Goal: Task Accomplishment & Management: Complete application form

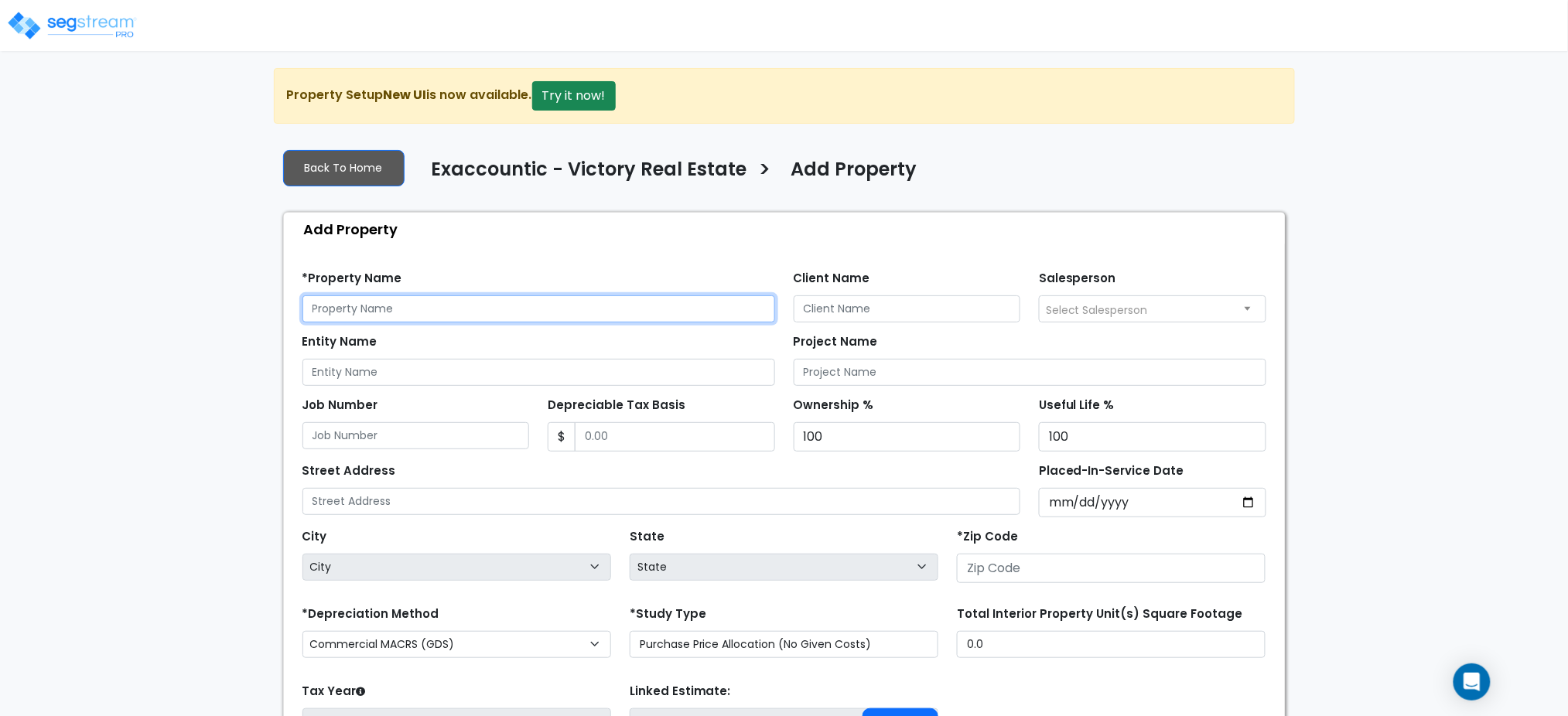
click at [529, 302] on input "text" at bounding box center [539, 308] width 473 height 27
drag, startPoint x: 414, startPoint y: 318, endPoint x: 424, endPoint y: 303, distance: 18.0
click at [418, 310] on input "text" at bounding box center [539, 308] width 473 height 27
drag, startPoint x: 481, startPoint y: 315, endPoint x: 368, endPoint y: 306, distance: 113.4
click at [224, 326] on div "We are Building your Property. So please grab a coffee and let us do the heavy …" at bounding box center [784, 465] width 1568 height 796
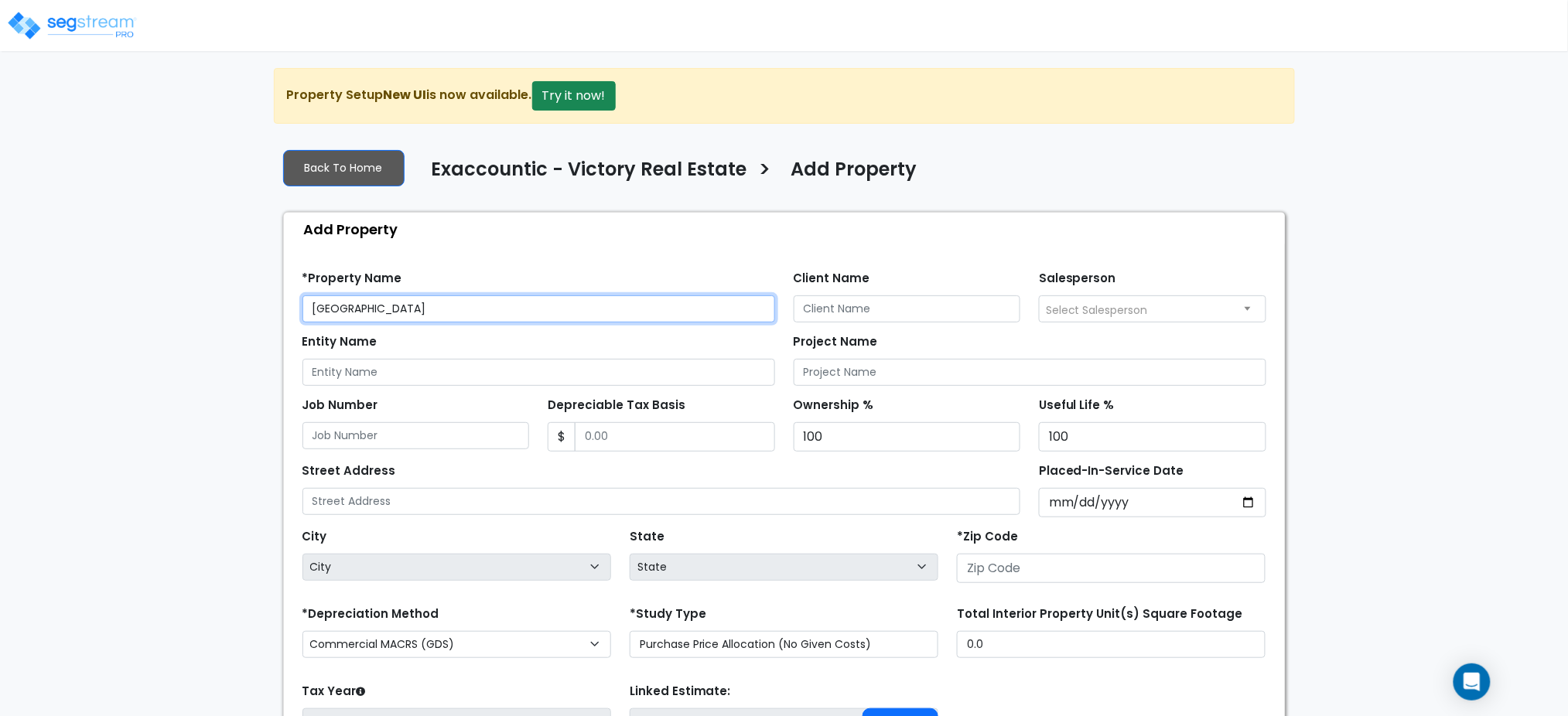
click at [488, 303] on input "Victory Shops Parkway VIllage" at bounding box center [539, 308] width 473 height 27
drag, startPoint x: 485, startPoint y: 307, endPoint x: 476, endPoint y: 311, distance: 9.8
click at [485, 308] on input "Victory Shops Parkway VIllage" at bounding box center [539, 308] width 473 height 27
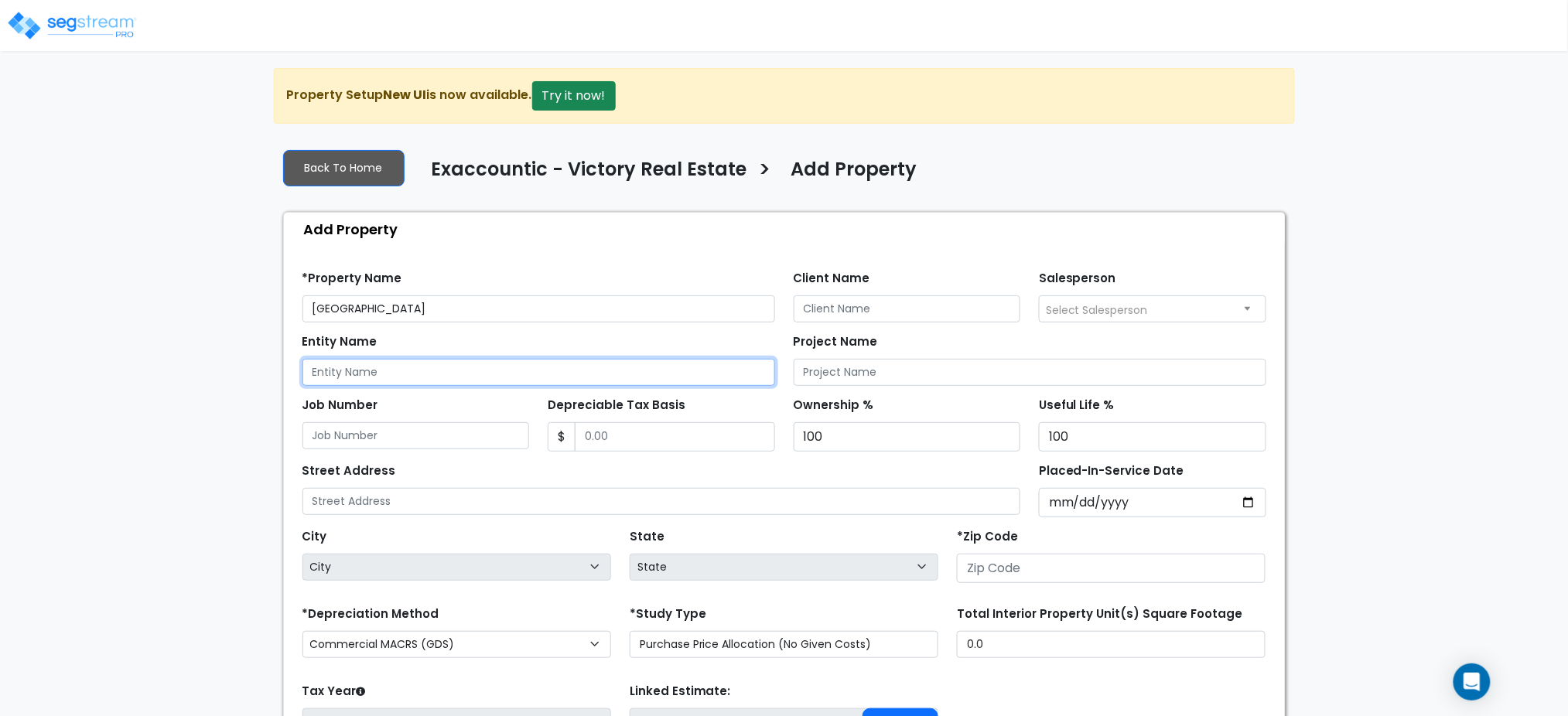
drag, startPoint x: 459, startPoint y: 313, endPoint x: 403, endPoint y: 370, distance: 79.9
click at [403, 370] on input "Entity Name" at bounding box center [539, 372] width 473 height 27
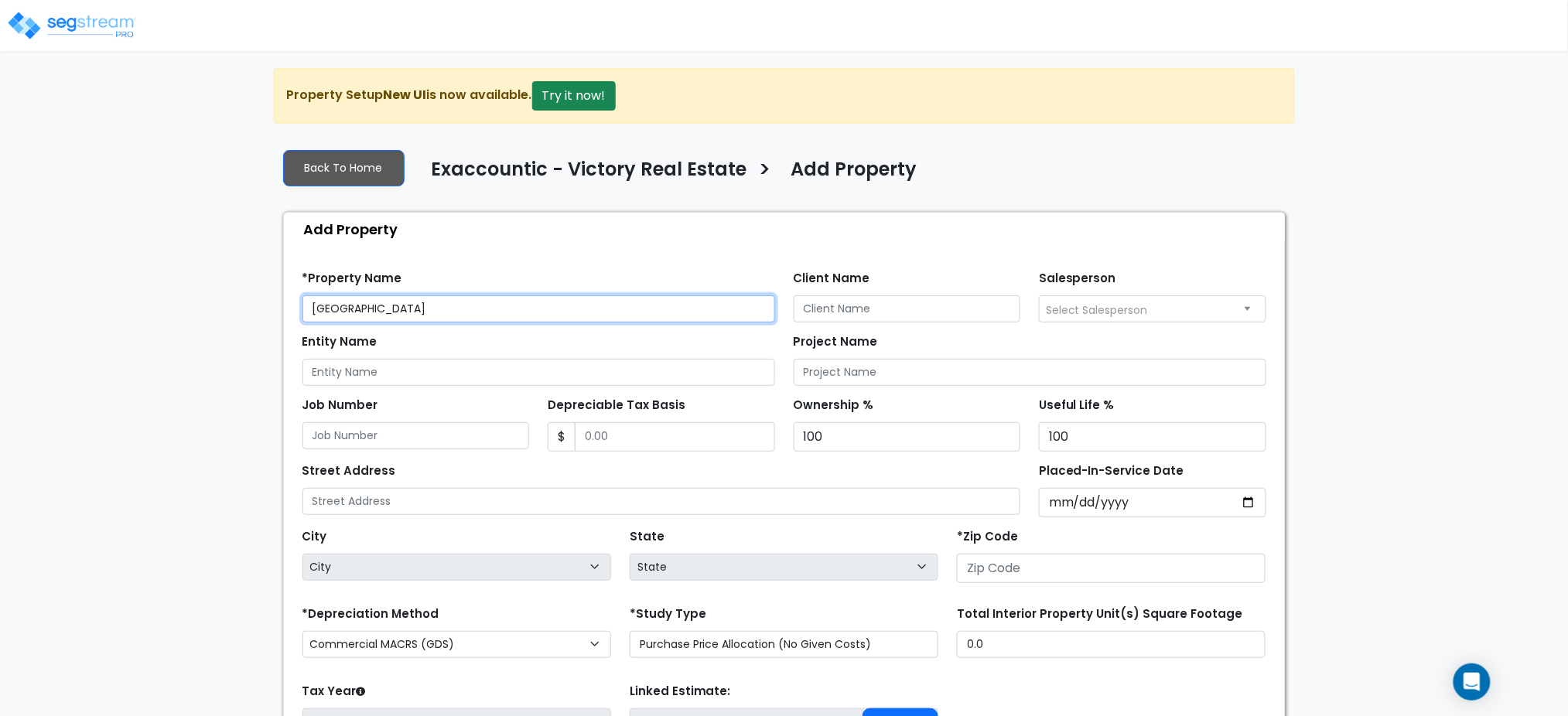
click at [517, 310] on input "Victory Shops Parkway VIllage" at bounding box center [539, 308] width 473 height 27
click at [448, 305] on input "Victory Shops Parkway VIllage" at bounding box center [539, 308] width 473 height 27
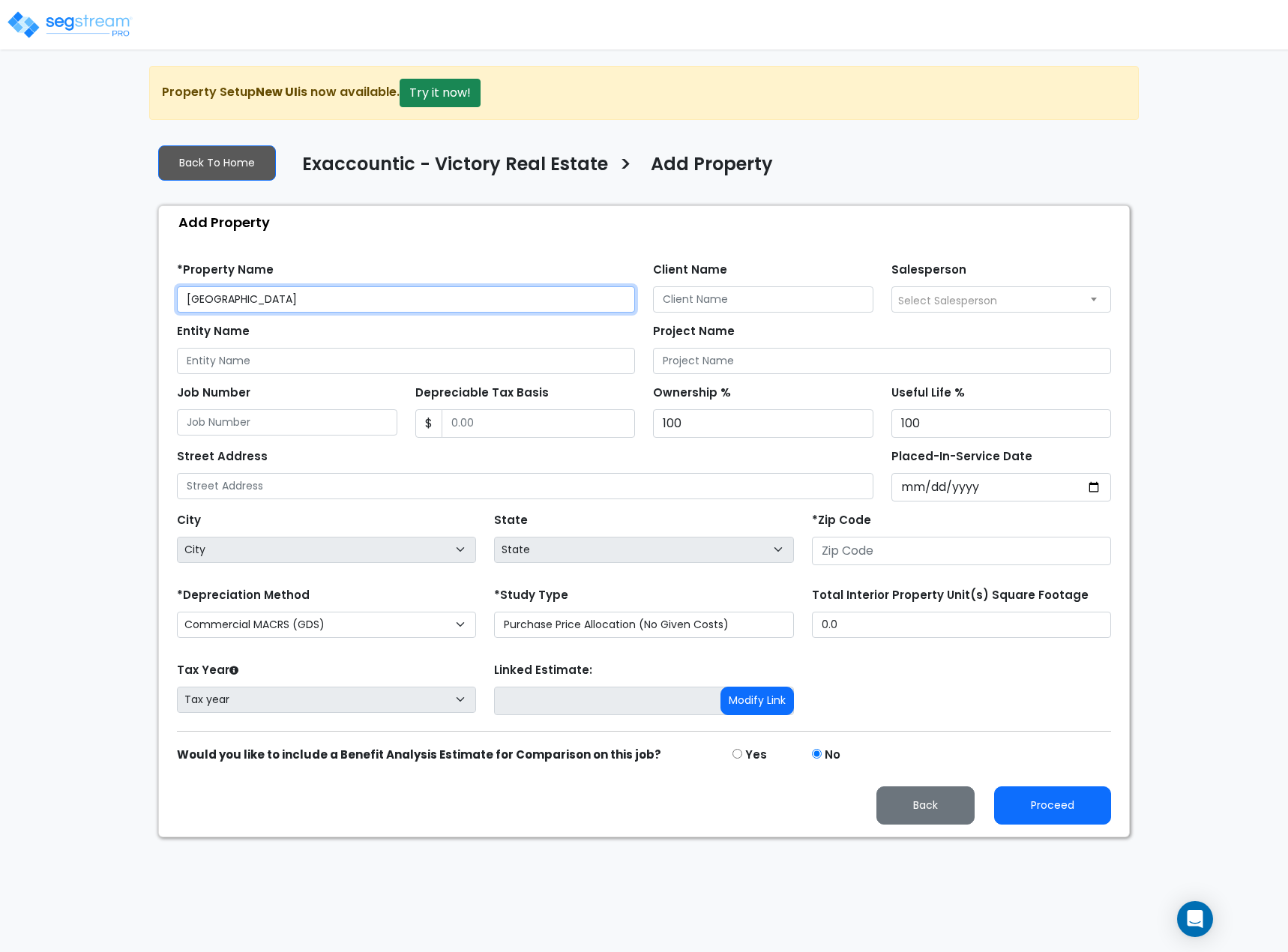
drag, startPoint x: 359, startPoint y: 295, endPoint x: 390, endPoint y: 292, distance: 31.1
click at [360, 294] on input "Victory Shops Parkway Village" at bounding box center [405, 298] width 458 height 26
type input "Victory Shops Parkway Village, LLC"
drag, startPoint x: 401, startPoint y: 297, endPoint x: 182, endPoint y: 297, distance: 219.0
click at [182, 297] on input "Victory Shops Parkway Village, LLC" at bounding box center [405, 298] width 458 height 26
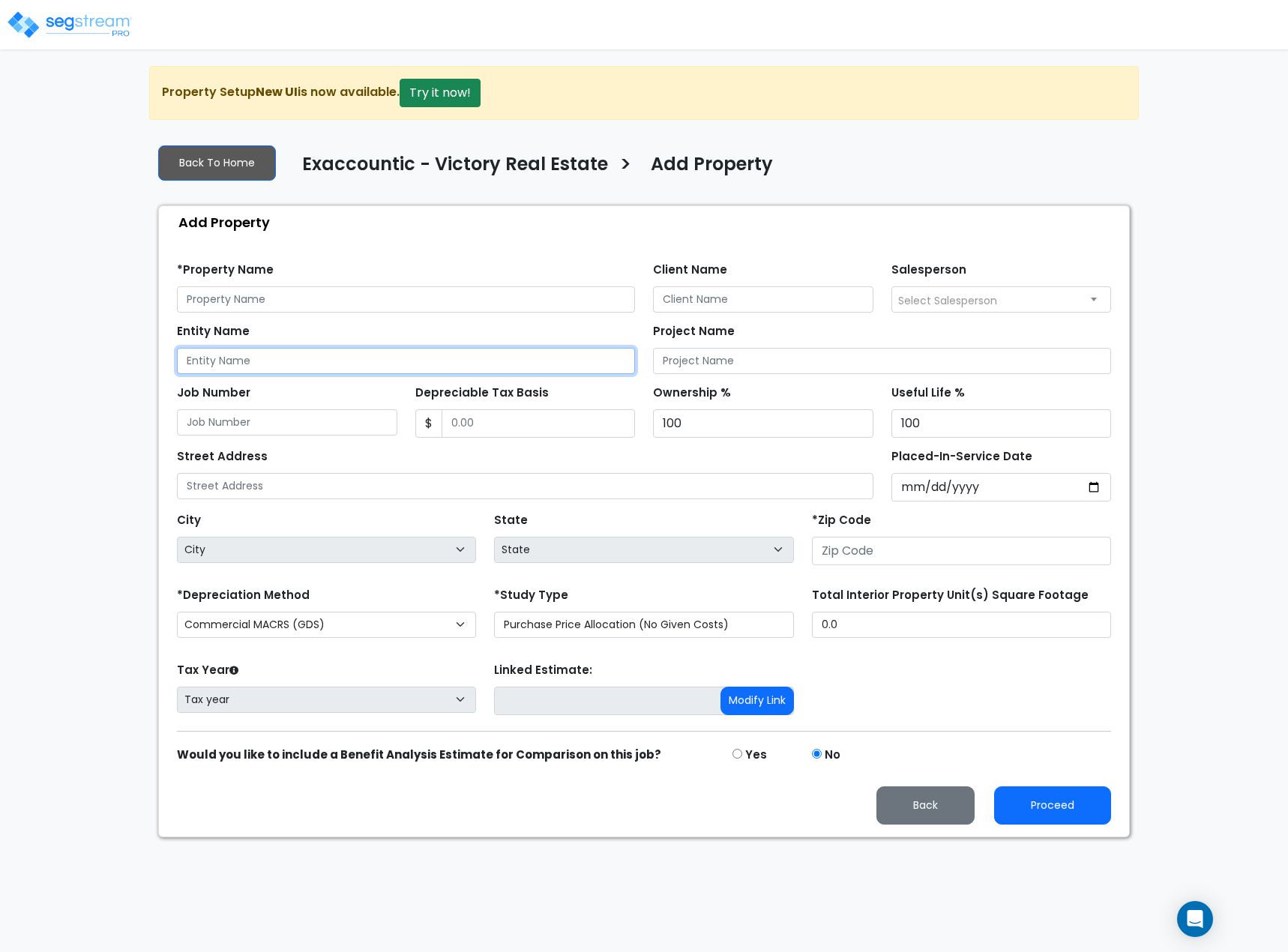
click at [408, 357] on input "Entity Name" at bounding box center [405, 360] width 458 height 26
paste input "Victory Shops Parkway Village, LLC"
type input "Victory Shops Parkway Village, LLC"
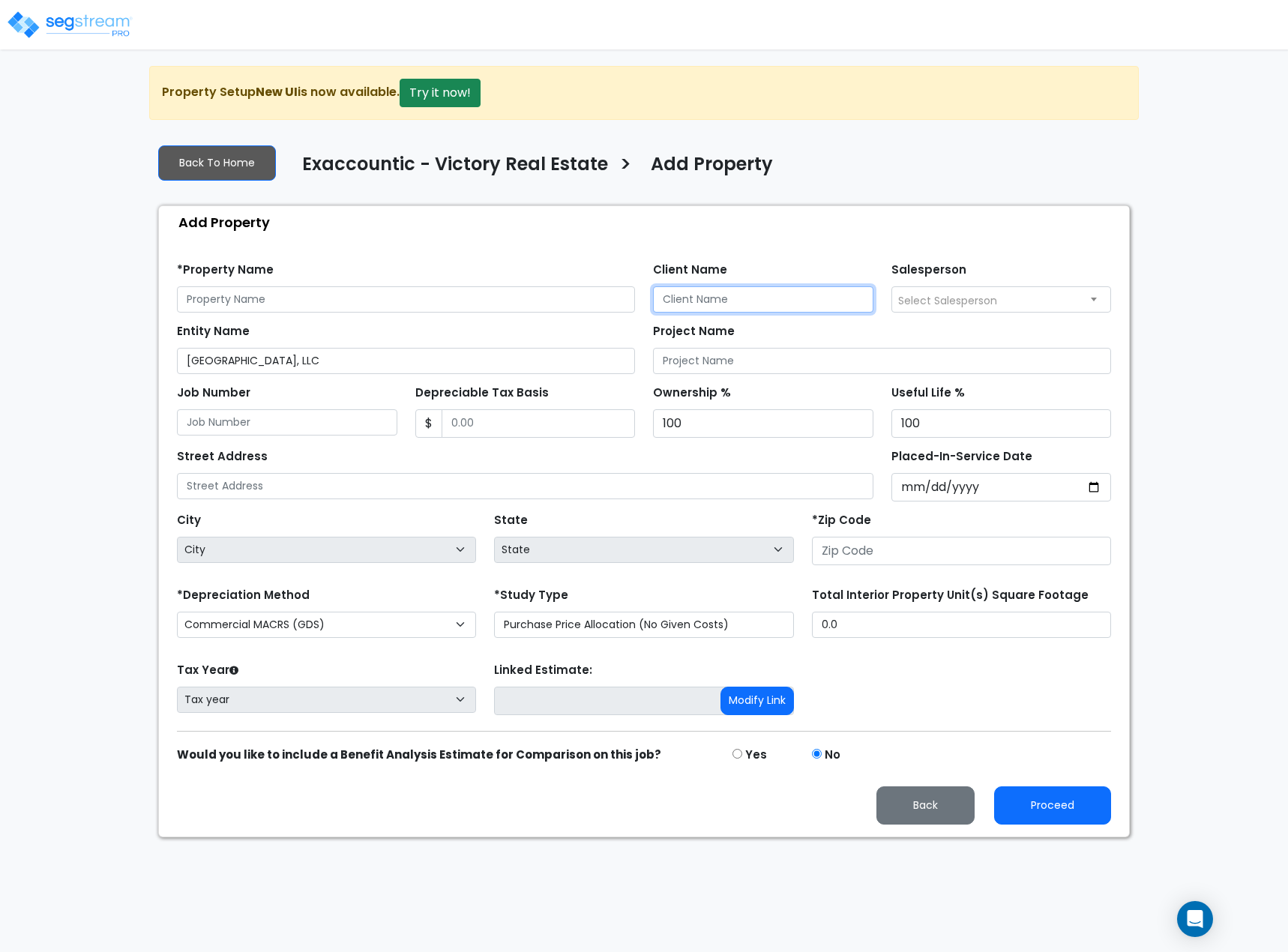
click at [830, 296] on input "Client Name" at bounding box center [763, 298] width 220 height 26
type input "Pierce Autry"
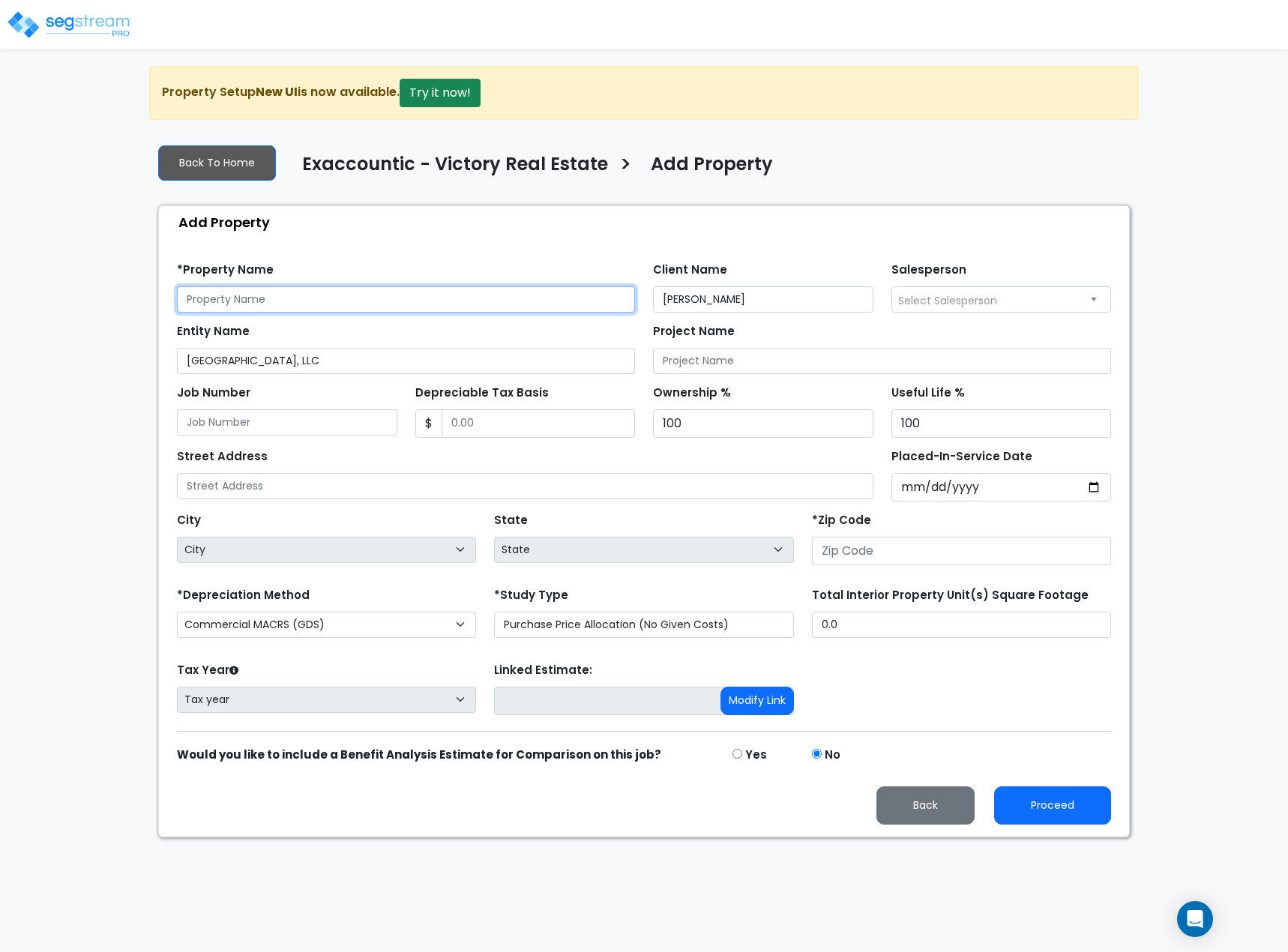
click at [479, 300] on input "text" at bounding box center [405, 298] width 458 height 26
drag, startPoint x: 343, startPoint y: 299, endPoint x: 75, endPoint y: 314, distance: 268.4
click at [75, 314] on div "We are Building your Property. So please grab a coffee and let us do the heavy …" at bounding box center [644, 451] width 1288 height 771
type input "[STREET_ADDRESS]"
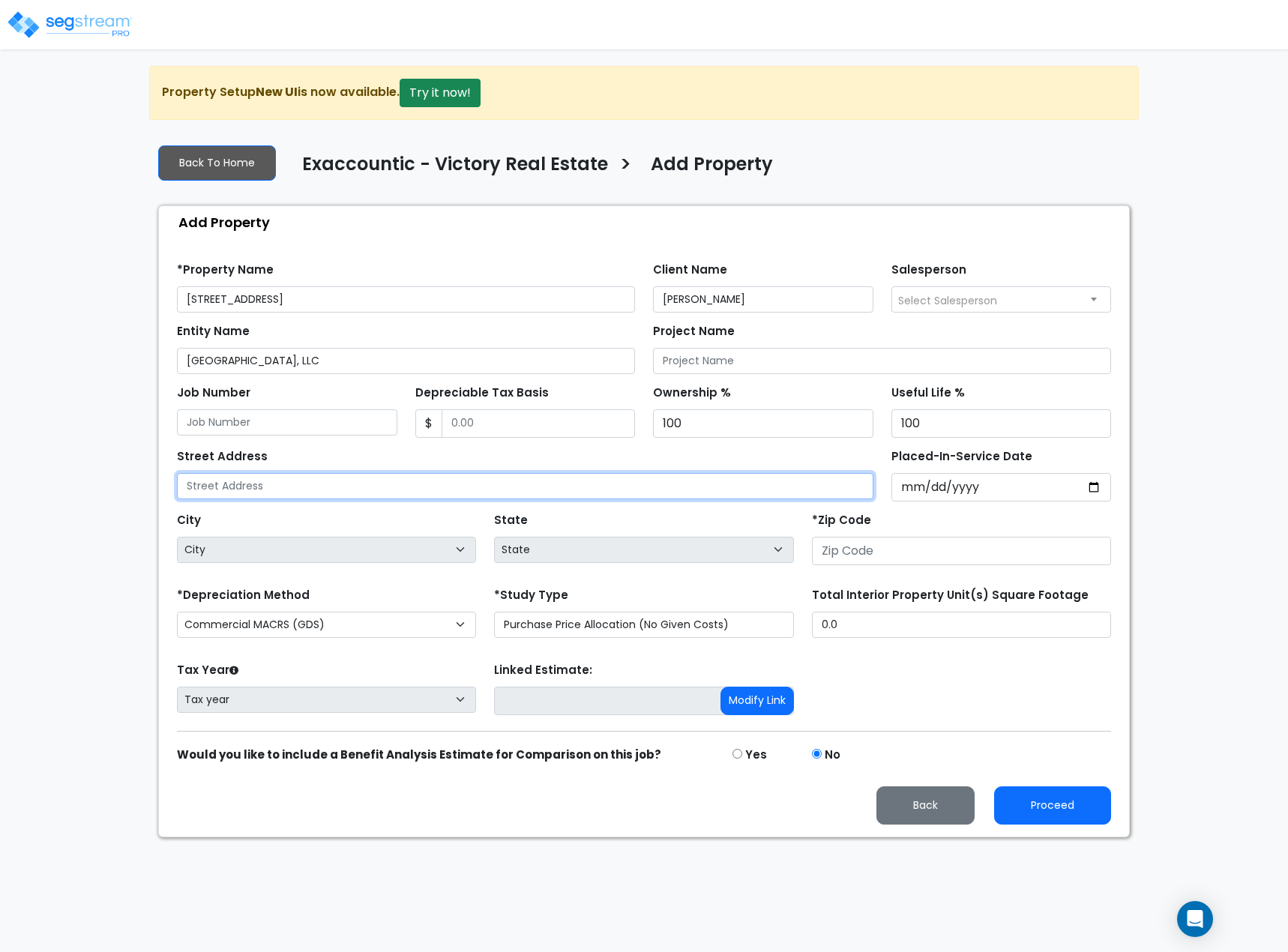
click at [255, 481] on input "text" at bounding box center [525, 486] width 696 height 26
paste input "[STREET_ADDRESS]"
type input "[STREET_ADDRESS]"
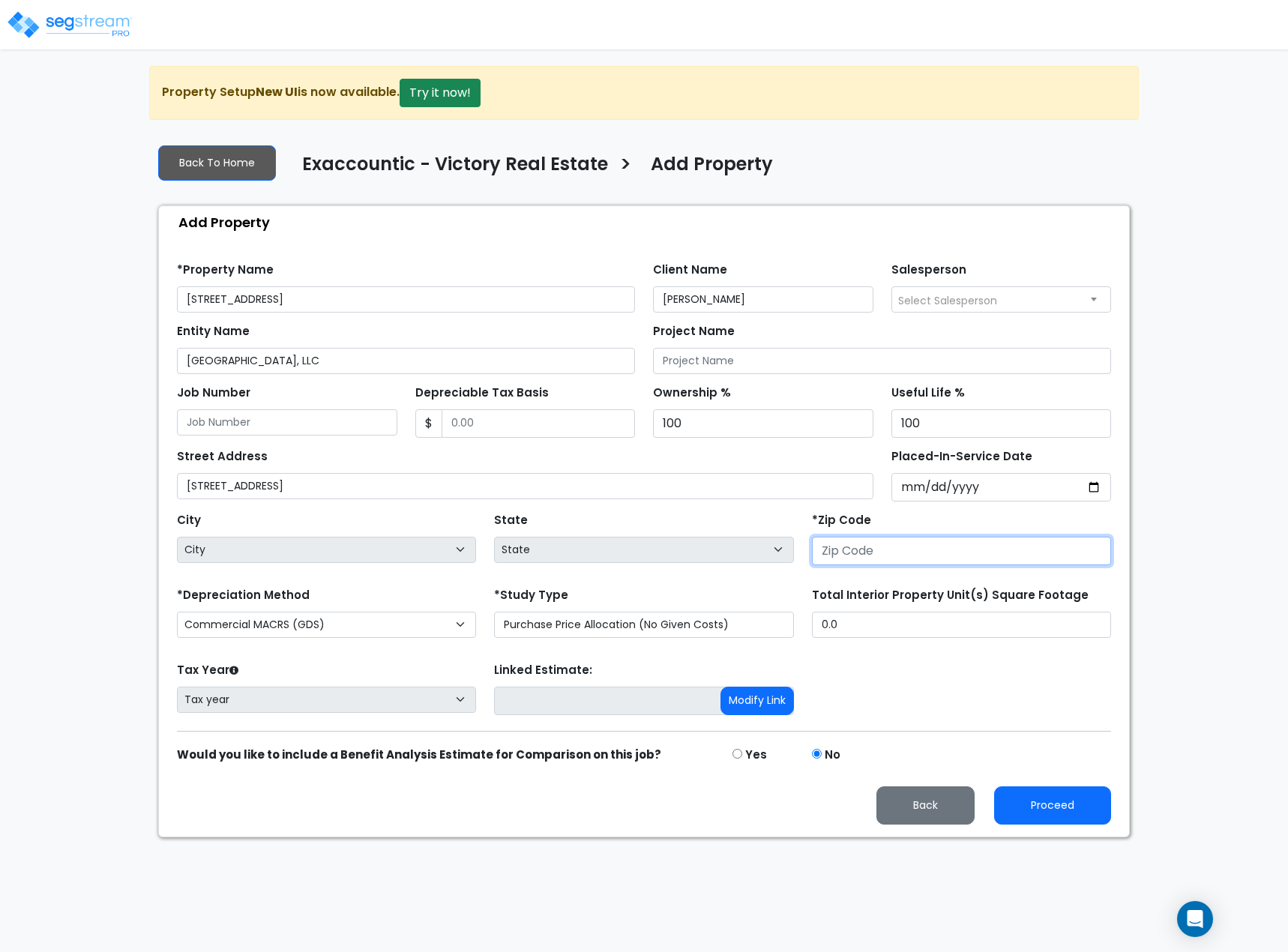
click at [858, 546] on input "number" at bounding box center [961, 551] width 299 height 29
type input "76010"
select select "TX"
type input "76010"
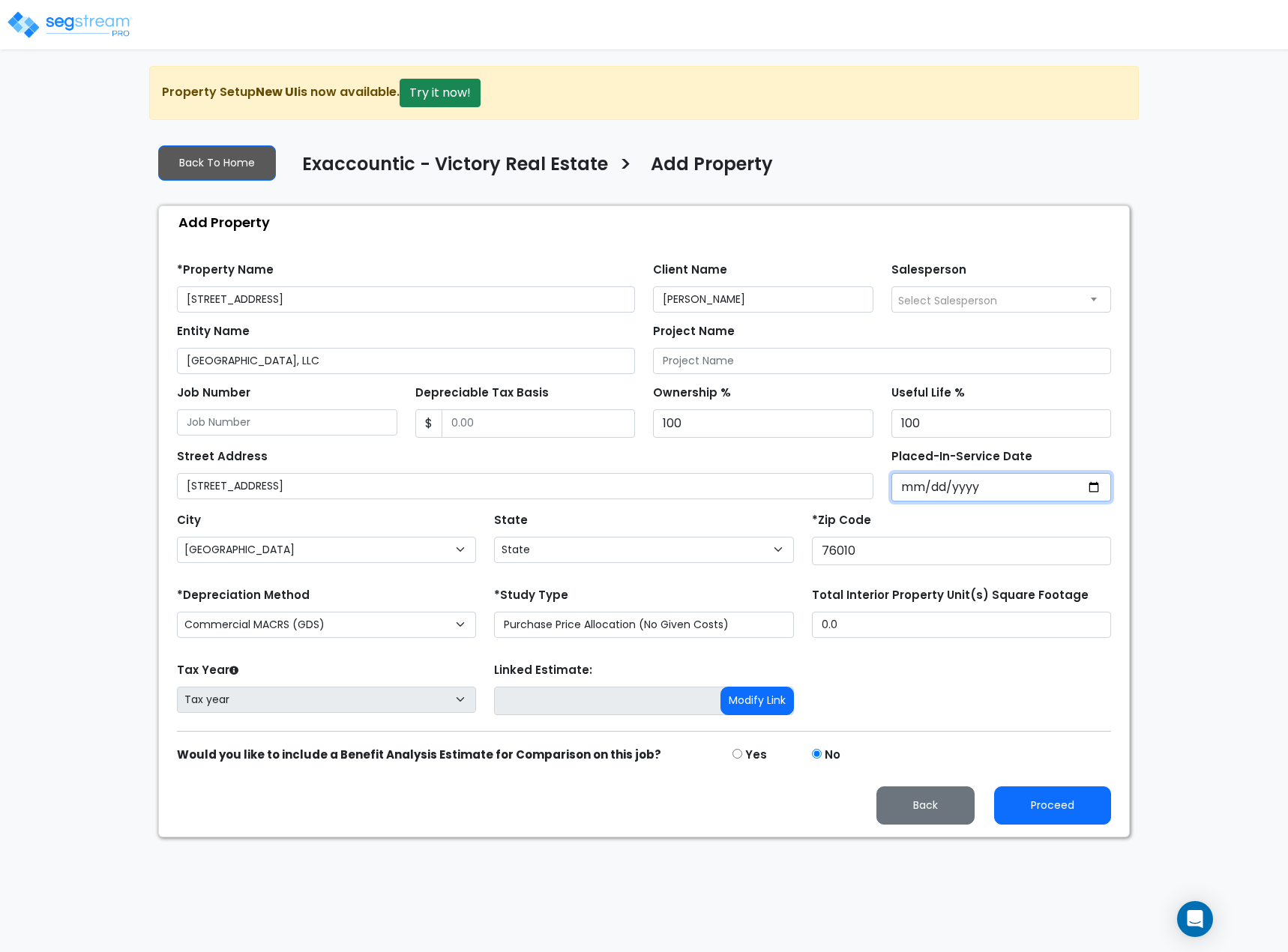
click at [904, 483] on input "Placed-In-Service Date" at bounding box center [1001, 487] width 220 height 29
type input "0020-11-08"
select select "20"
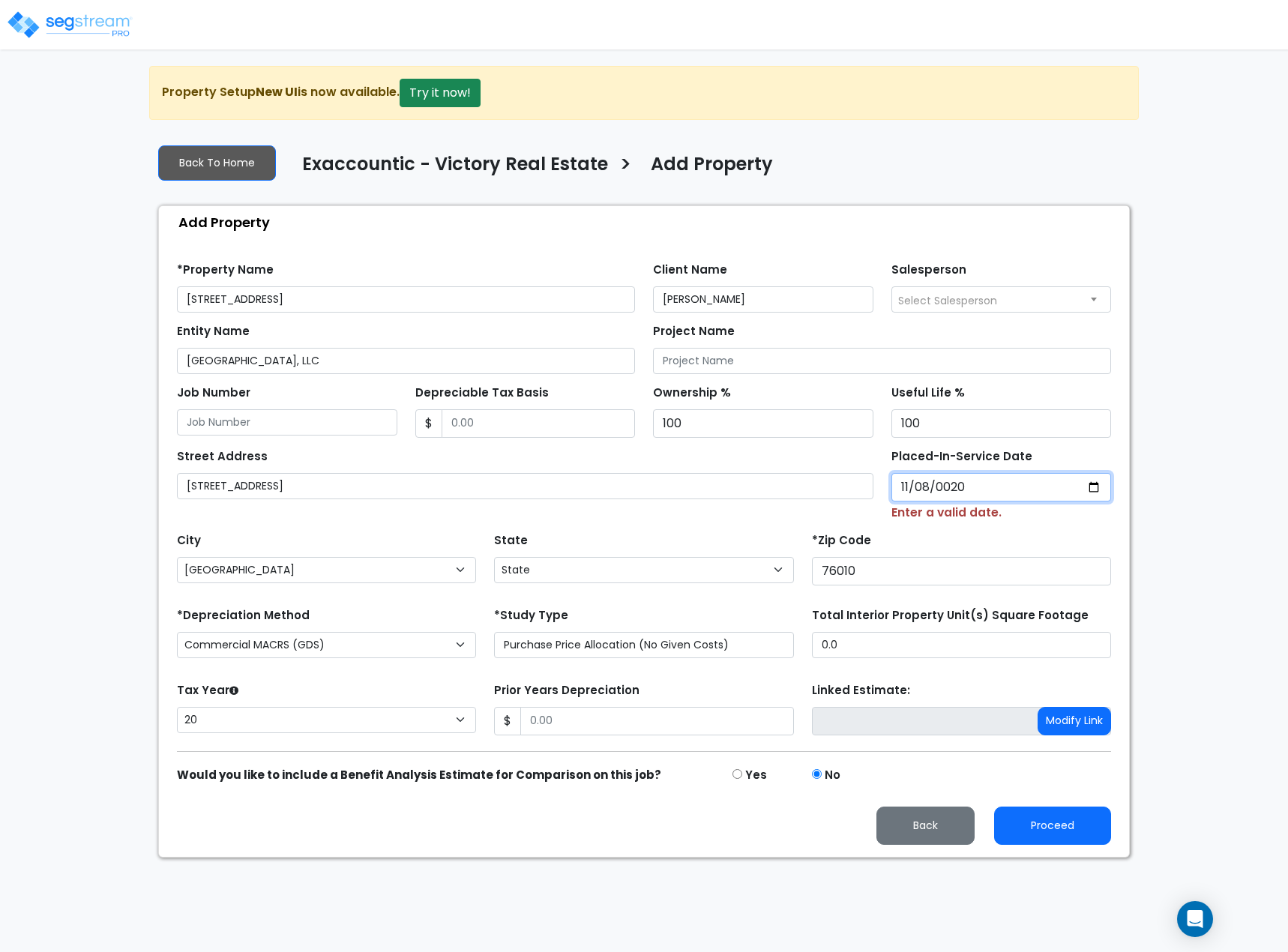
type input "0202-11-08"
select select "202"
type input "2024-11-08"
select select "2024"
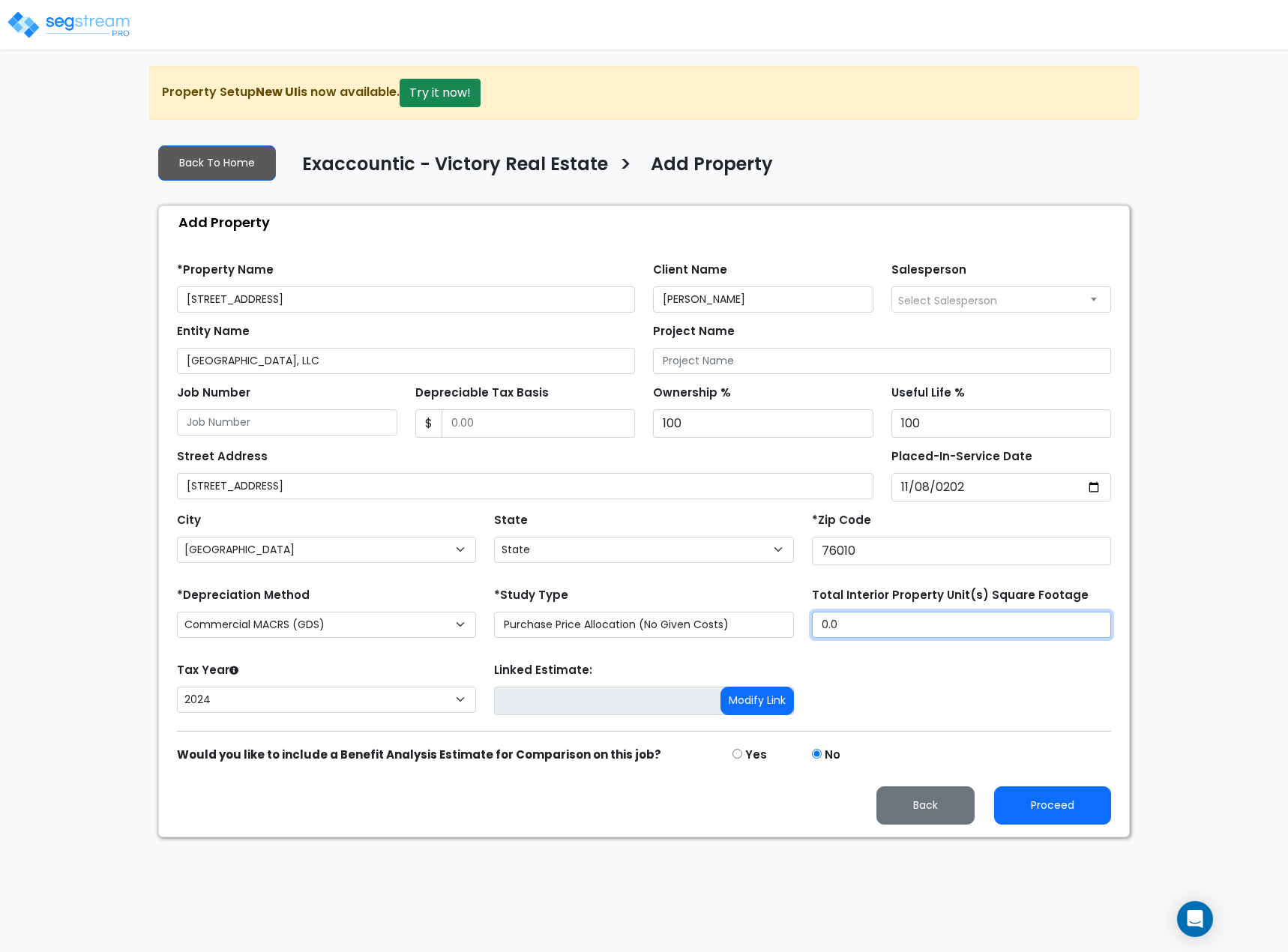
click at [892, 629] on input "0.0" at bounding box center [961, 624] width 299 height 26
click at [456, 424] on input "Depreciable Tax Basis" at bounding box center [538, 423] width 194 height 29
click at [505, 426] on input "Depreciable Tax Basis" at bounding box center [538, 423] width 194 height 29
type input "4,055,000"
click at [494, 451] on div "Street Address 1115 E Pioneer Parkway" at bounding box center [525, 472] width 696 height 54
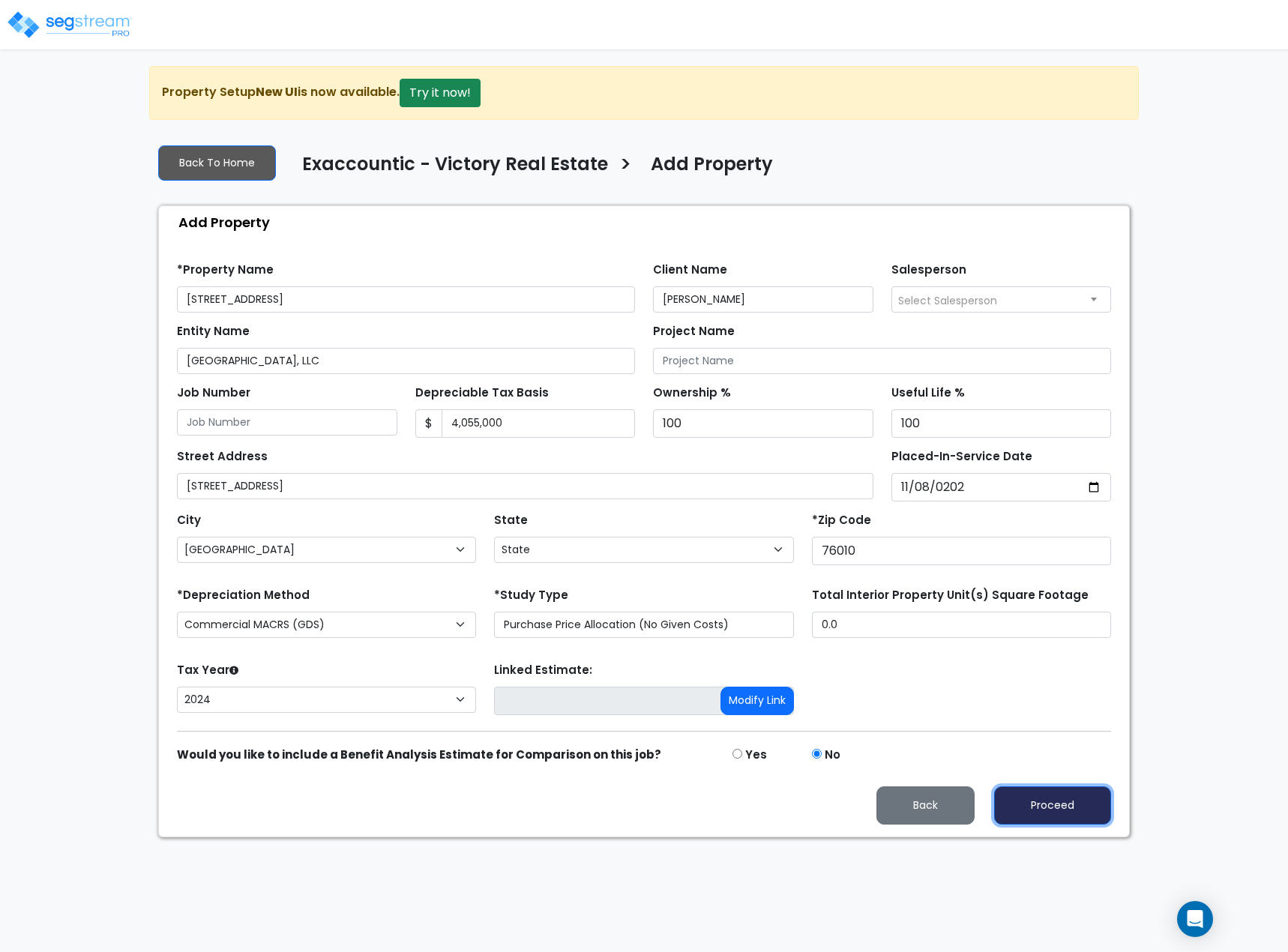
click at [1066, 693] on button "Proceed" at bounding box center [1052, 805] width 117 height 38
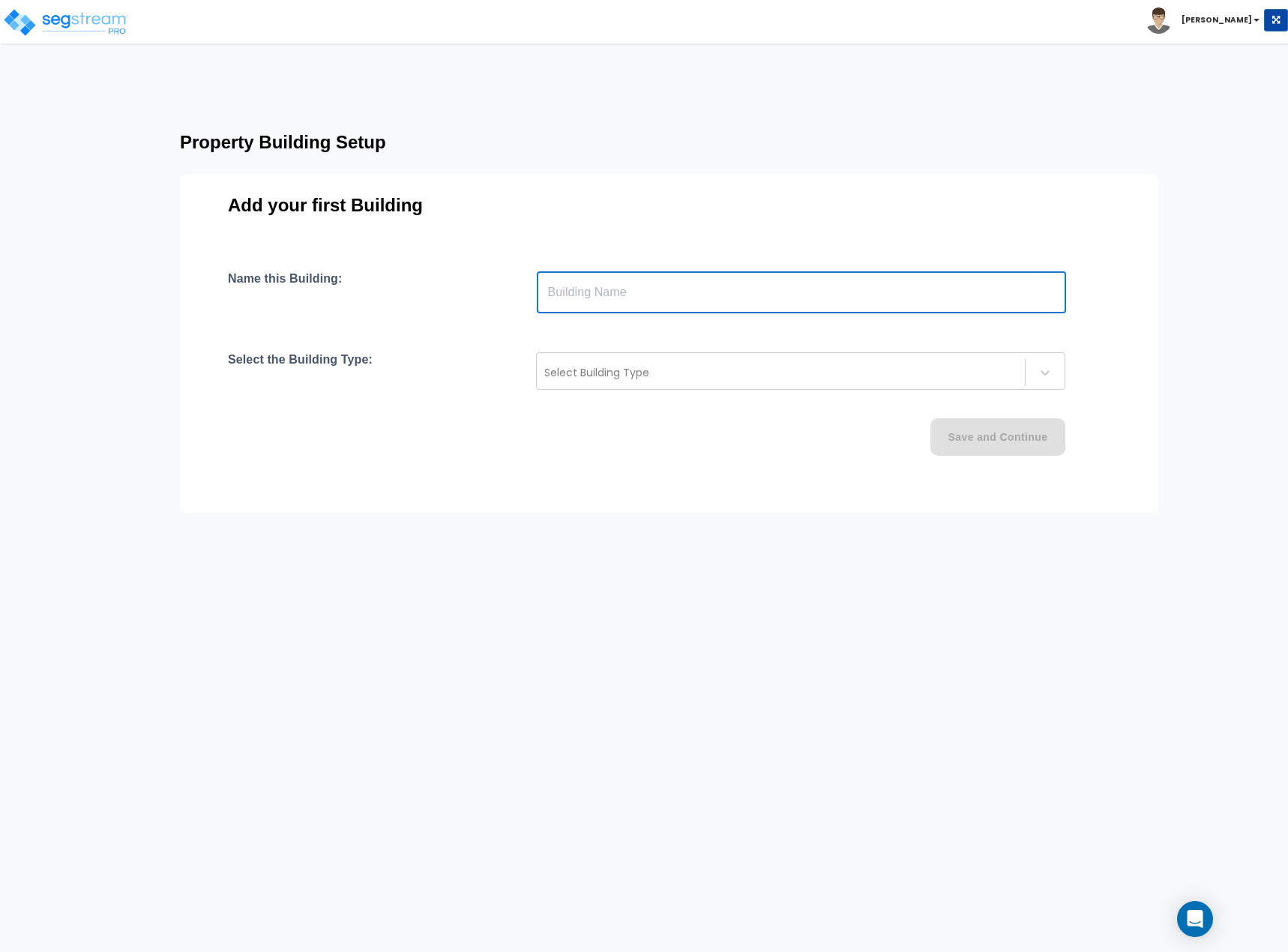
click at [622, 283] on input "text" at bounding box center [800, 292] width 529 height 42
drag, startPoint x: 597, startPoint y: 292, endPoint x: 606, endPoint y: 289, distance: 9.5
click at [597, 292] on input "Shops at parkway VIllage" at bounding box center [800, 292] width 529 height 42
type input "Shops at Parkway VIllage"
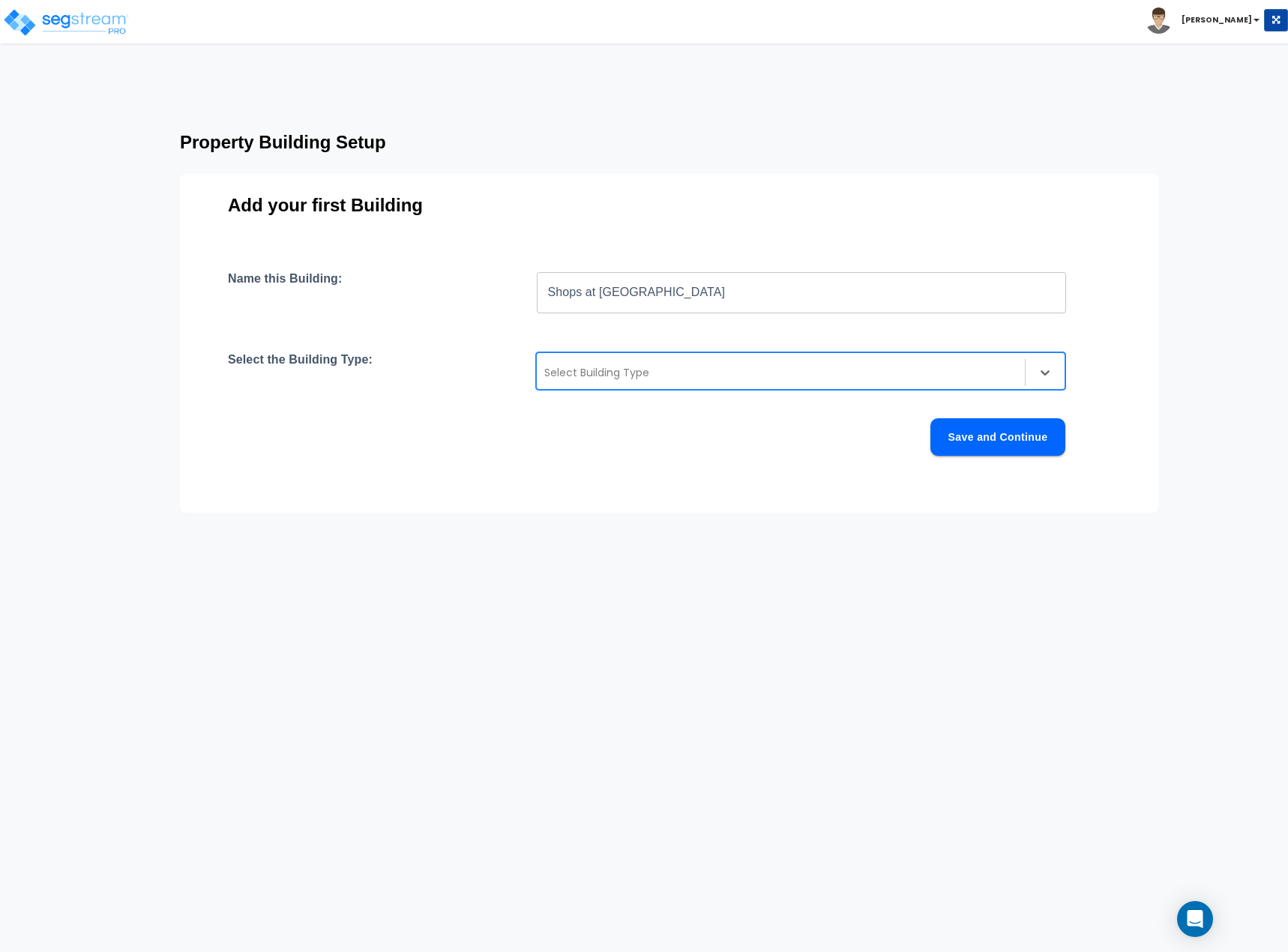
click at [590, 357] on div "Select Building Type" at bounding box center [799, 370] width 529 height 37
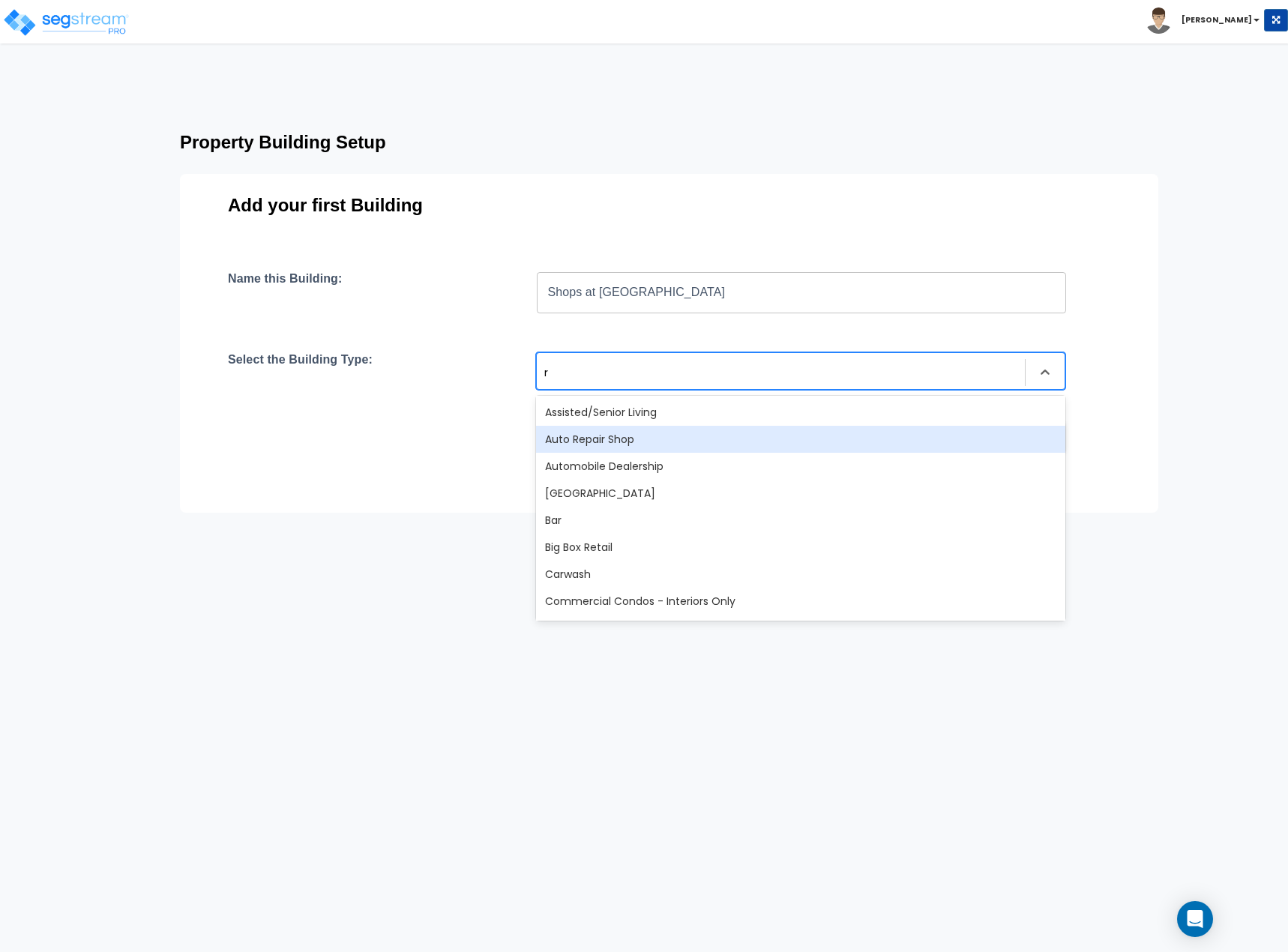
type input "re"
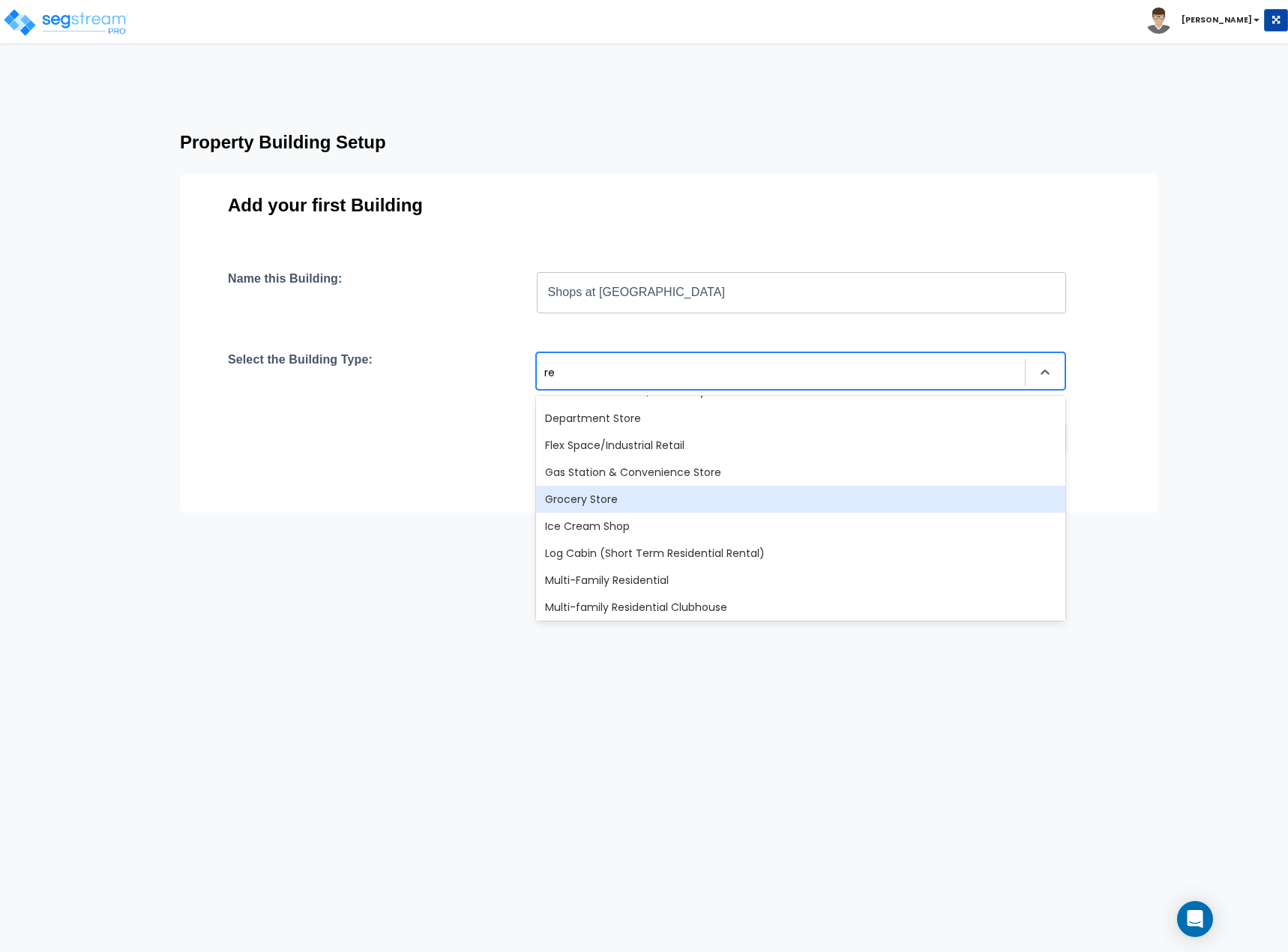
scroll to position [375, 0]
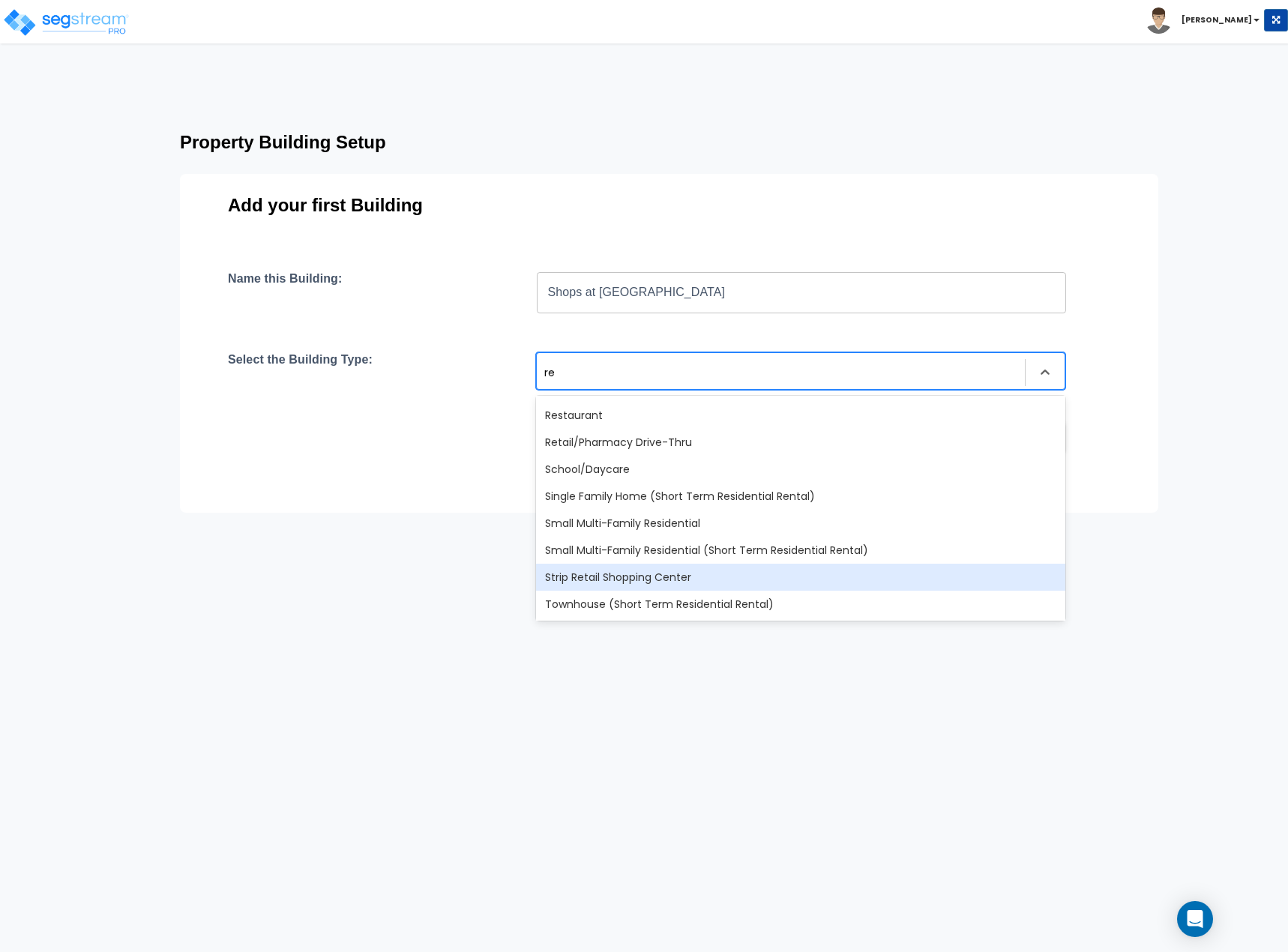
click at [625, 578] on div "Strip Retail Shopping Center" at bounding box center [799, 576] width 529 height 27
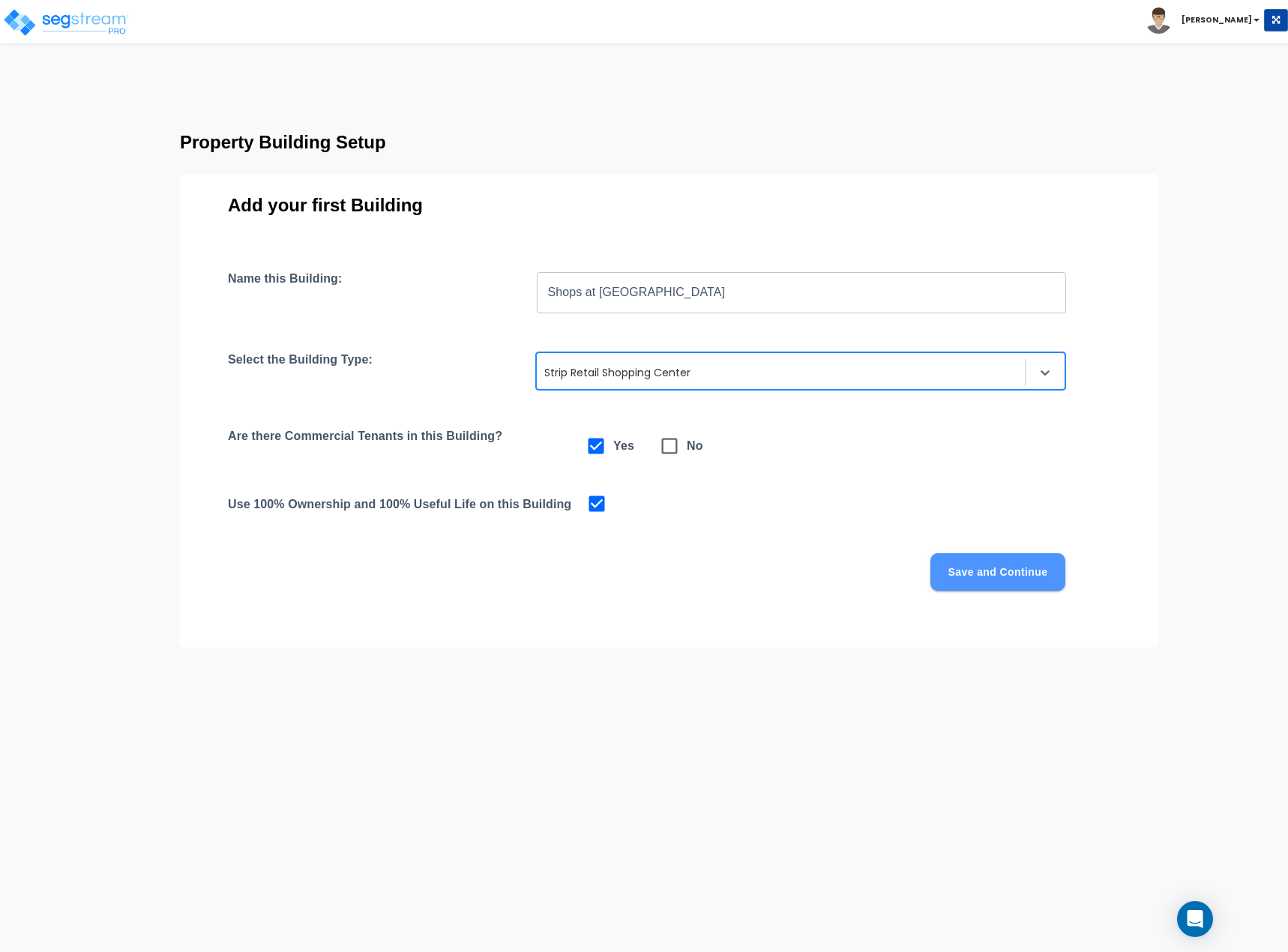
click at [942, 576] on button "Save and Continue" at bounding box center [997, 572] width 135 height 37
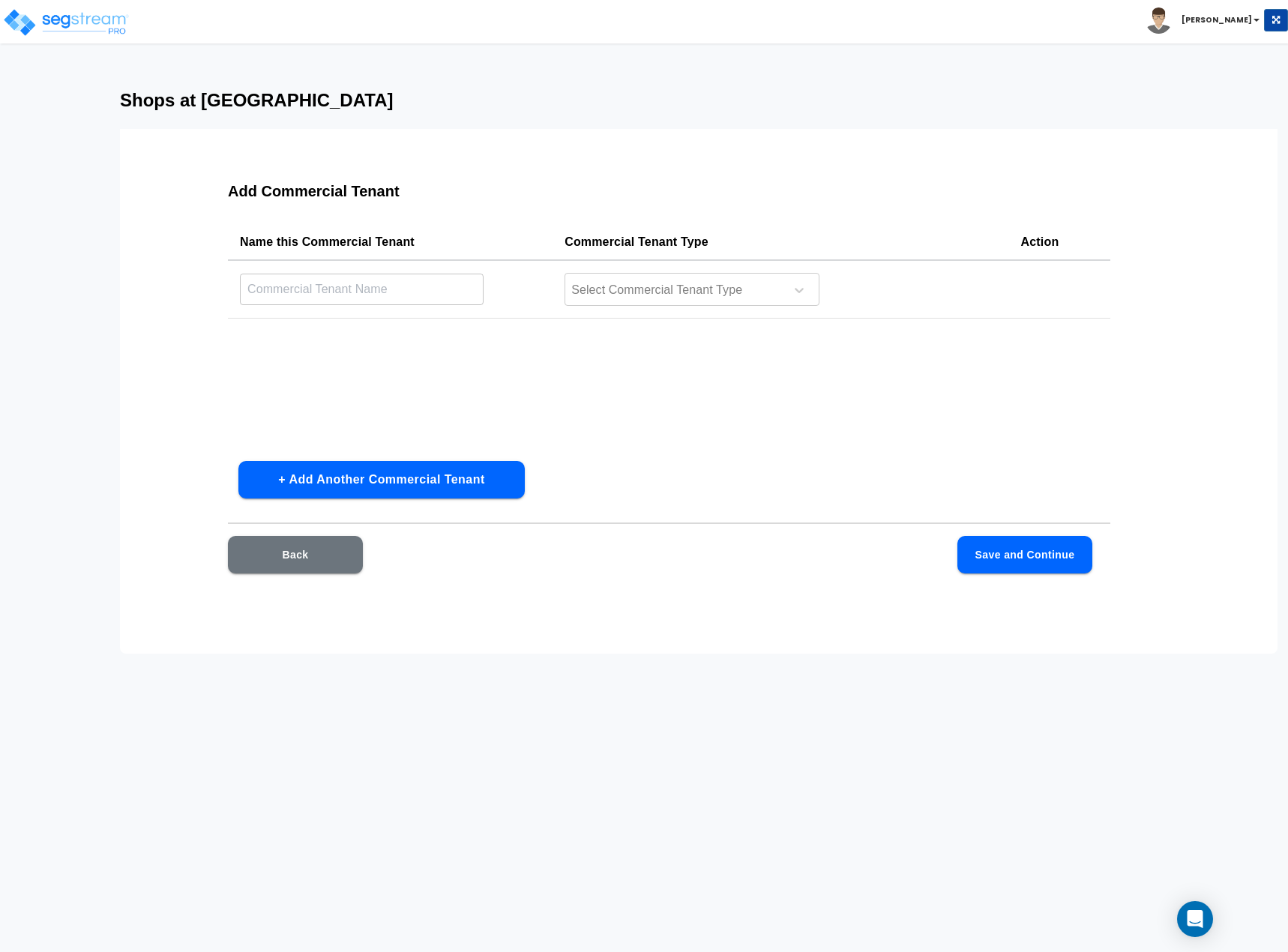
click at [335, 297] on input "text" at bounding box center [361, 289] width 244 height 32
type input "Tenant 1"
click at [793, 295] on icon at bounding box center [799, 291] width 15 height 15
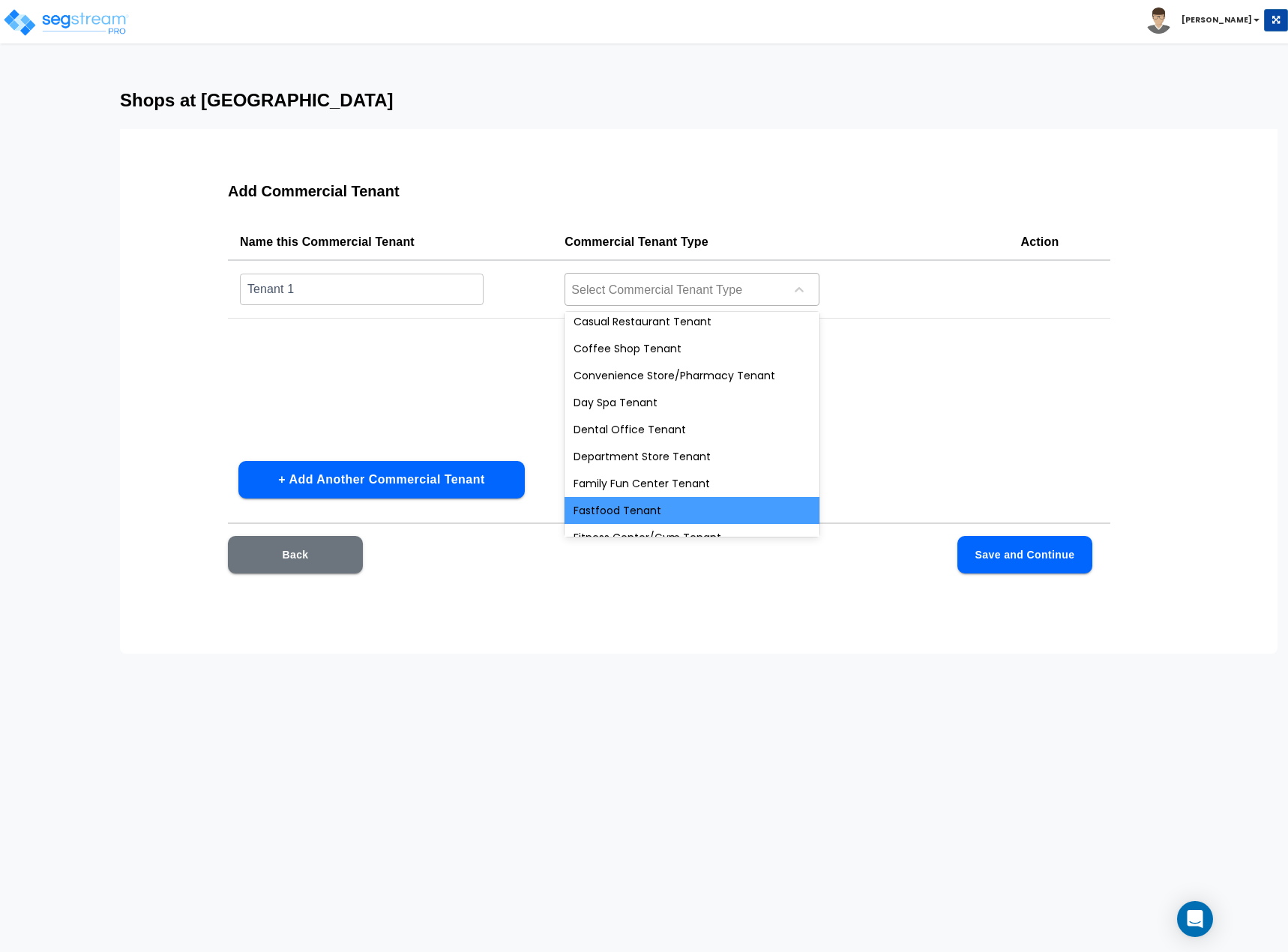
scroll to position [162, 0]
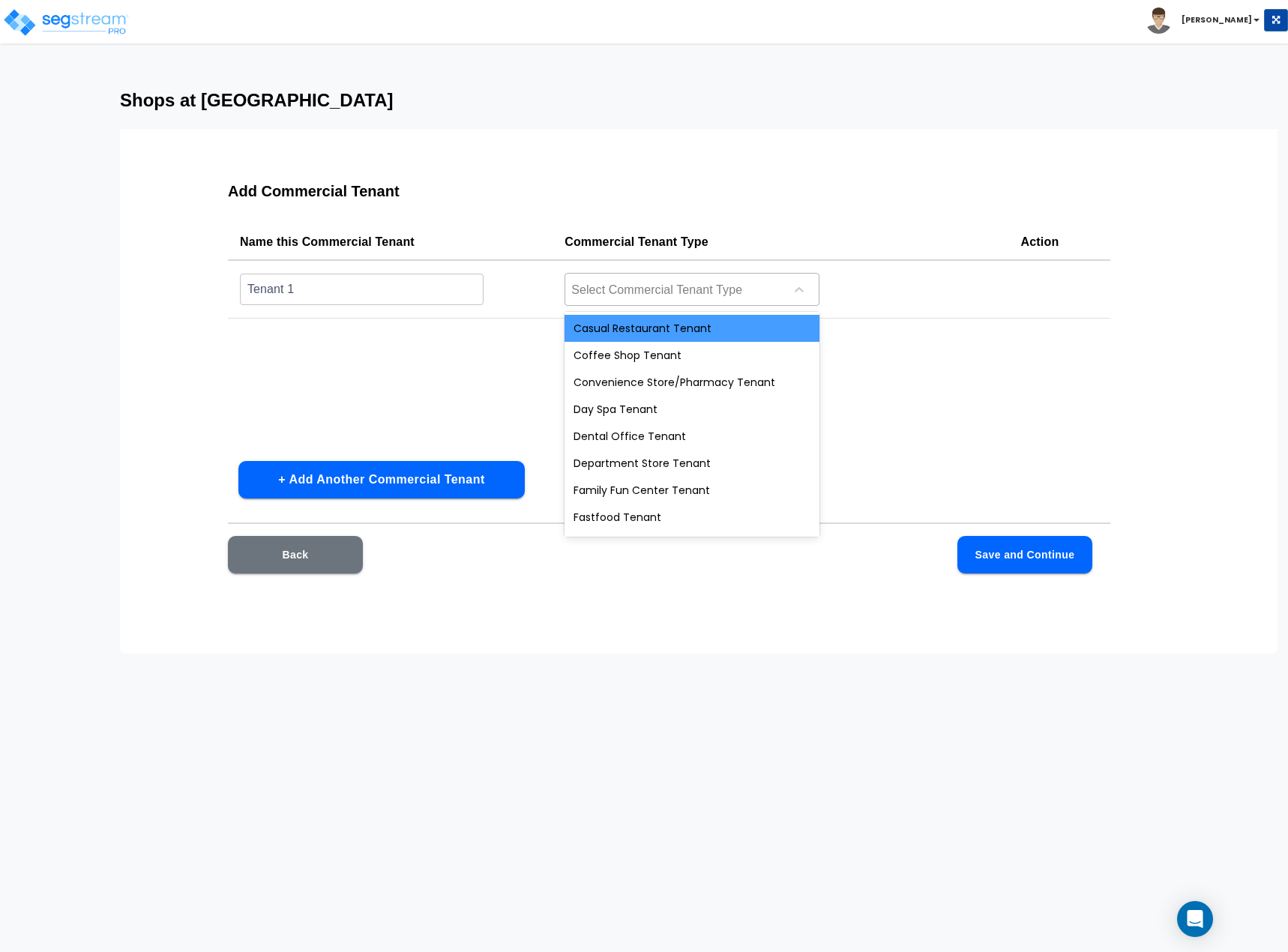
click at [647, 334] on div "Casual Restaurant Tenant" at bounding box center [691, 328] width 255 height 27
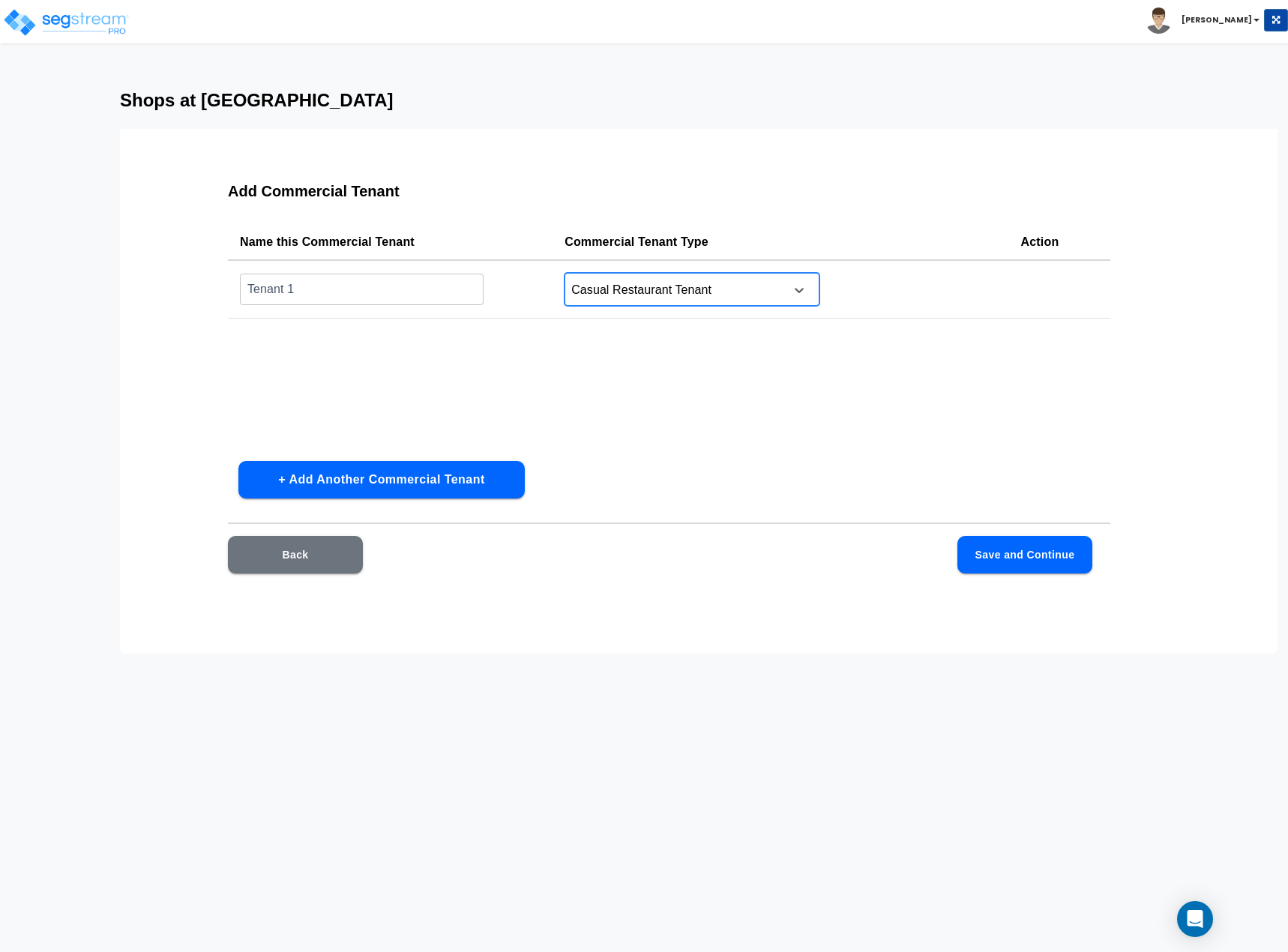
click at [1004, 556] on button "Save and Continue" at bounding box center [1024, 553] width 135 height 37
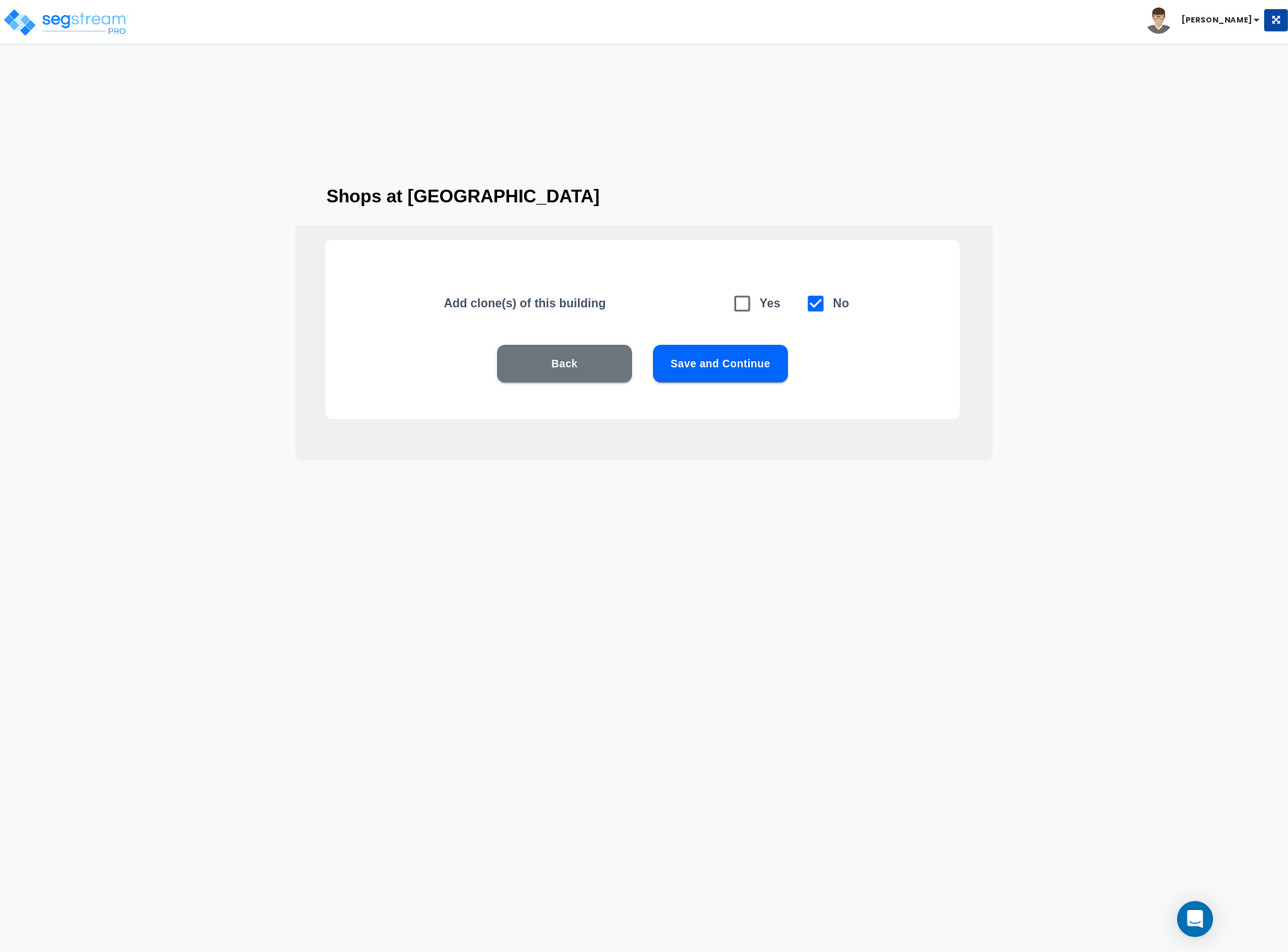
click at [710, 357] on button "Save and Continue" at bounding box center [720, 363] width 135 height 37
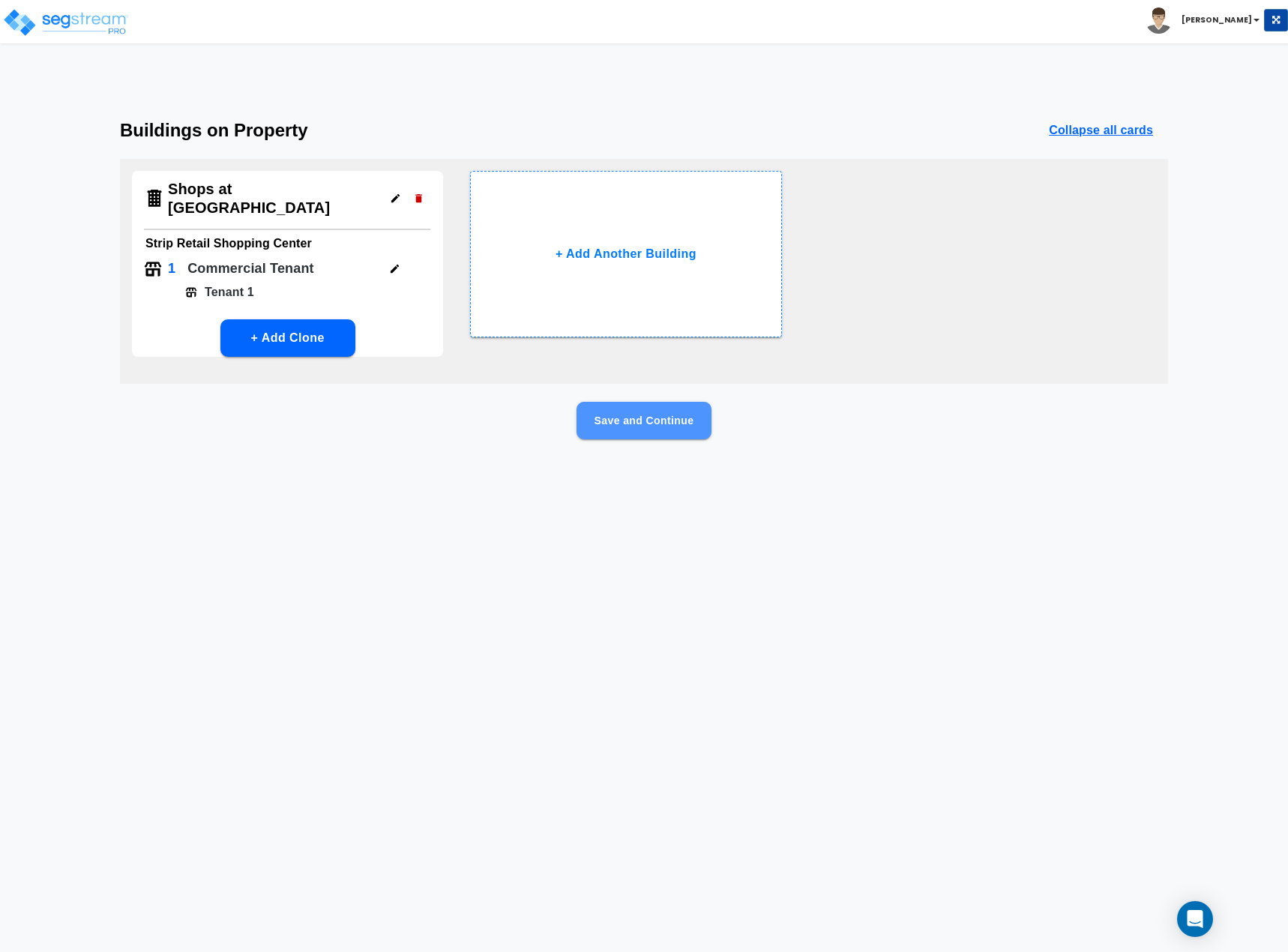
click at [601, 401] on button "Save and Continue" at bounding box center [644, 420] width 135 height 37
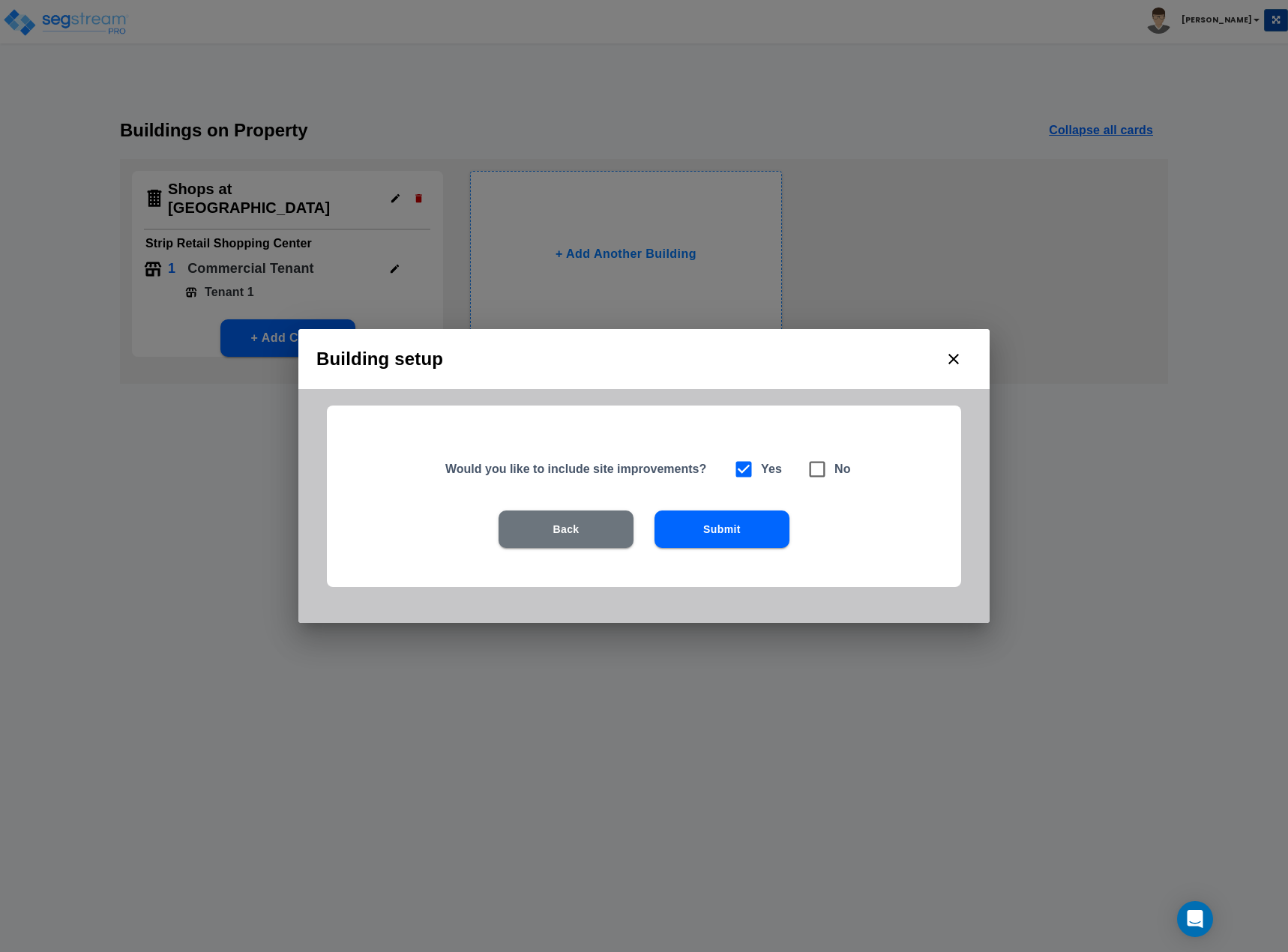
click at [692, 529] on button "Submit" at bounding box center [721, 529] width 135 height 37
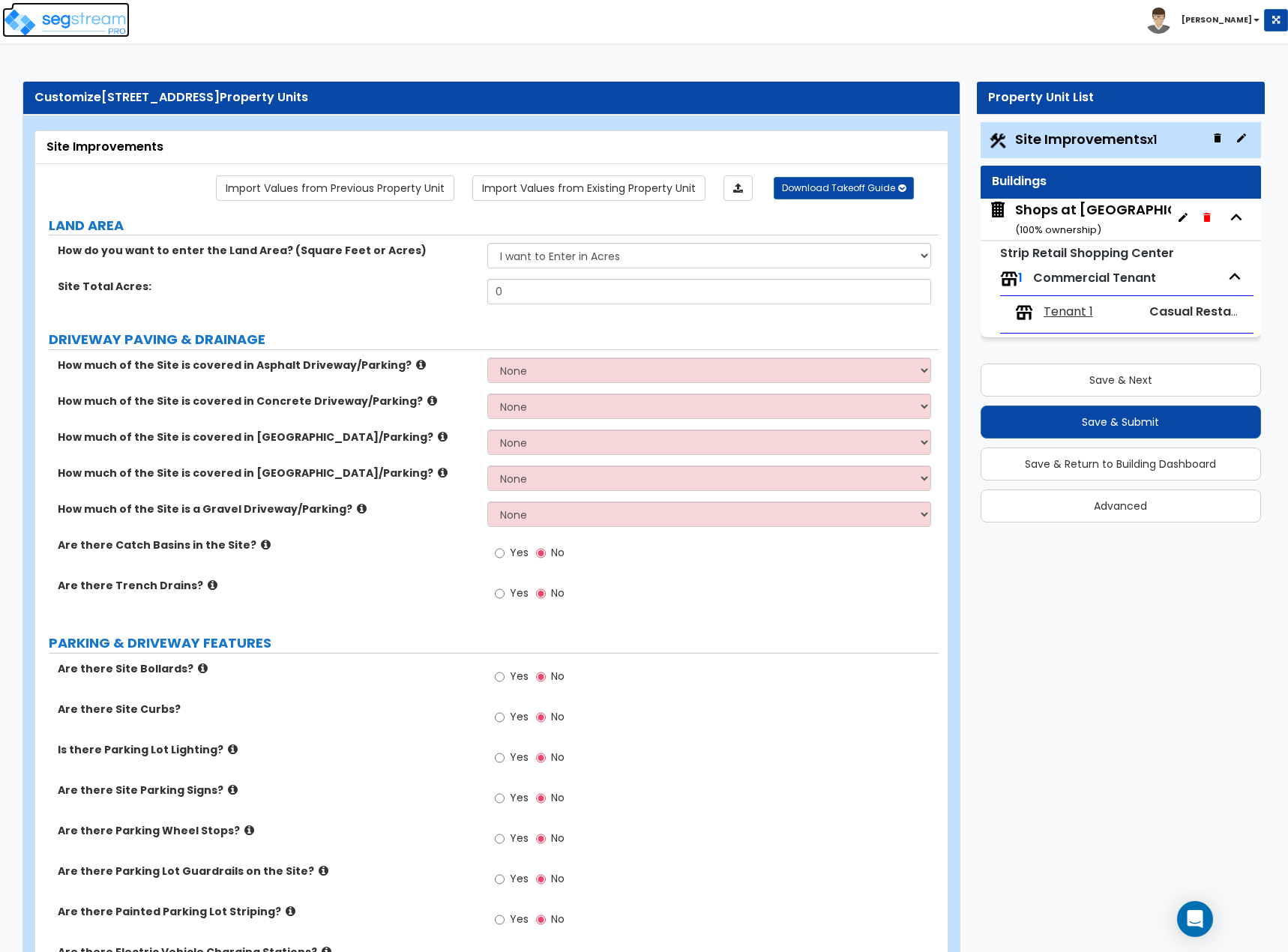
click at [52, 30] on img at bounding box center [65, 22] width 127 height 30
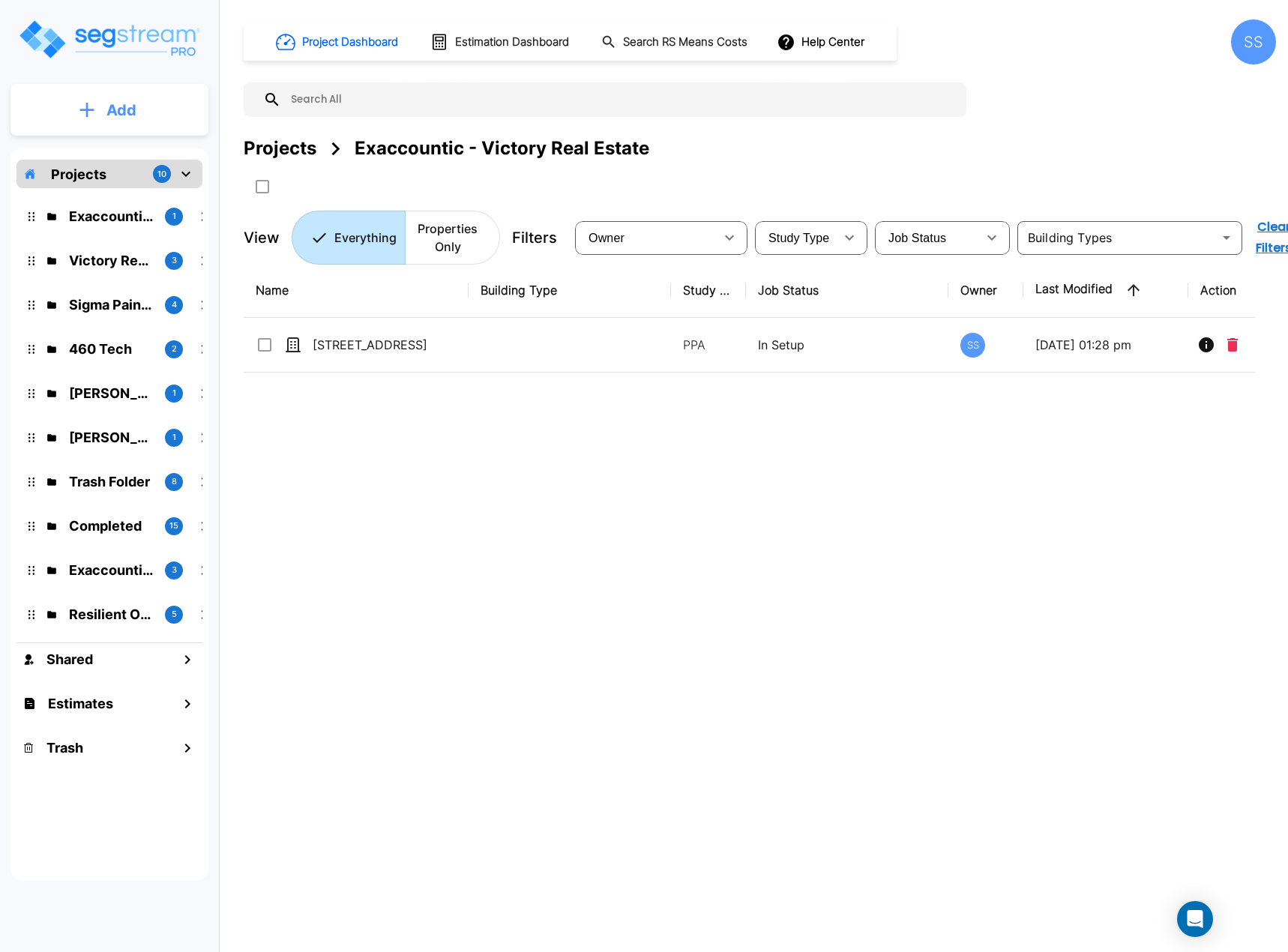
click at [95, 117] on icon "mailbox folders" at bounding box center [87, 110] width 15 height 15
click at [83, 191] on p "Add Property" at bounding box center [119, 194] width 76 height 18
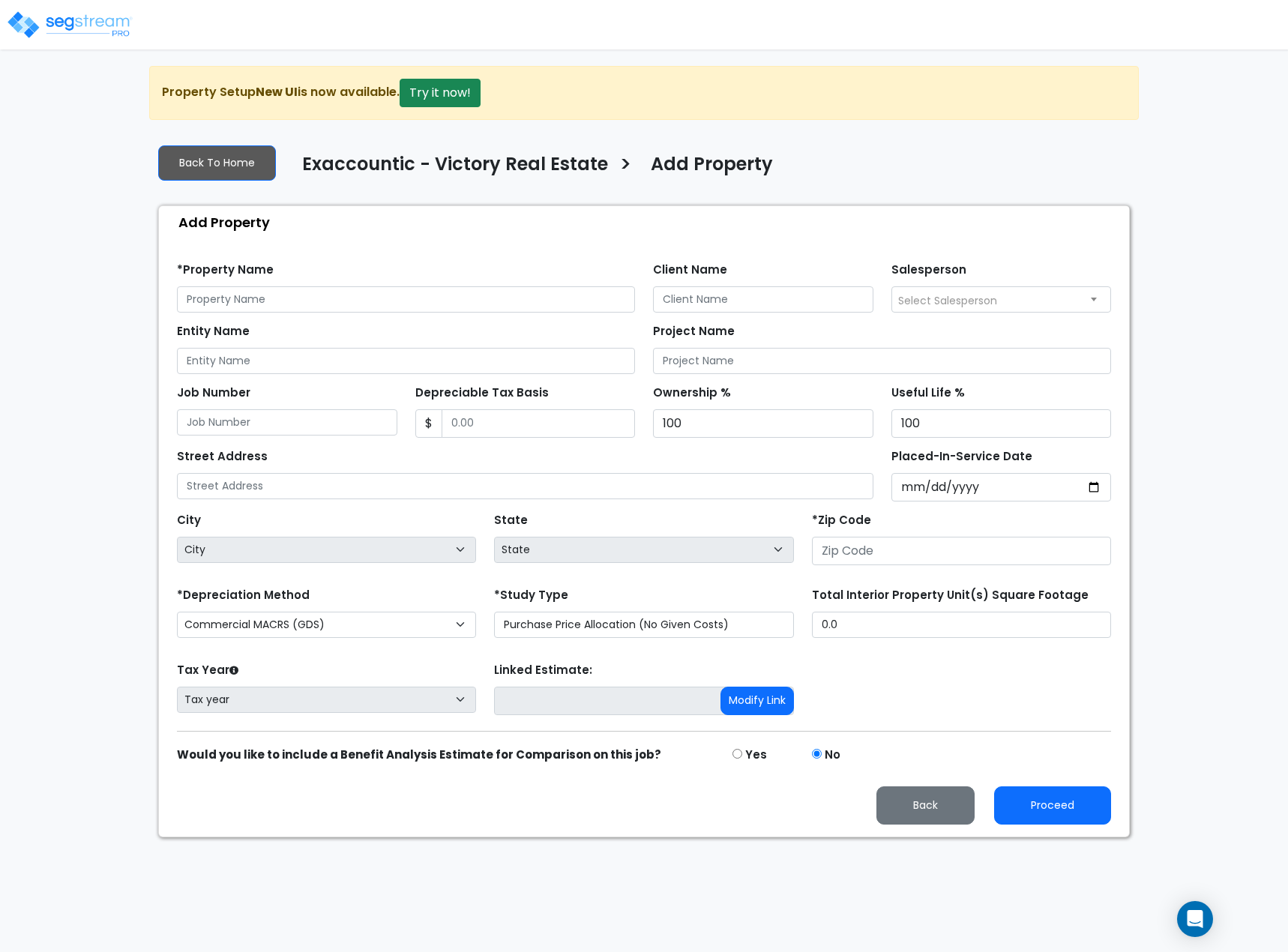
drag, startPoint x: 122, startPoint y: 837, endPoint x: 134, endPoint y: 875, distance: 39.8
click at [304, 305] on input "text" at bounding box center [405, 298] width 458 height 26
type input "3320 Lakeview Parkway"
click at [675, 300] on input "Client Name" at bounding box center [763, 298] width 220 height 26
type input "[PERSON_NAME]"
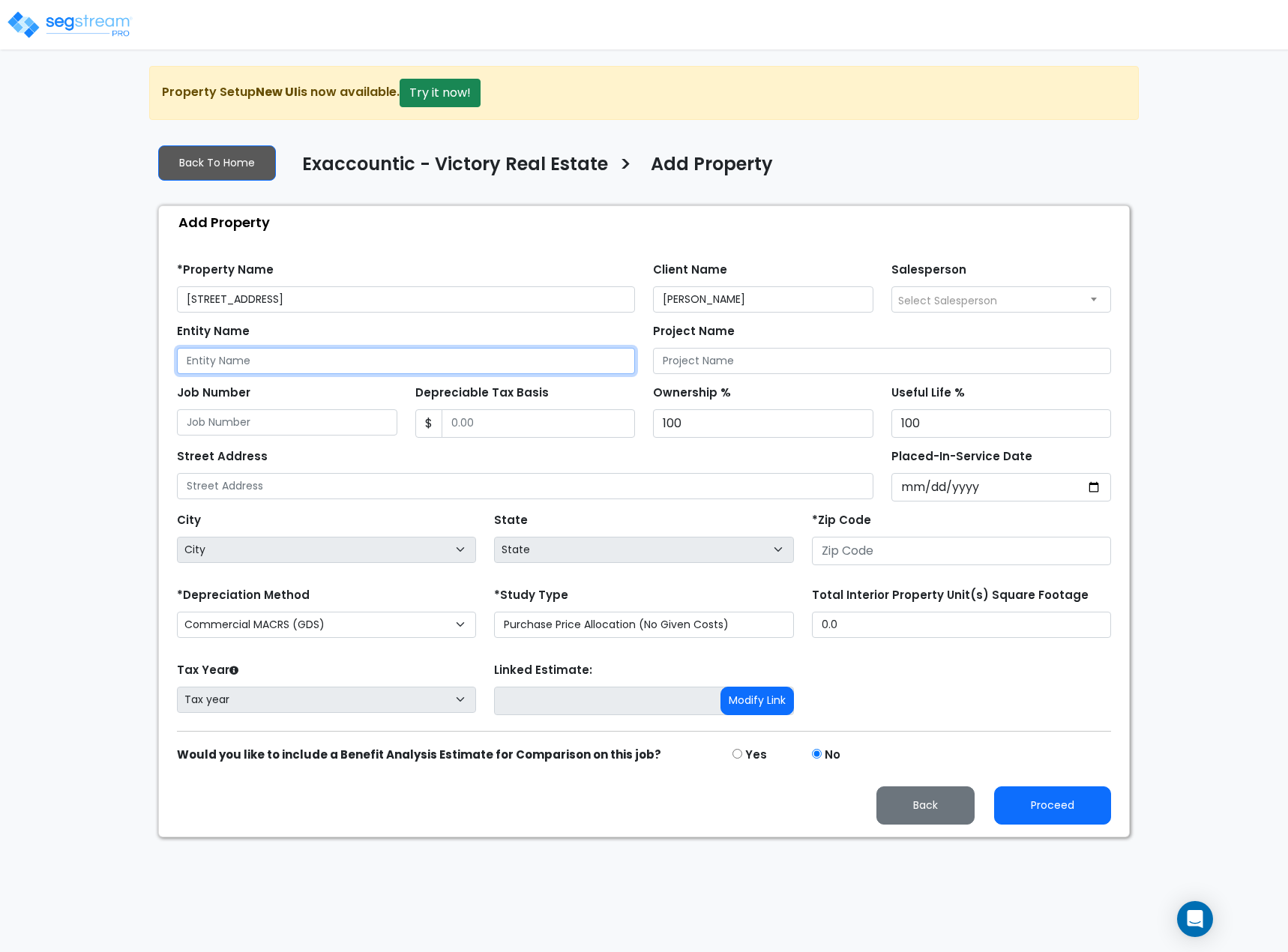
click at [292, 357] on input "Entity Name" at bounding box center [405, 360] width 458 height 26
type input "Victory Shops Lakeview, LLC"
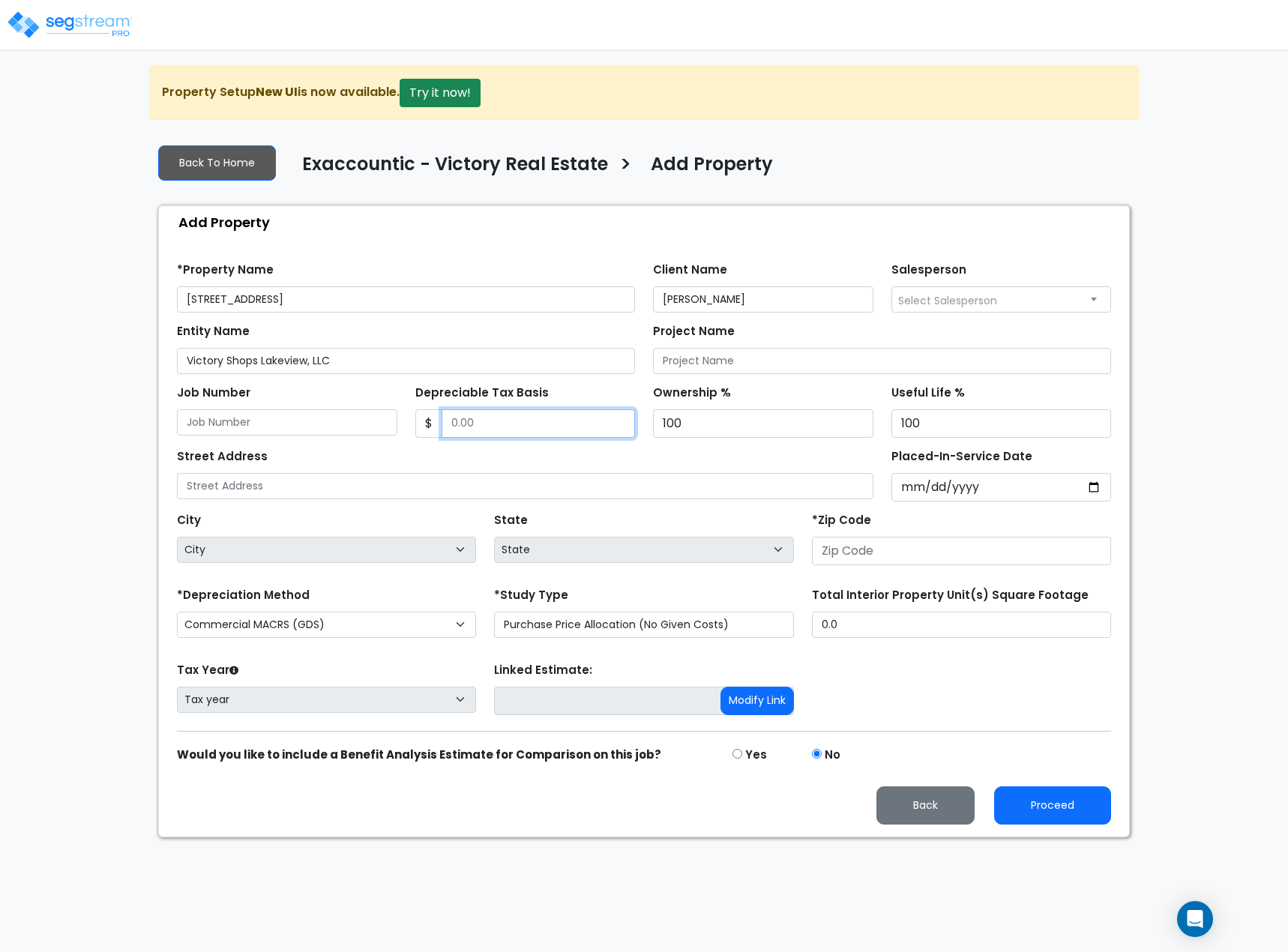
click at [491, 419] on input "Depreciable Tax Basis" at bounding box center [538, 423] width 194 height 29
type input "3,000,000"
click at [901, 491] on input "Placed-In-Service Date" at bounding box center [1001, 487] width 220 height 29
click at [902, 483] on input "Placed-In-Service Date" at bounding box center [1001, 487] width 220 height 29
type input "0002-09-26"
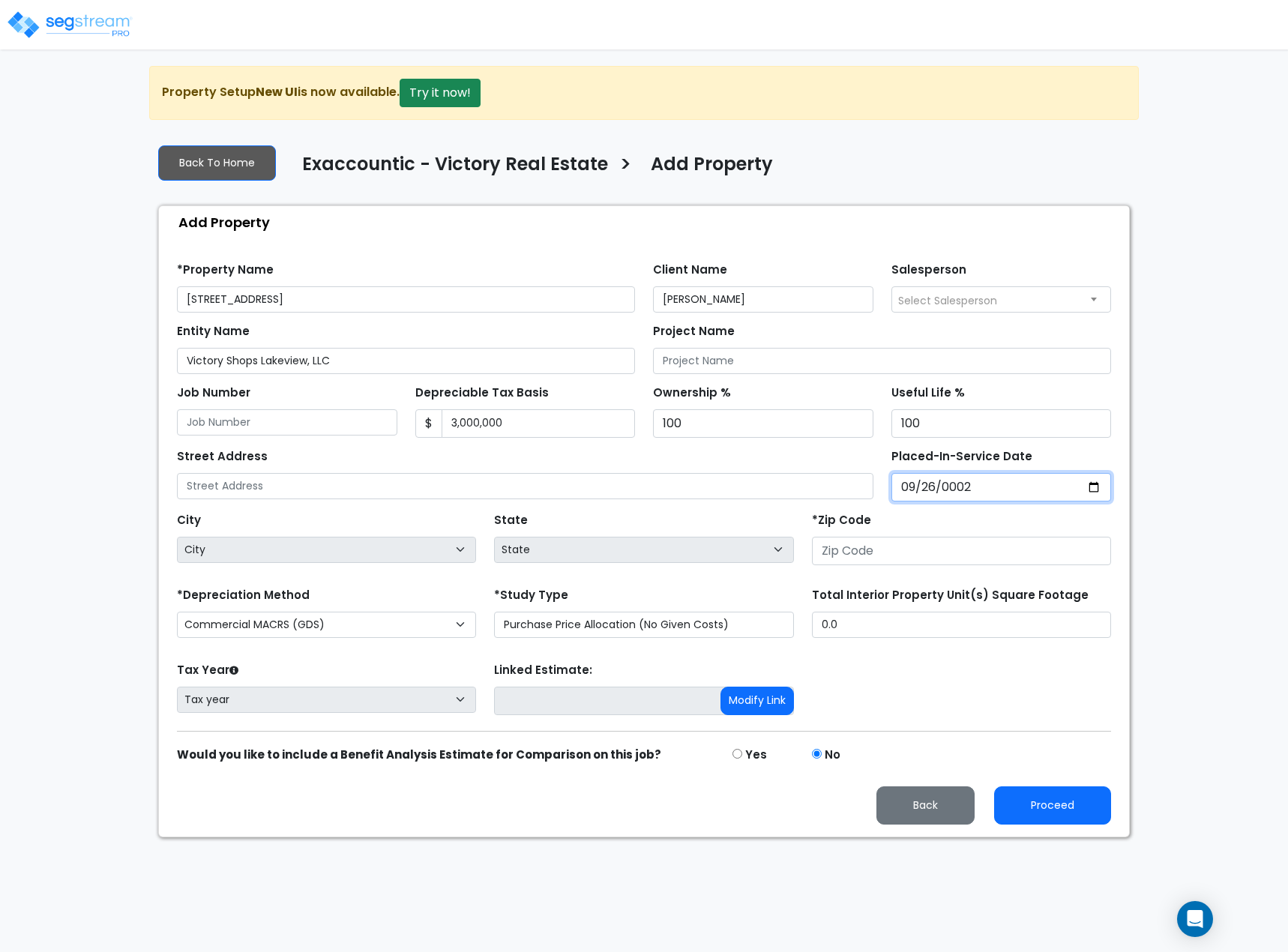
select select "2"
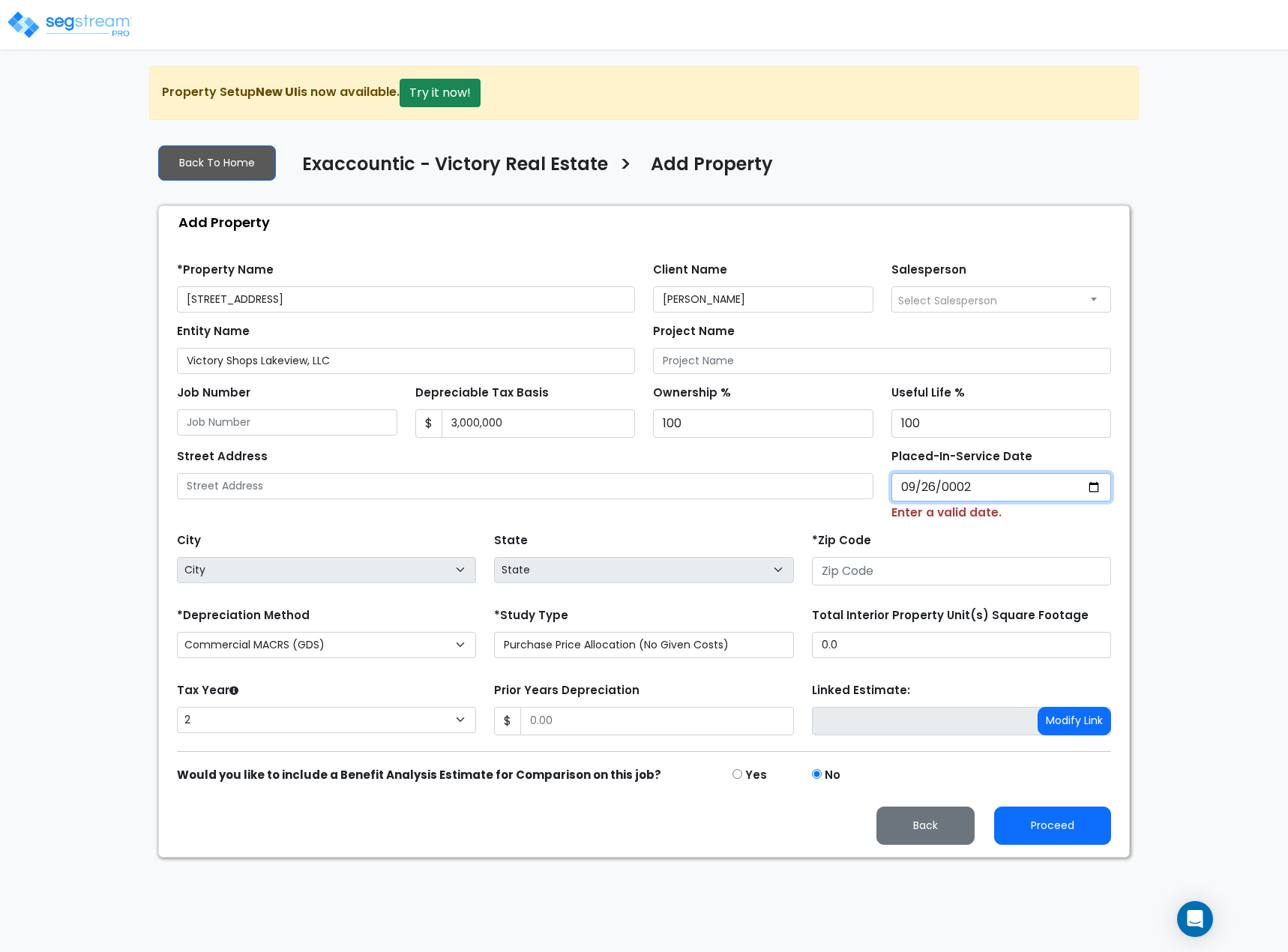
type input "0020-09-26"
select select "20"
type input "2024-09-26"
select select "2024"
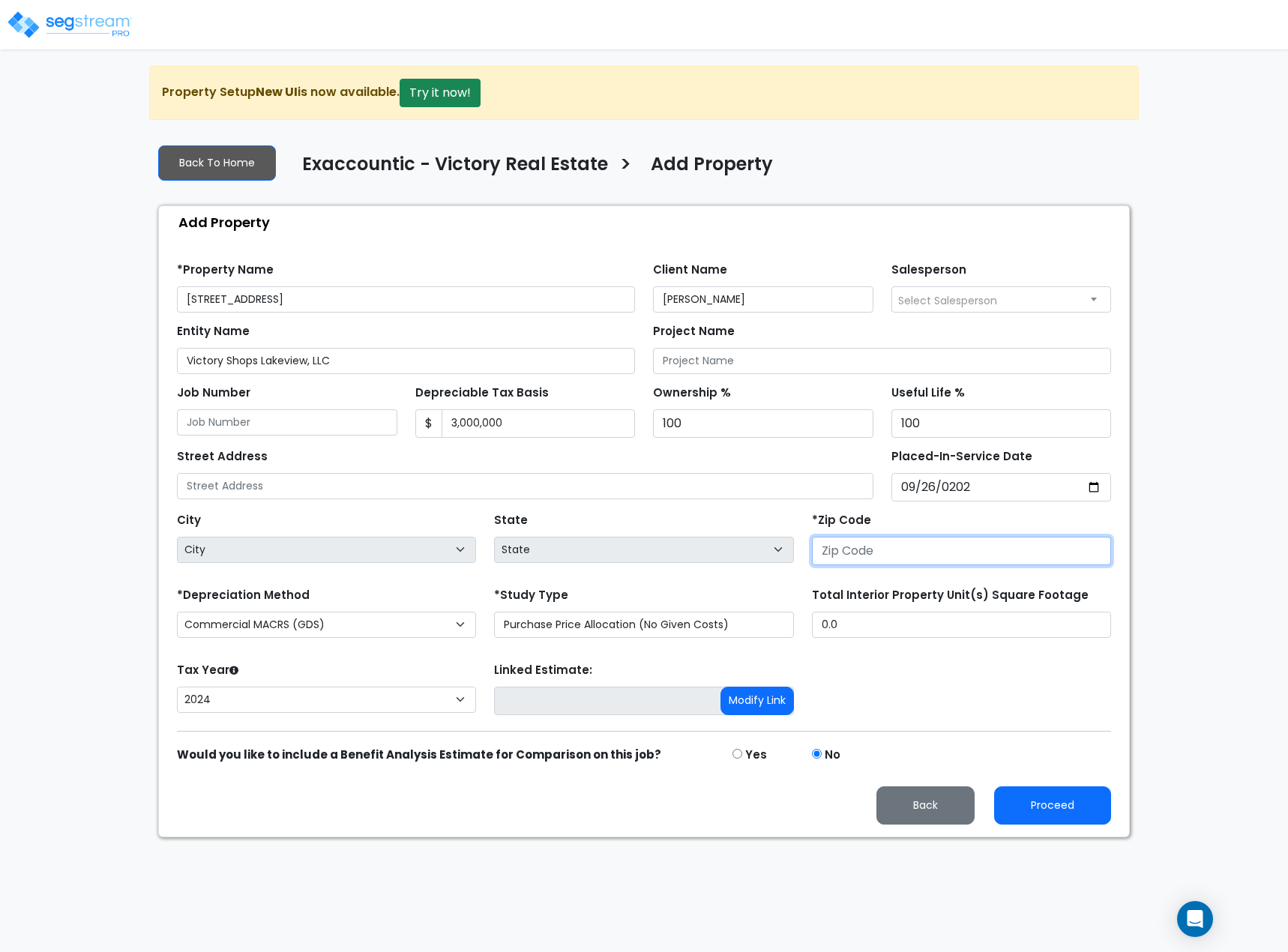
click at [880, 542] on input "number" at bounding box center [961, 551] width 299 height 29
type input "75"
select select "LA"
type input "750"
select select "TX"
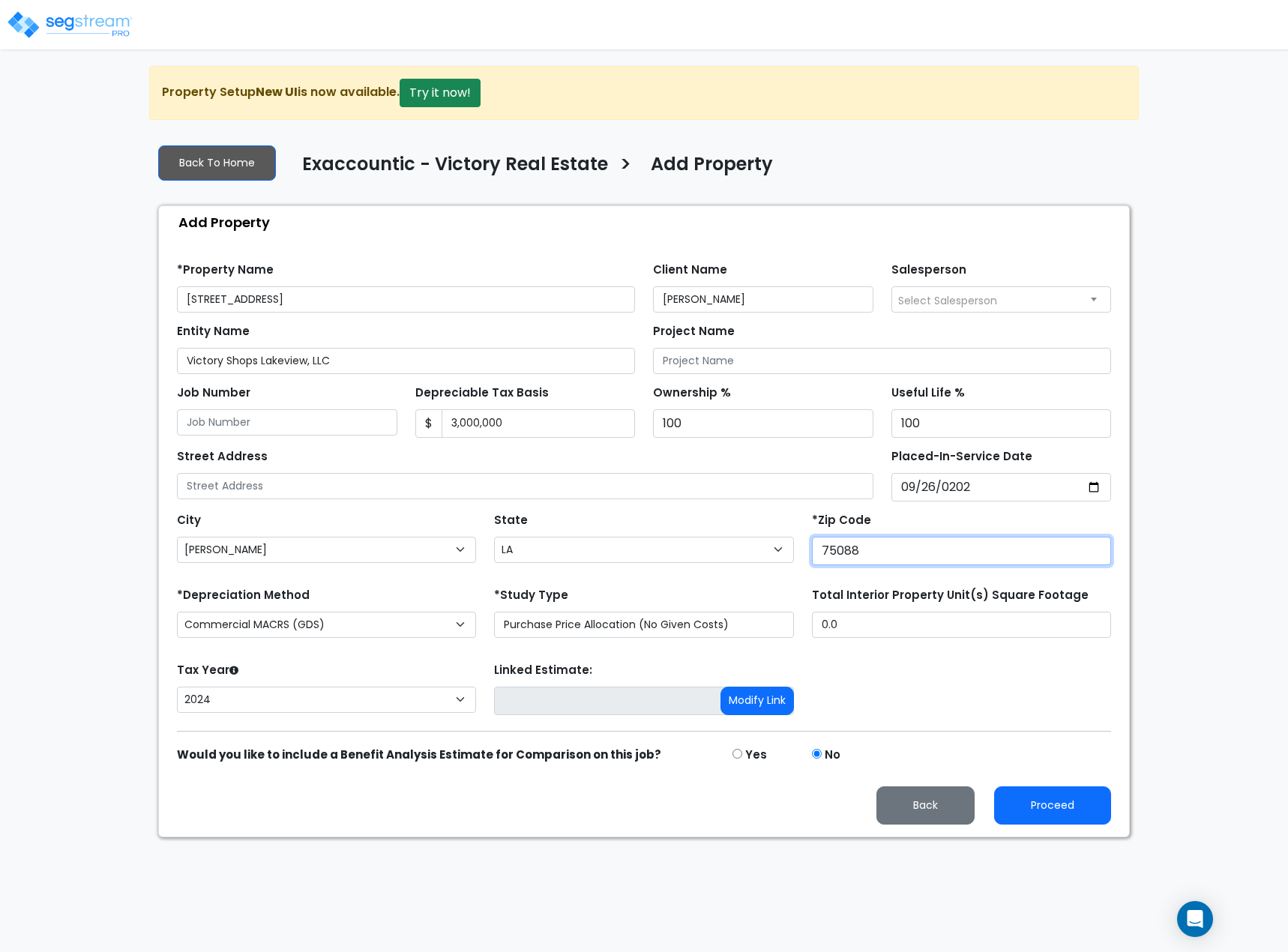
type input "75088"
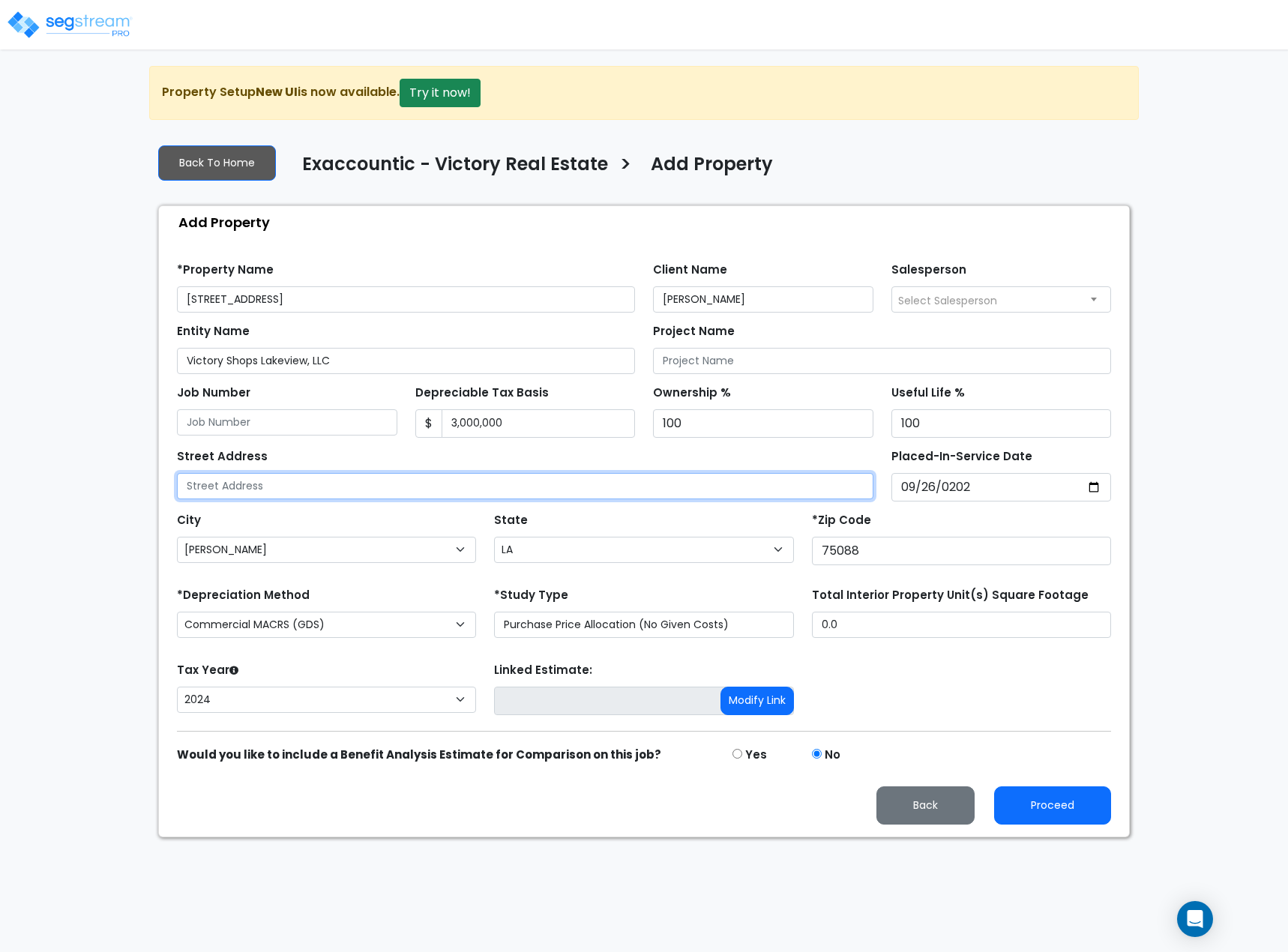
click at [389, 478] on input "text" at bounding box center [525, 486] width 696 height 26
type input "3320 Lakeview Parkway"
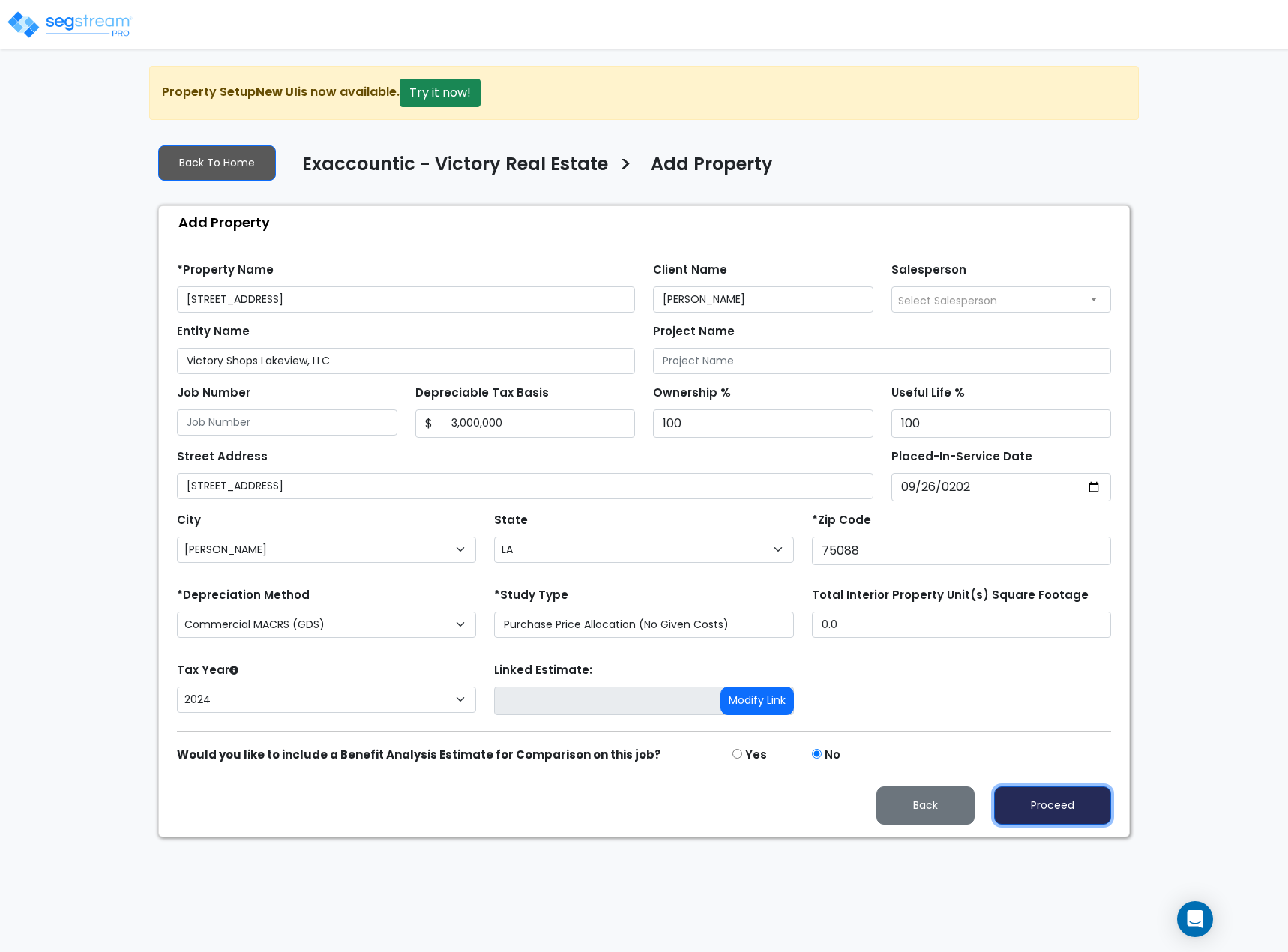
click at [1089, 796] on button "Proceed" at bounding box center [1052, 805] width 117 height 38
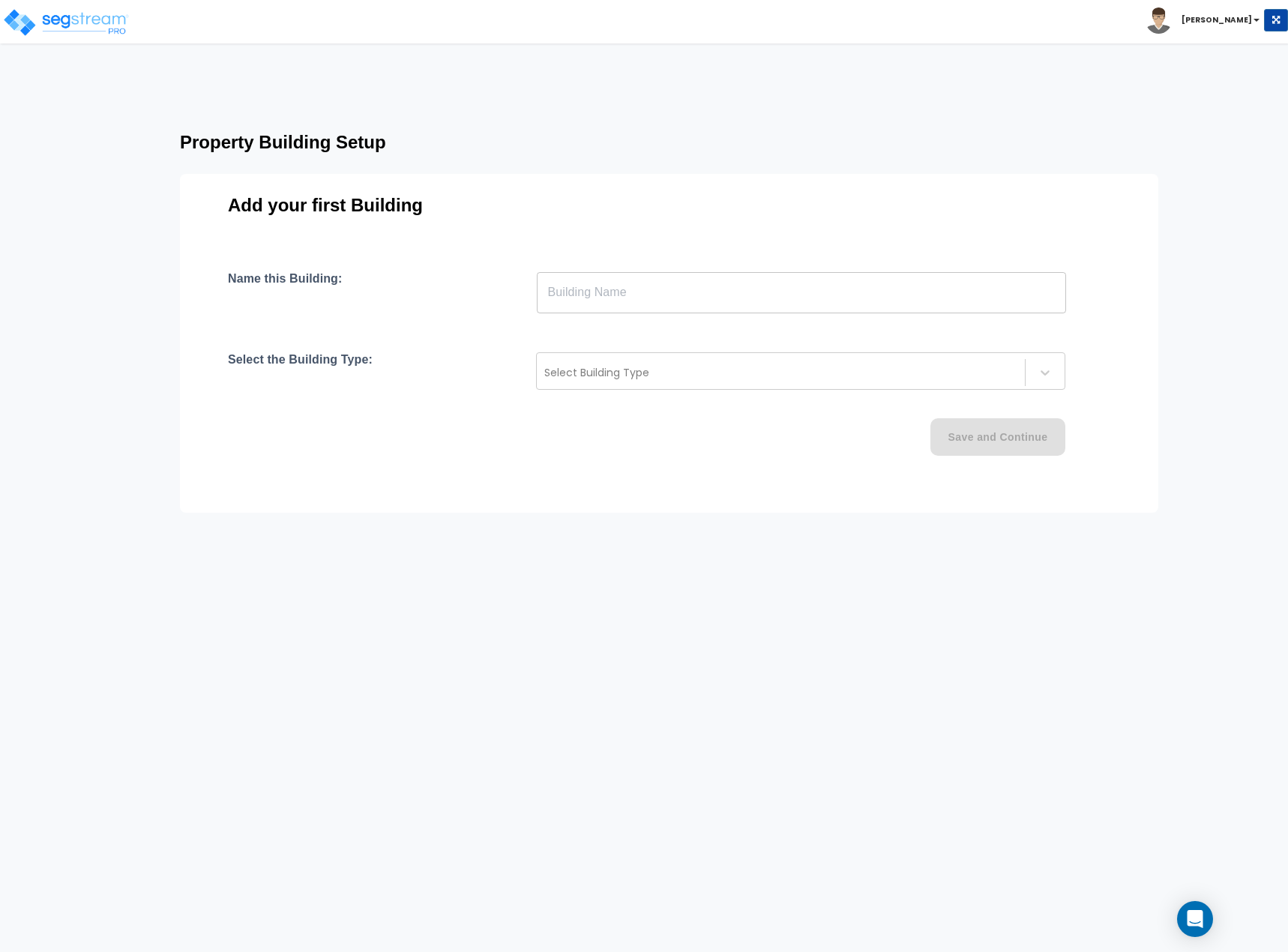
click at [642, 282] on input "text" at bounding box center [800, 292] width 529 height 42
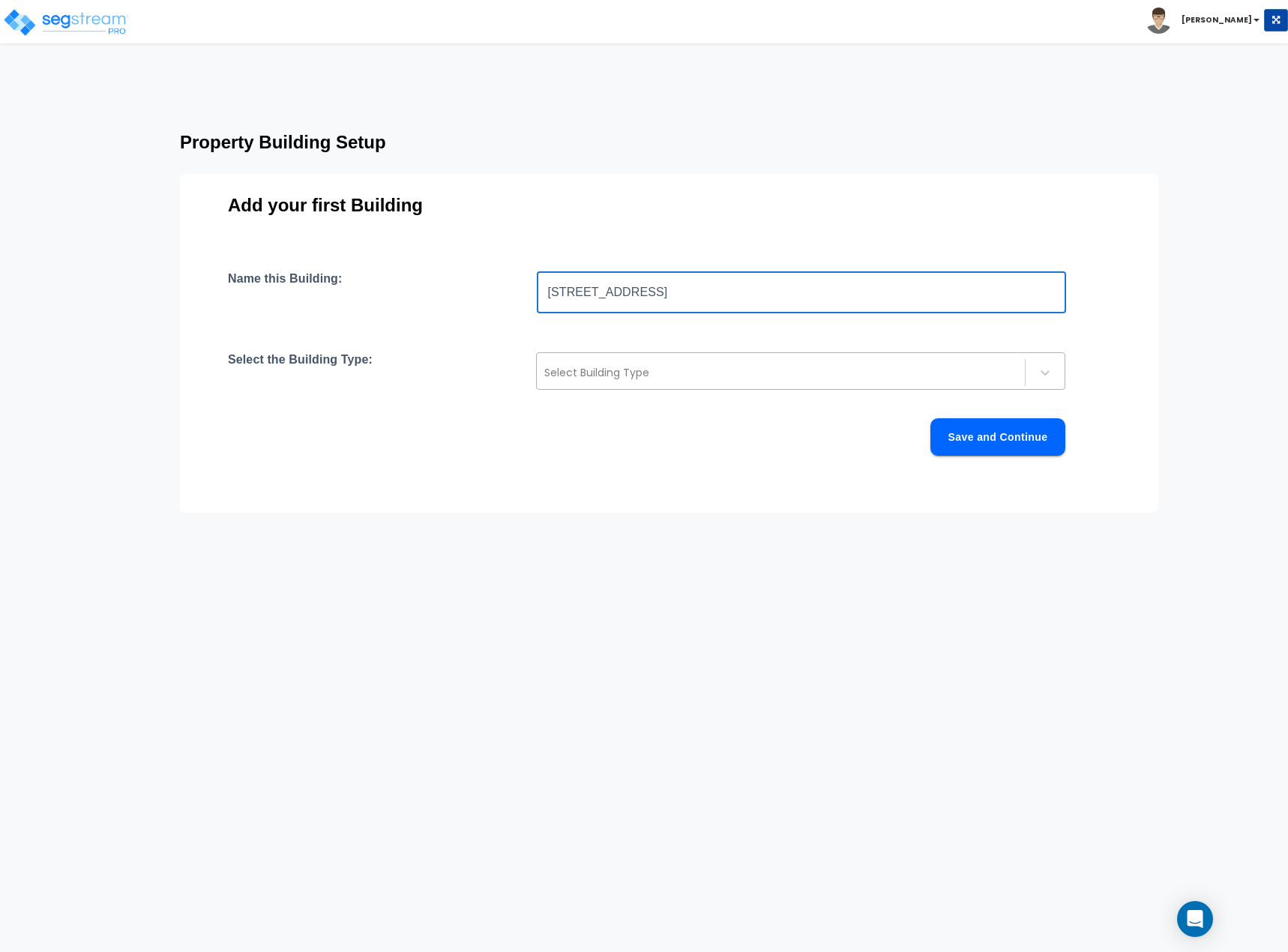
type input "[STREET_ADDRESS]"
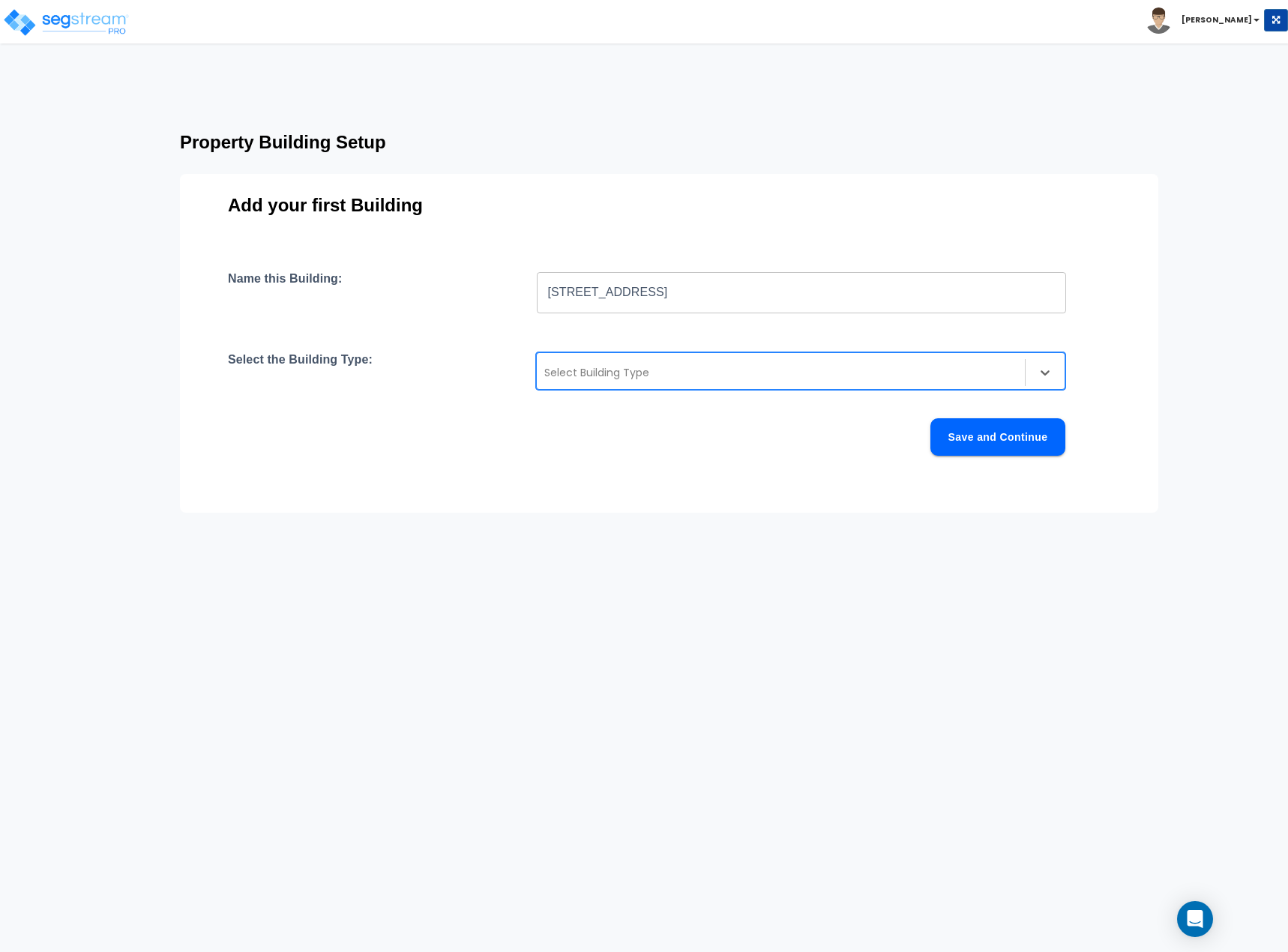
click at [641, 372] on div at bounding box center [780, 372] width 473 height 18
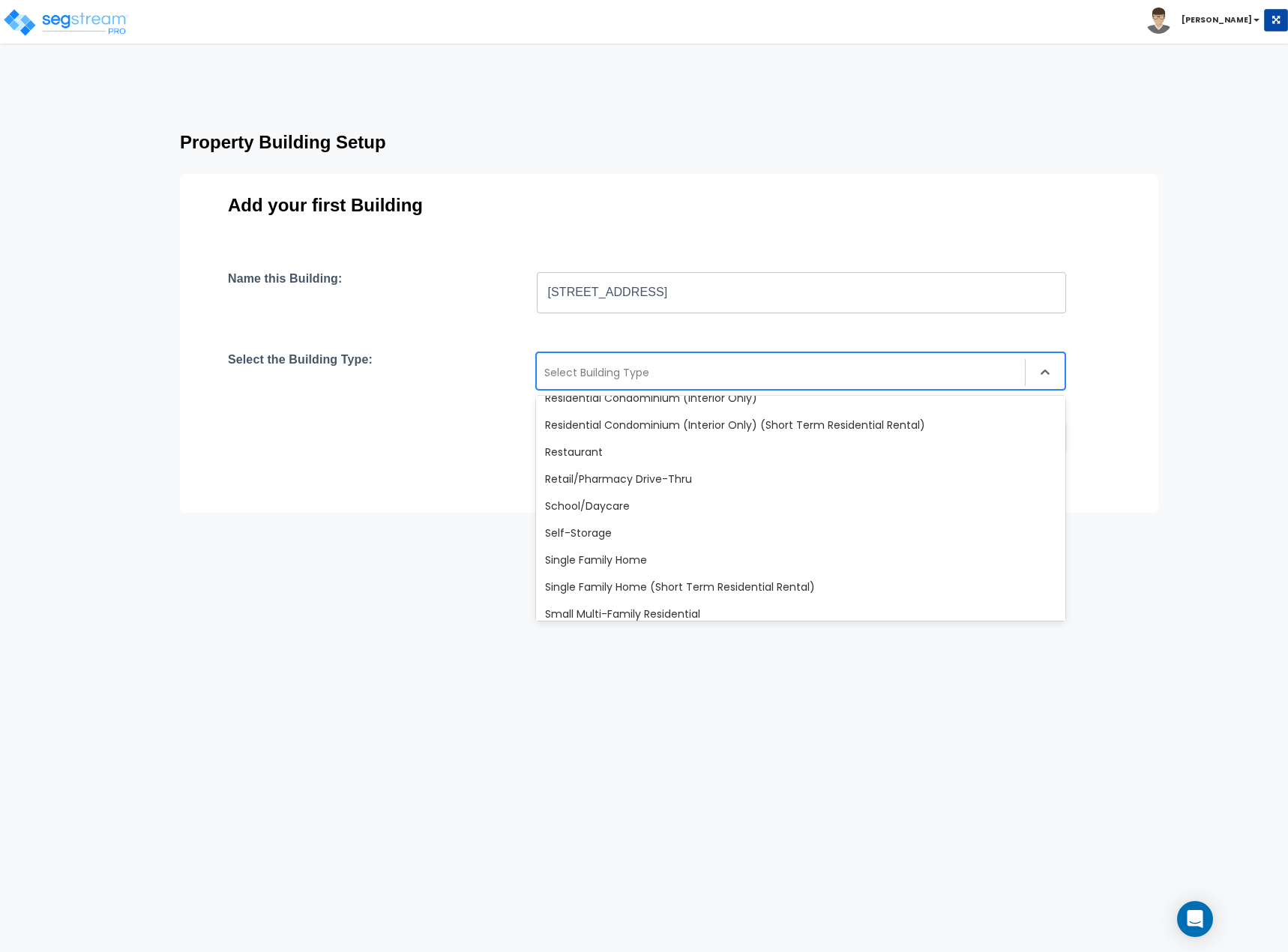
scroll to position [1291, 0]
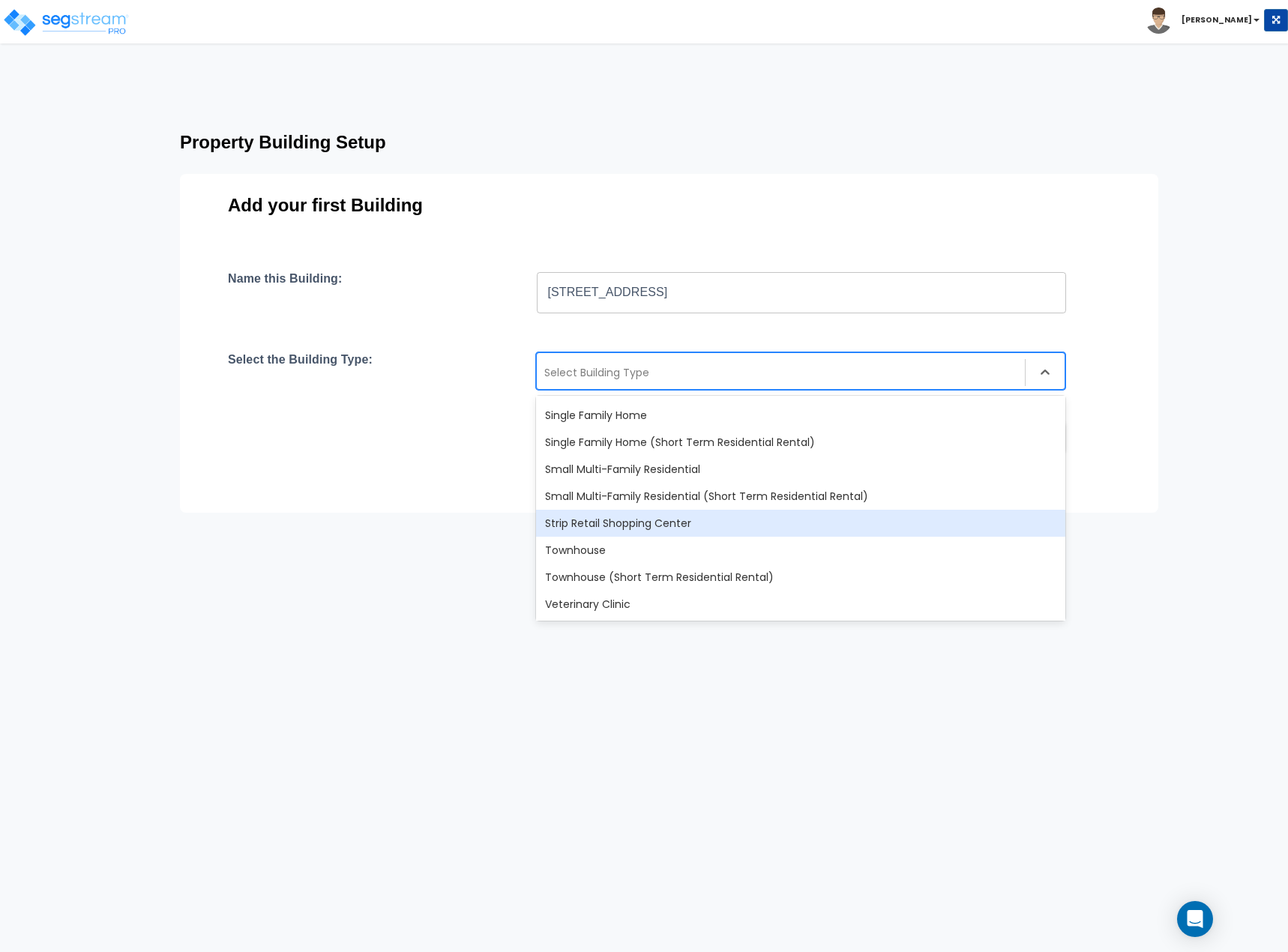
click at [608, 523] on div "Strip Retail Shopping Center" at bounding box center [799, 523] width 529 height 27
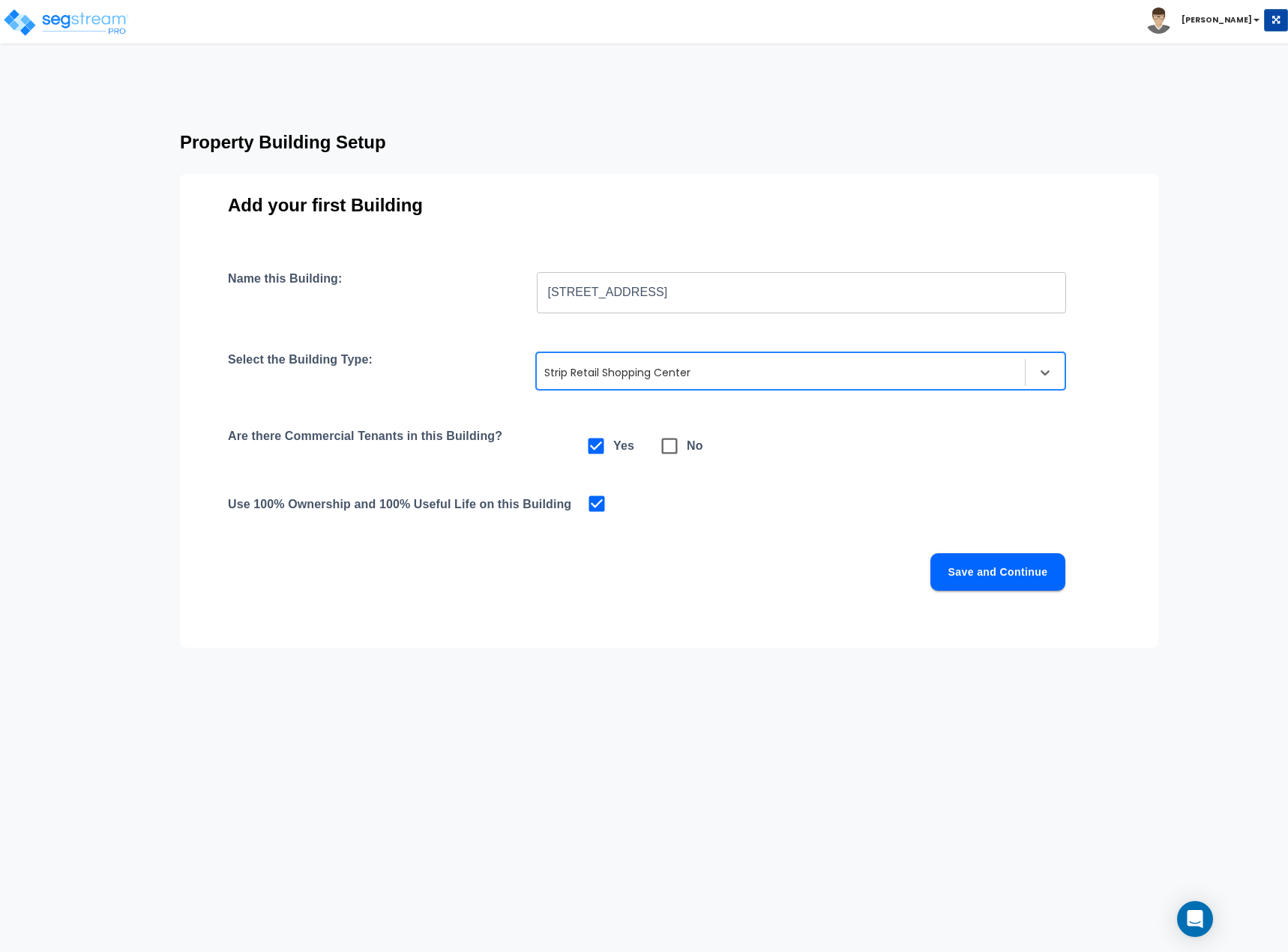
click at [990, 560] on button "Save and Continue" at bounding box center [997, 572] width 135 height 37
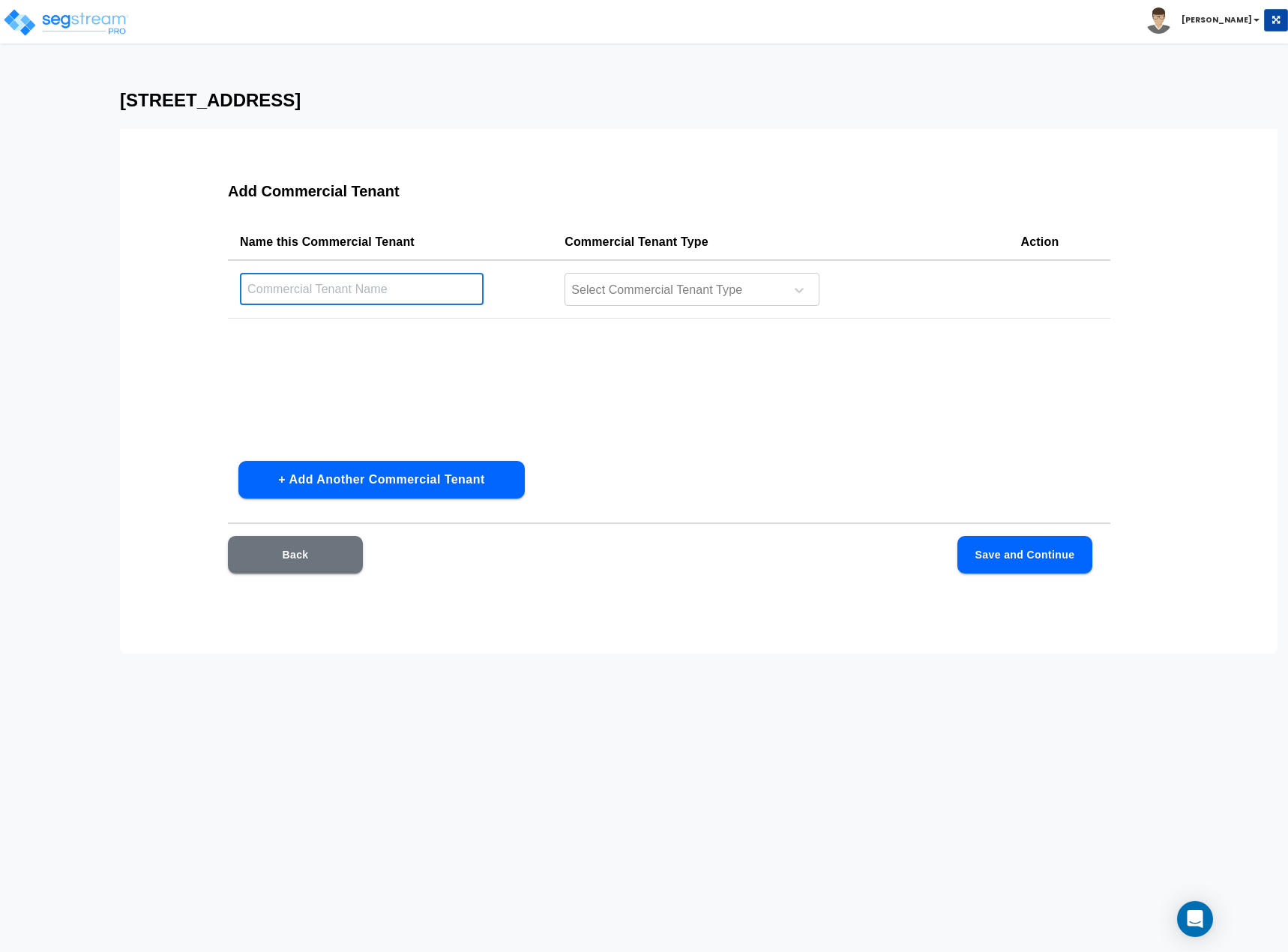
click at [401, 273] on input "text" at bounding box center [361, 289] width 244 height 32
click at [258, 279] on input "SUbway" at bounding box center [361, 289] width 244 height 32
type input "Subway"
click at [808, 290] on div at bounding box center [799, 290] width 27 height 27
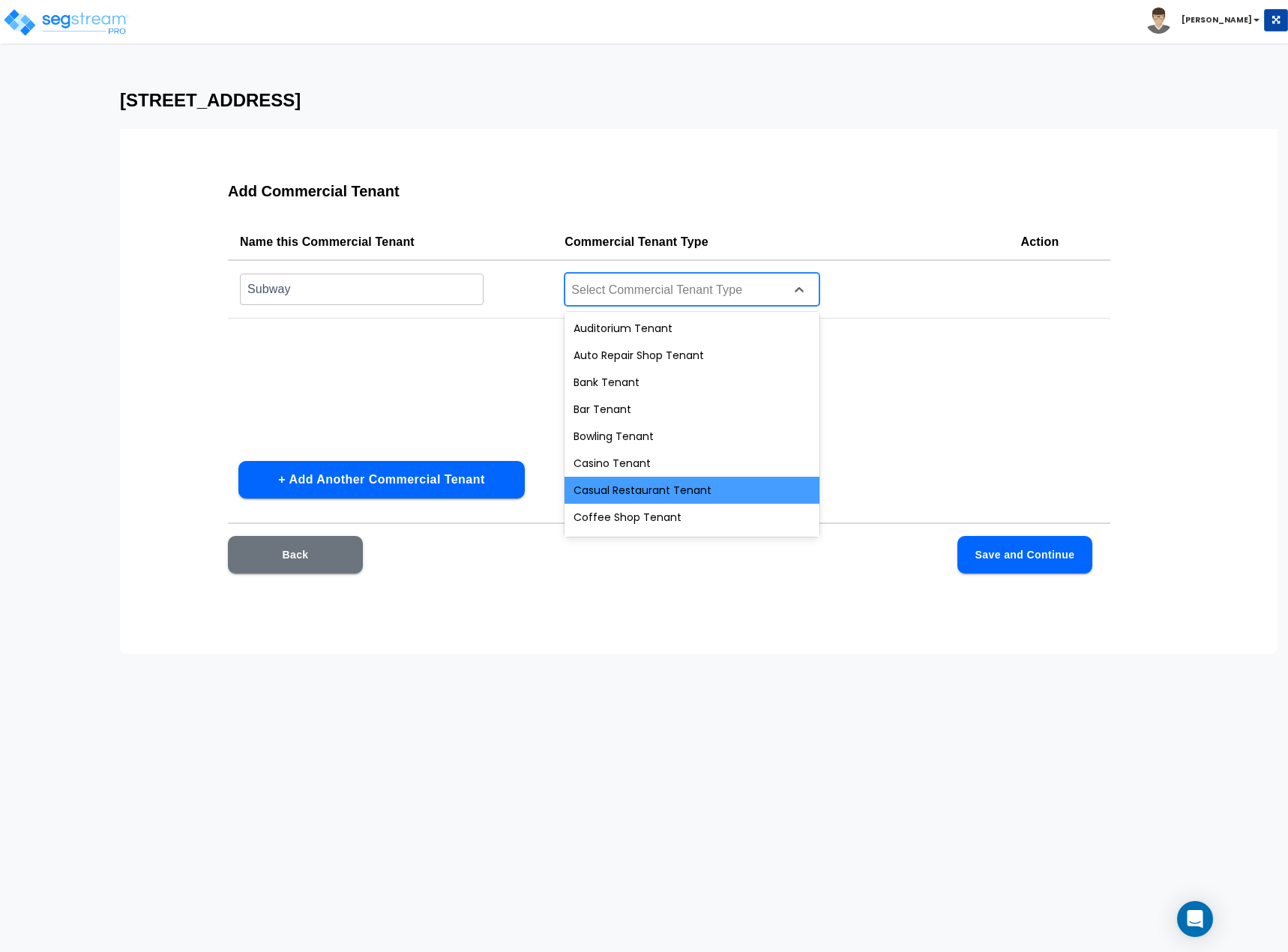
click at [651, 486] on div "Casual Restaurant Tenant" at bounding box center [691, 490] width 255 height 27
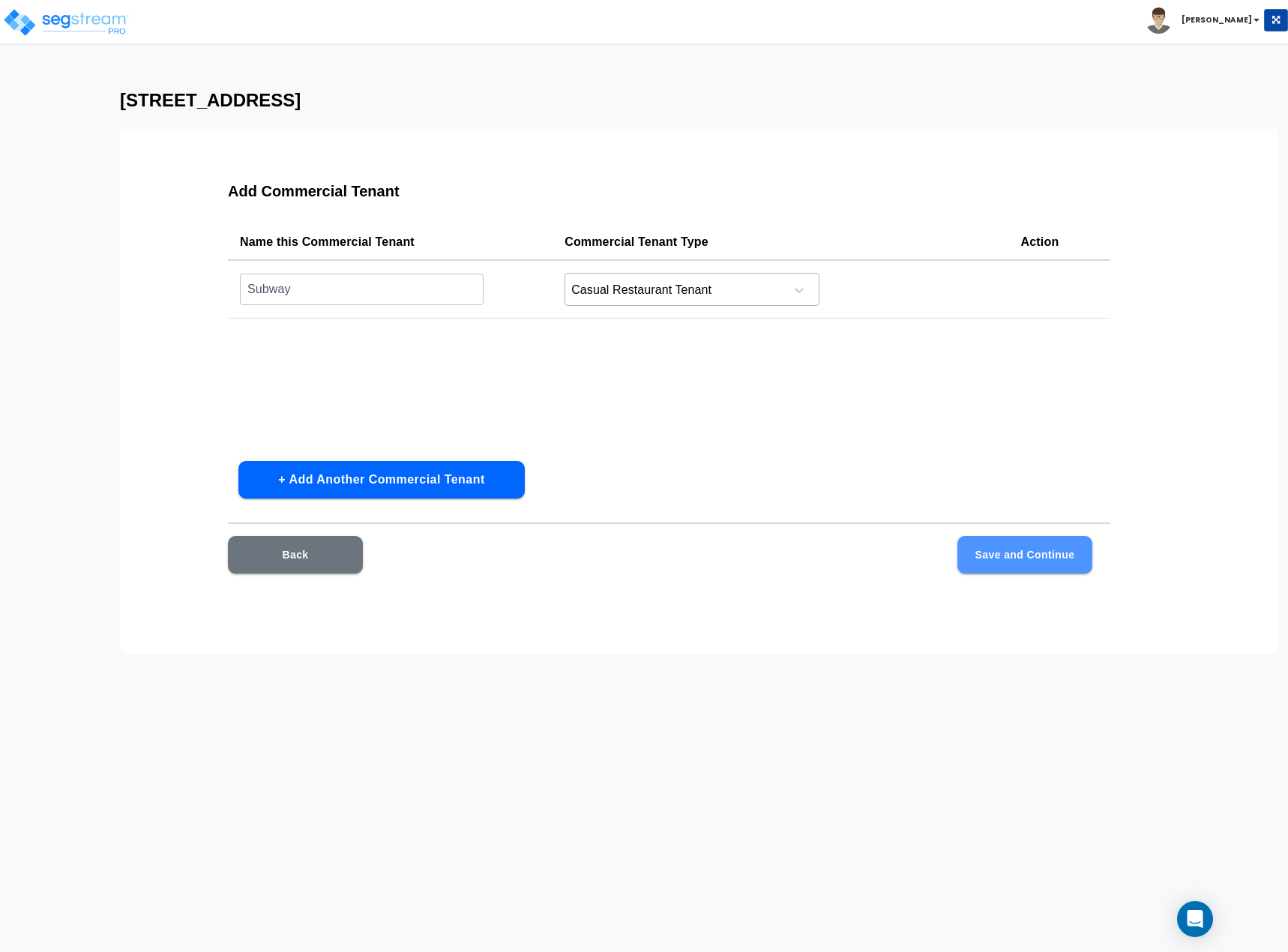
click at [1034, 561] on button "Save and Continue" at bounding box center [1024, 553] width 135 height 37
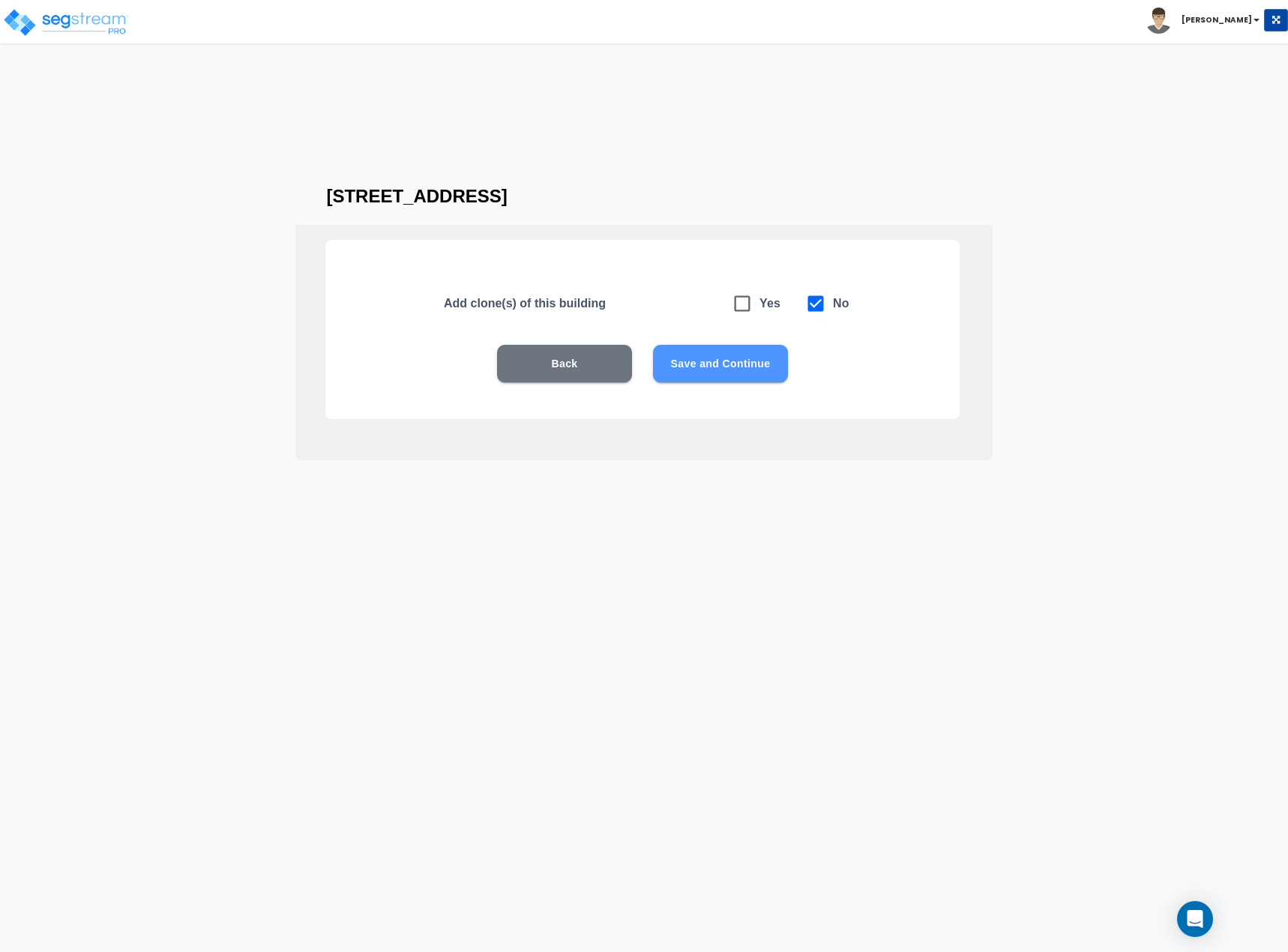
click at [676, 362] on button "Save and Continue" at bounding box center [720, 363] width 135 height 37
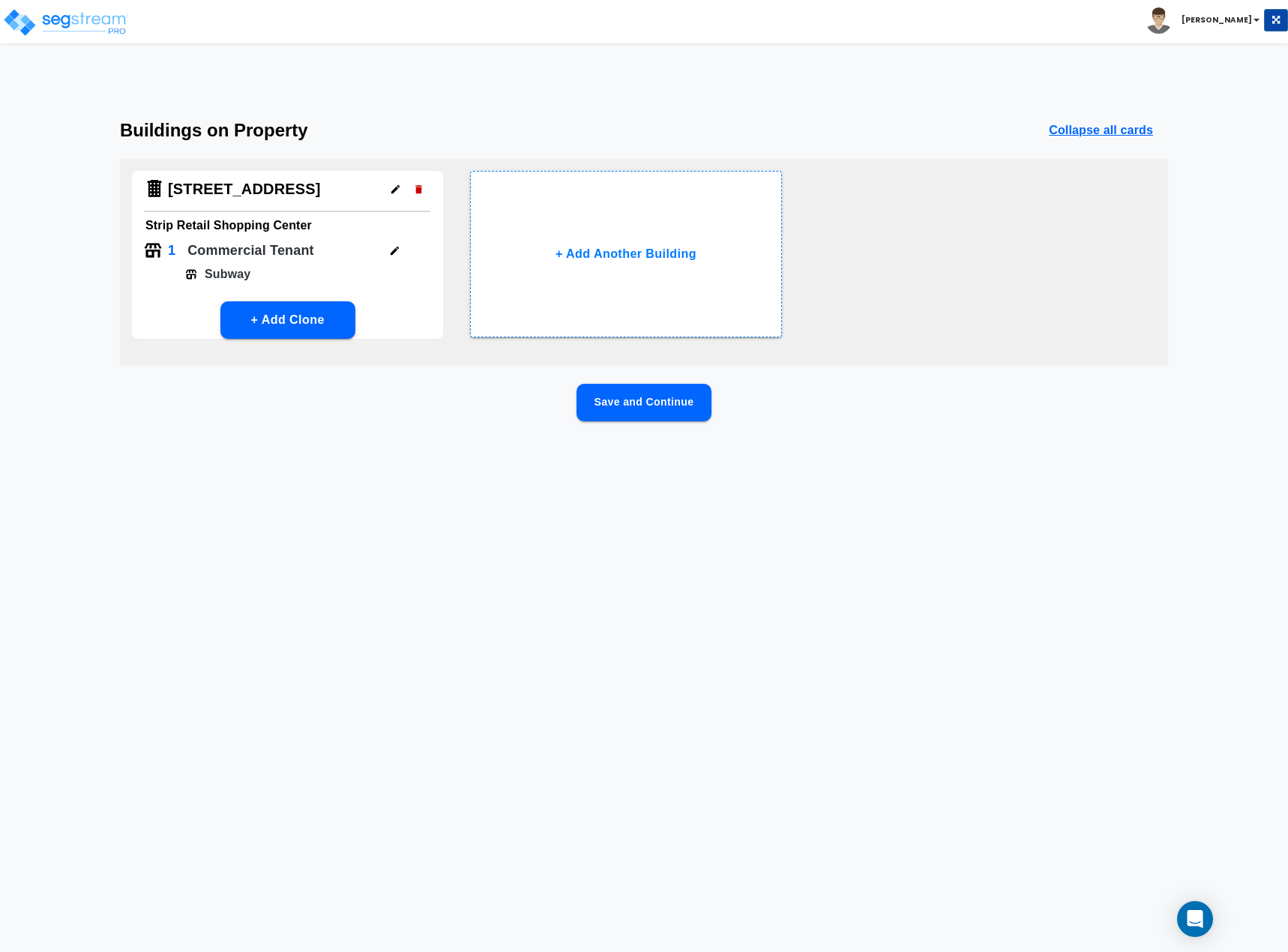
click at [667, 401] on button "Save and Continue" at bounding box center [644, 401] width 135 height 37
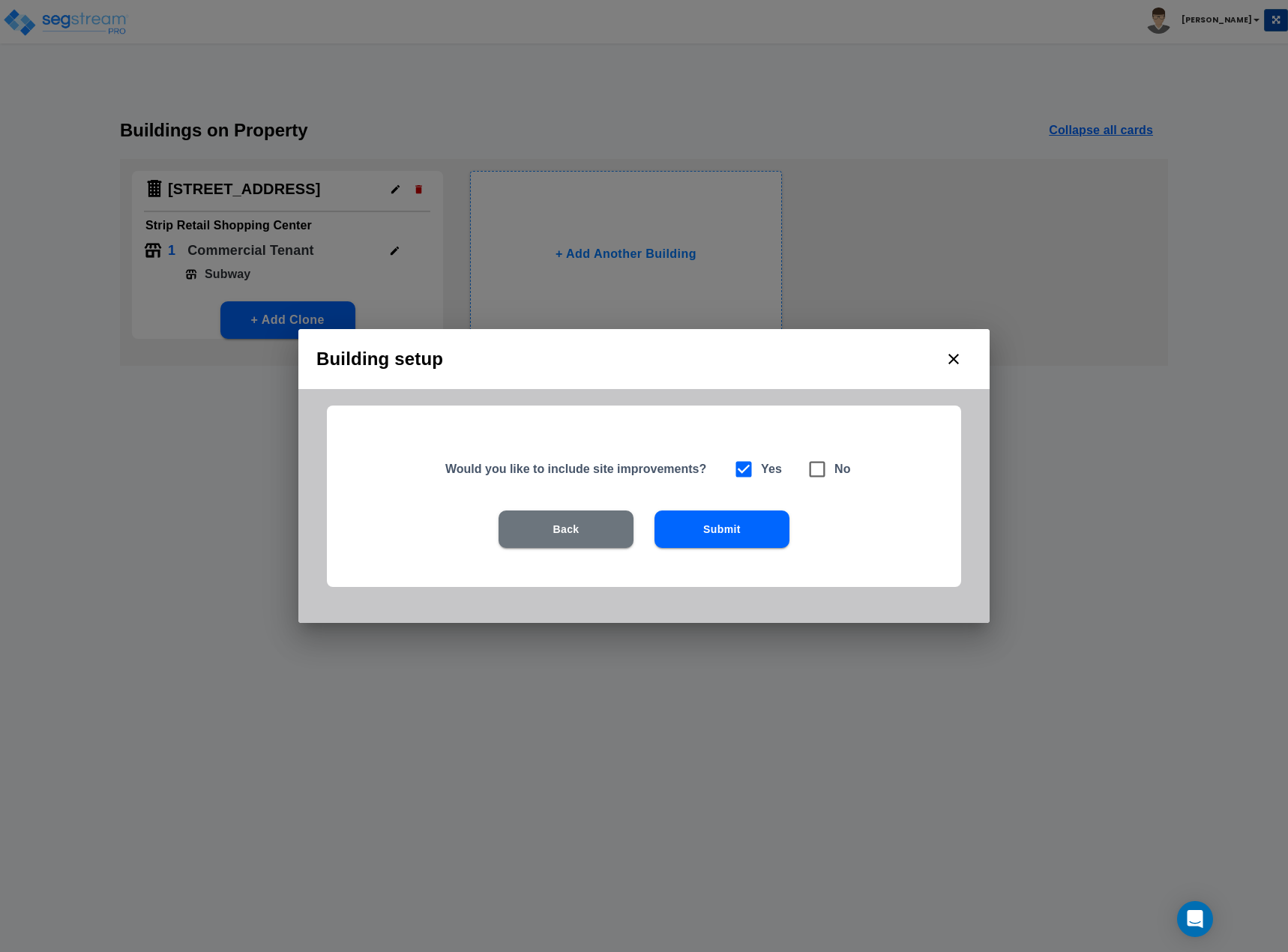
click at [748, 535] on button "Submit" at bounding box center [721, 529] width 135 height 37
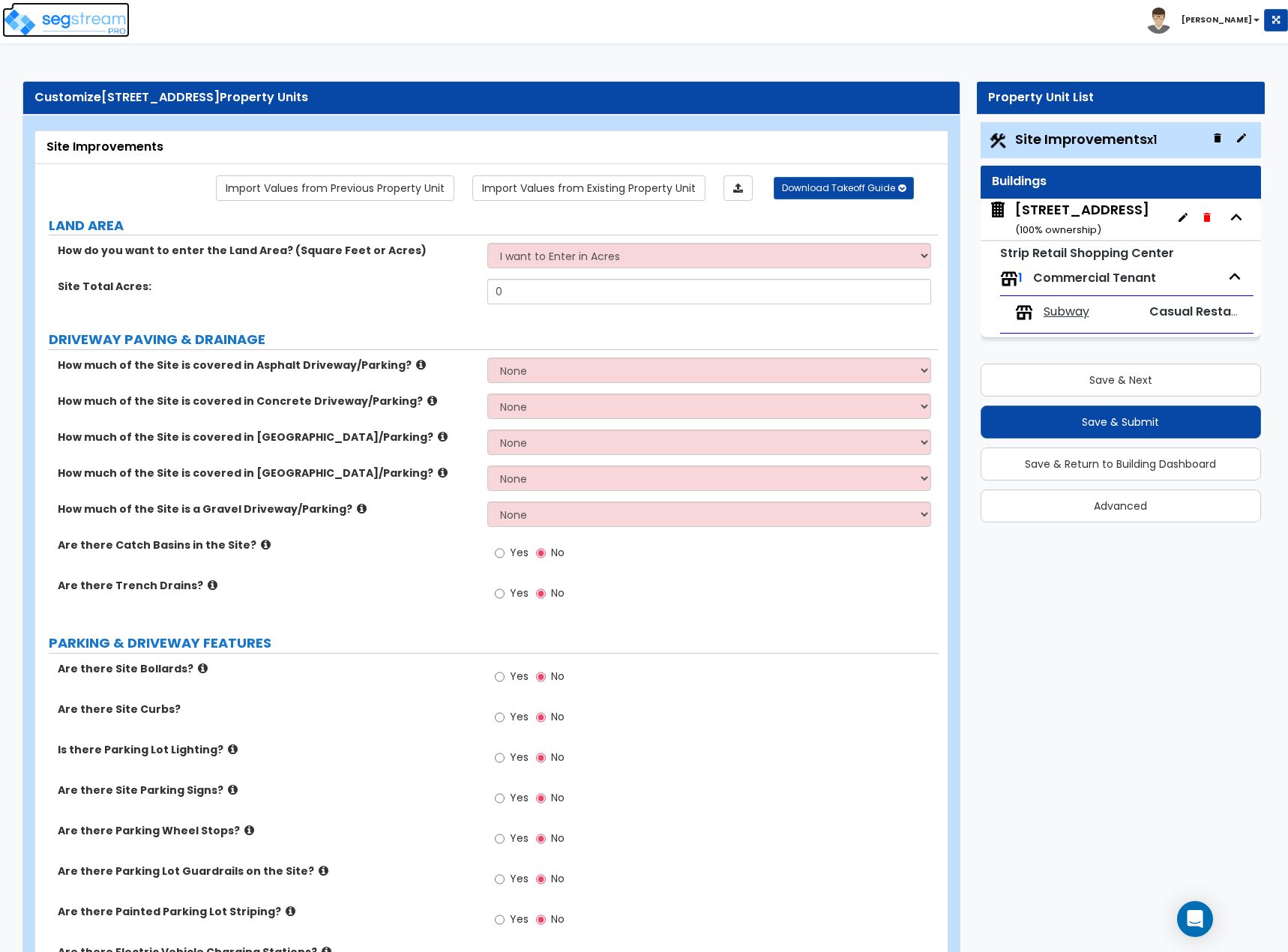
click at [33, 23] on img at bounding box center [65, 22] width 127 height 30
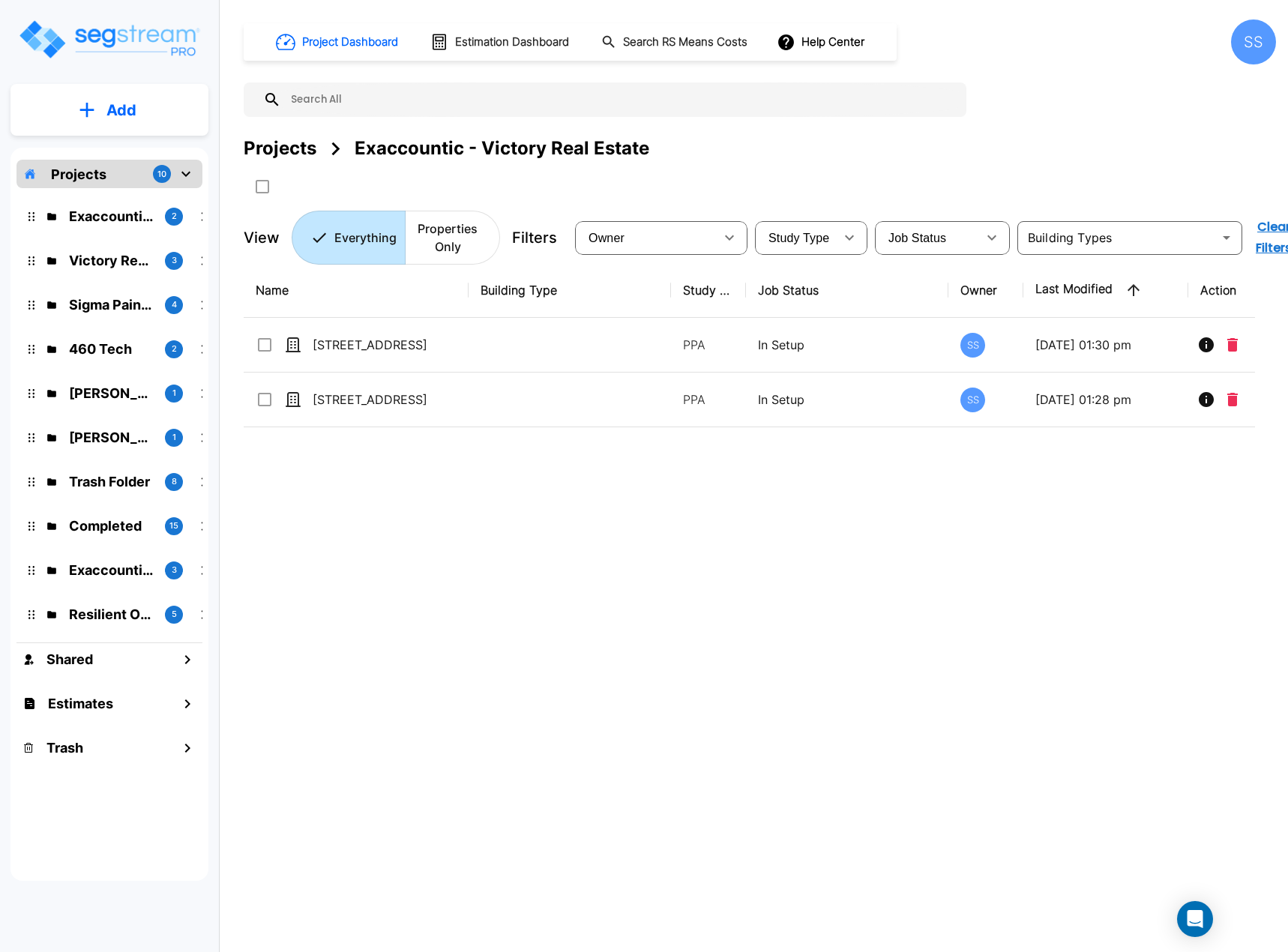
click at [137, 110] on button "Add" at bounding box center [109, 110] width 198 height 43
click at [107, 190] on p "Add Property" at bounding box center [119, 194] width 76 height 18
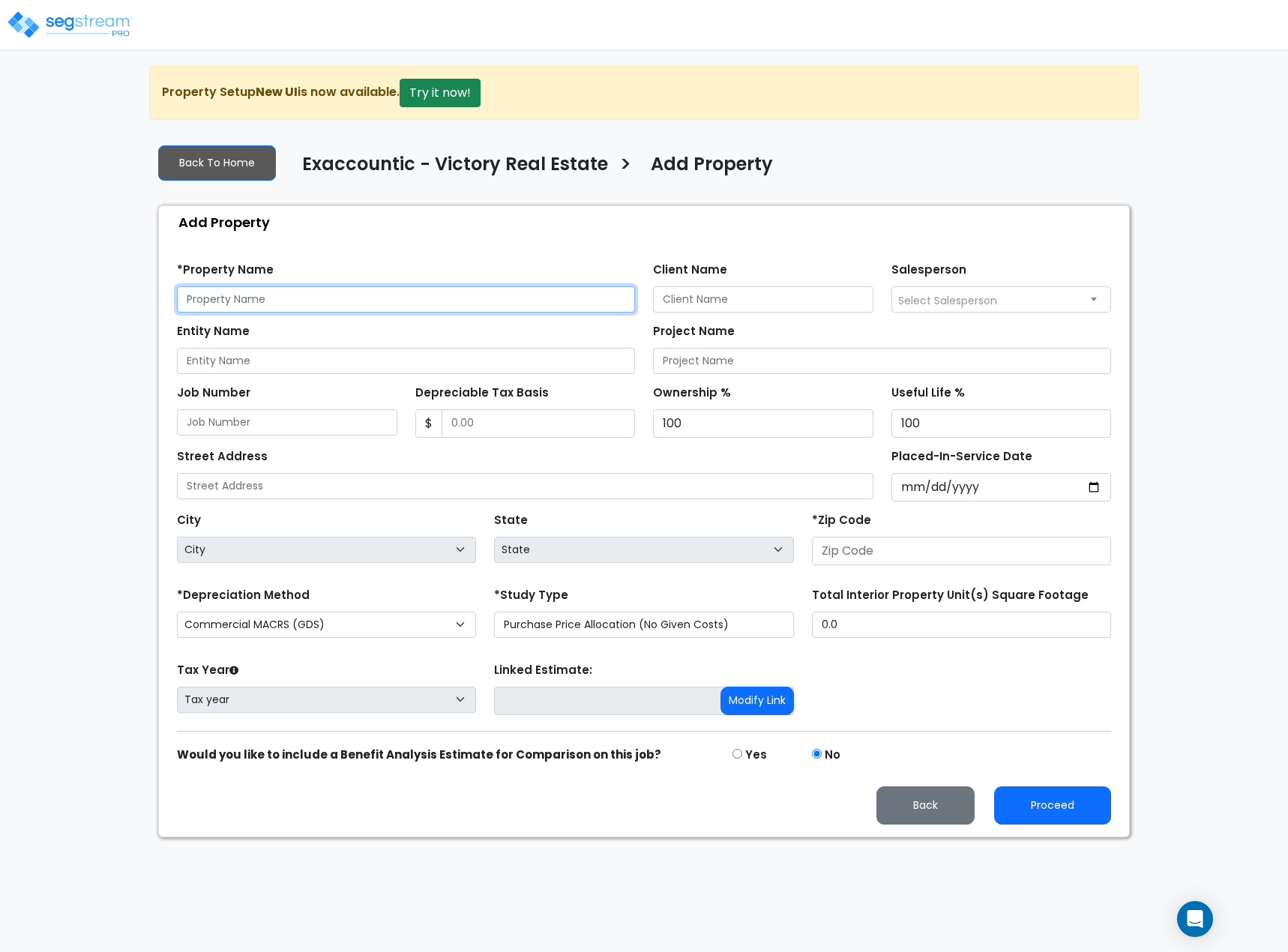
click at [241, 302] on input "text" at bounding box center [405, 298] width 458 height 26
drag, startPoint x: 304, startPoint y: 300, endPoint x: 147, endPoint y: 314, distance: 157.6
click at [148, 314] on div "We are Building your Property. So please grab a coffee and let us do the heavy …" at bounding box center [644, 451] width 1288 height 771
type input "[DATE]-[DATE] FM 407"
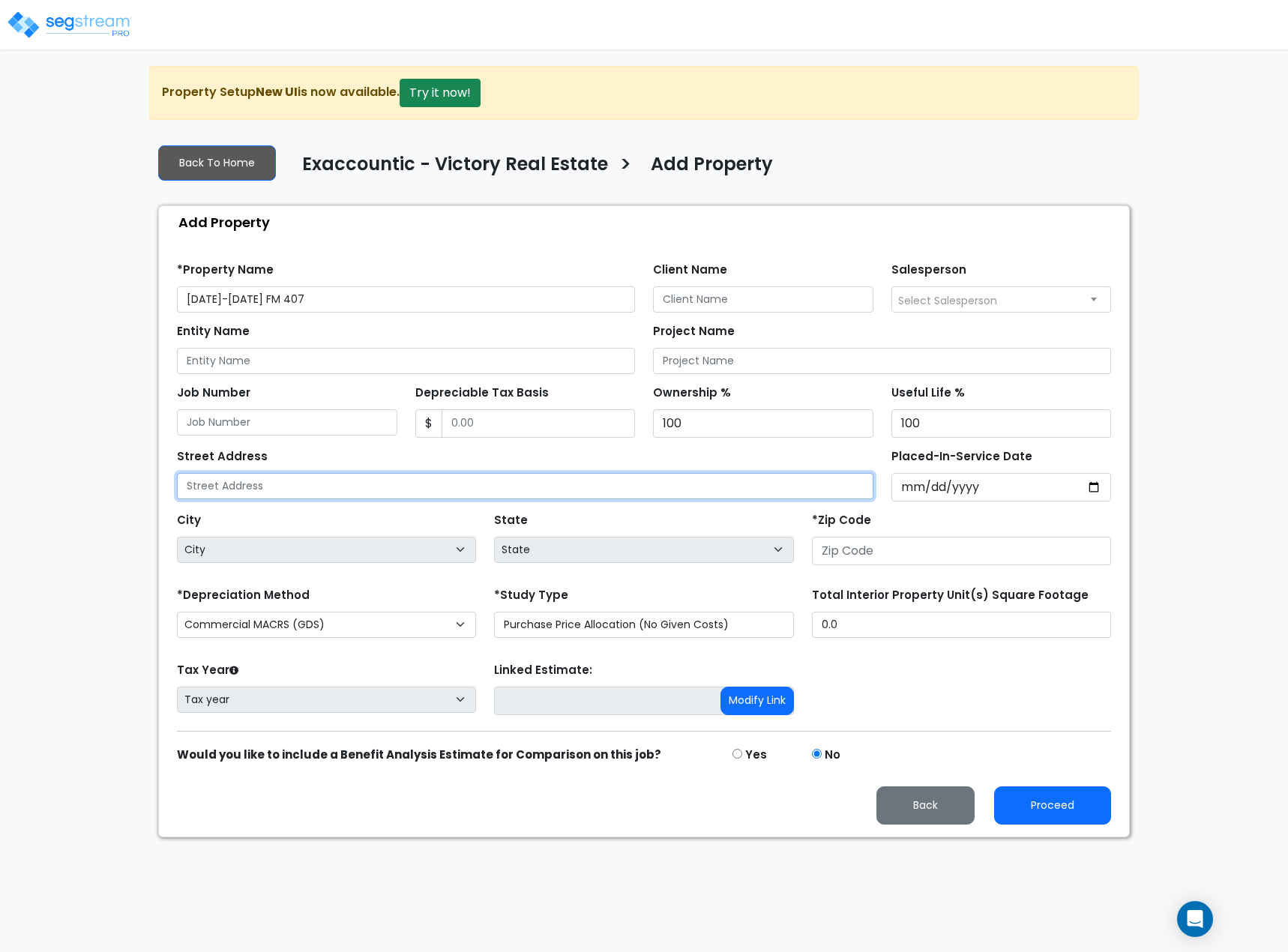
click at [320, 474] on input "text" at bounding box center [525, 486] width 696 height 26
paste input "[DATE]-[DATE] FM 407"
type input "[DATE]-[DATE] FM 407"
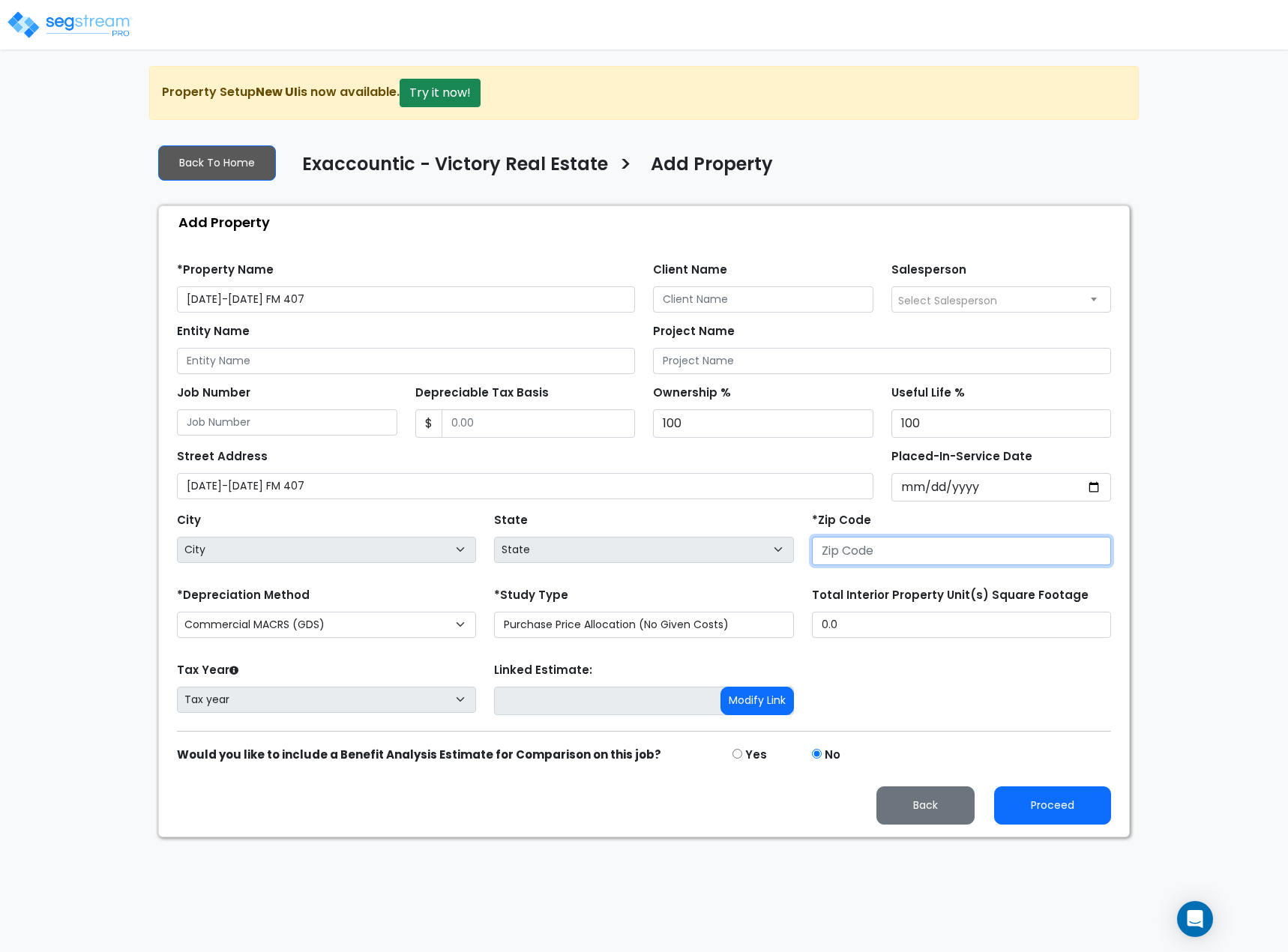
click at [913, 543] on input "number" at bounding box center [961, 551] width 299 height 29
type input "750"
select select "TX"
type input "75077"
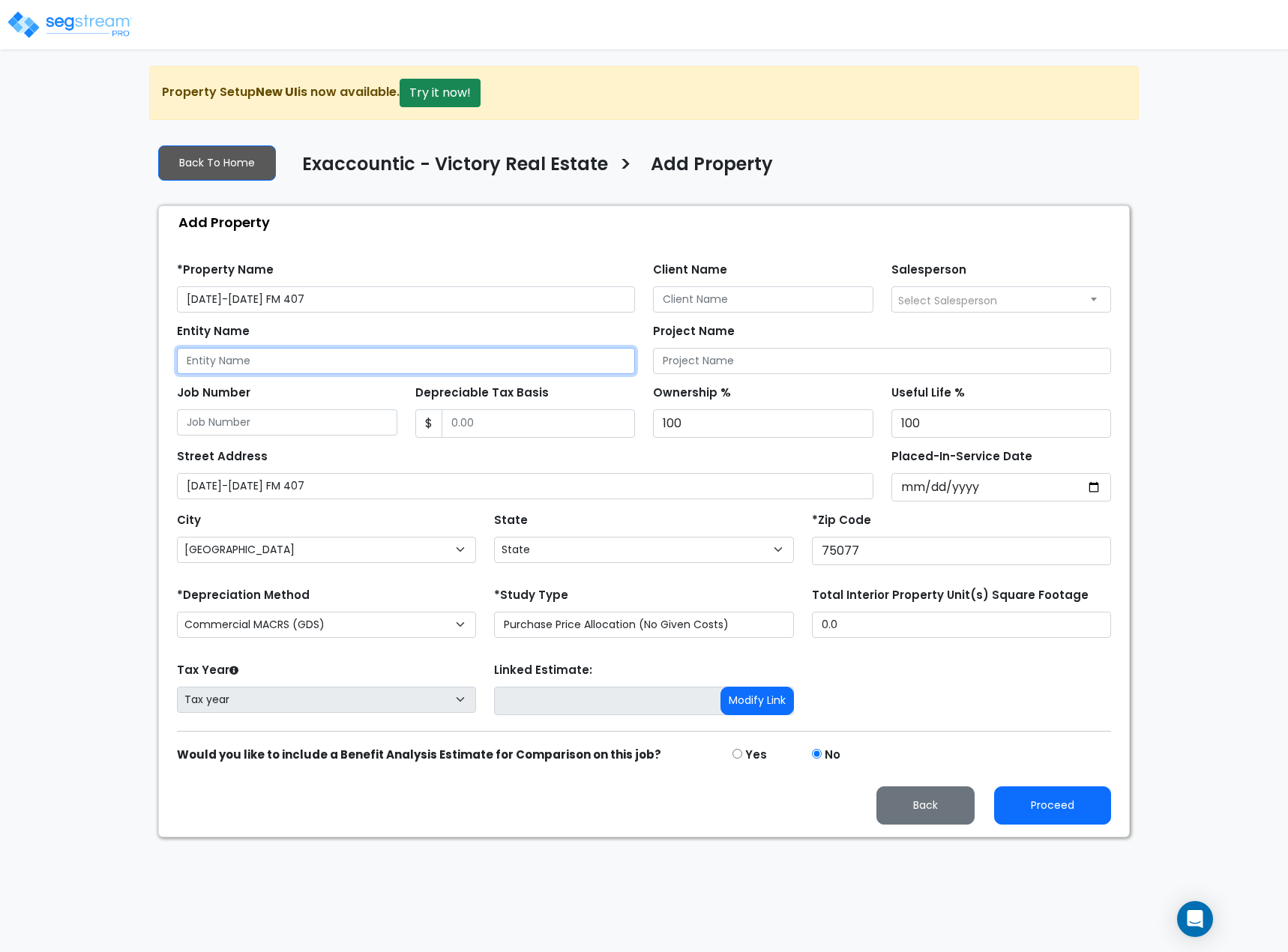
click at [366, 356] on input "Entity Name" at bounding box center [405, 360] width 458 height 26
type input "Victory Shops at 407"
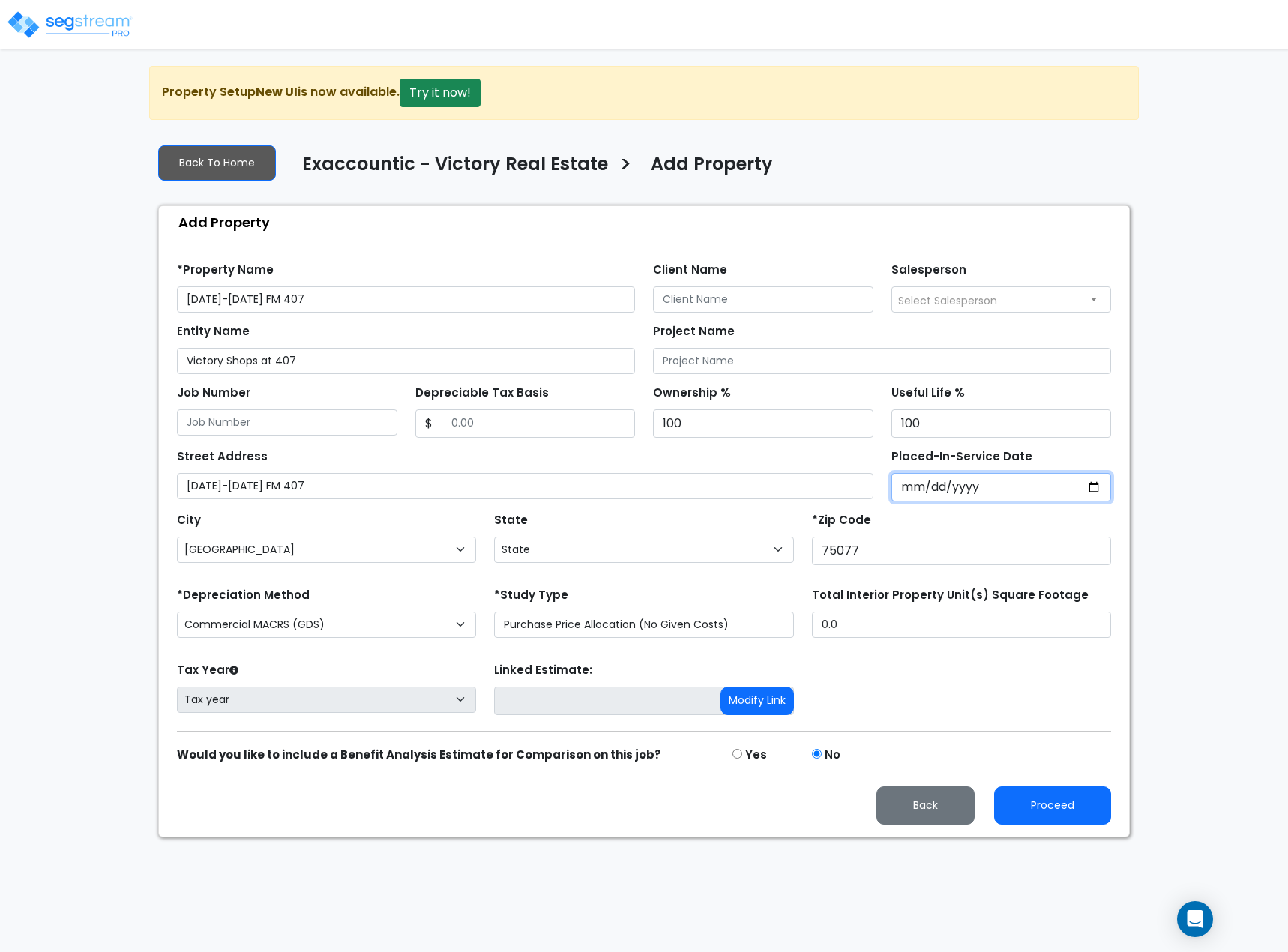
click at [907, 490] on input "Placed-In-Service Date" at bounding box center [1001, 487] width 220 height 29
type input "0008-01-15"
select select "8"
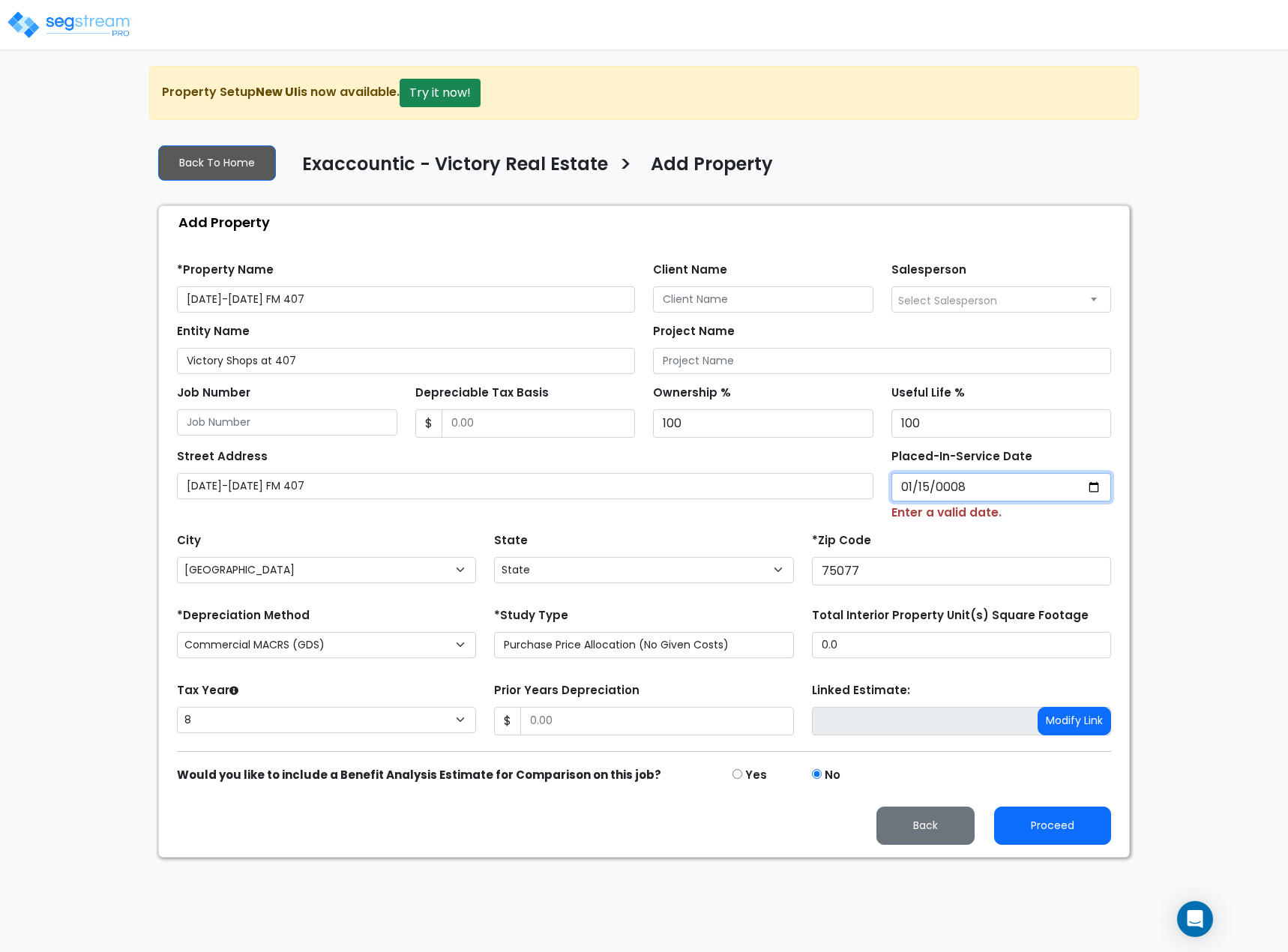
type input "0082-01-15"
select select "82"
type input "0820-01-15"
select select "820"
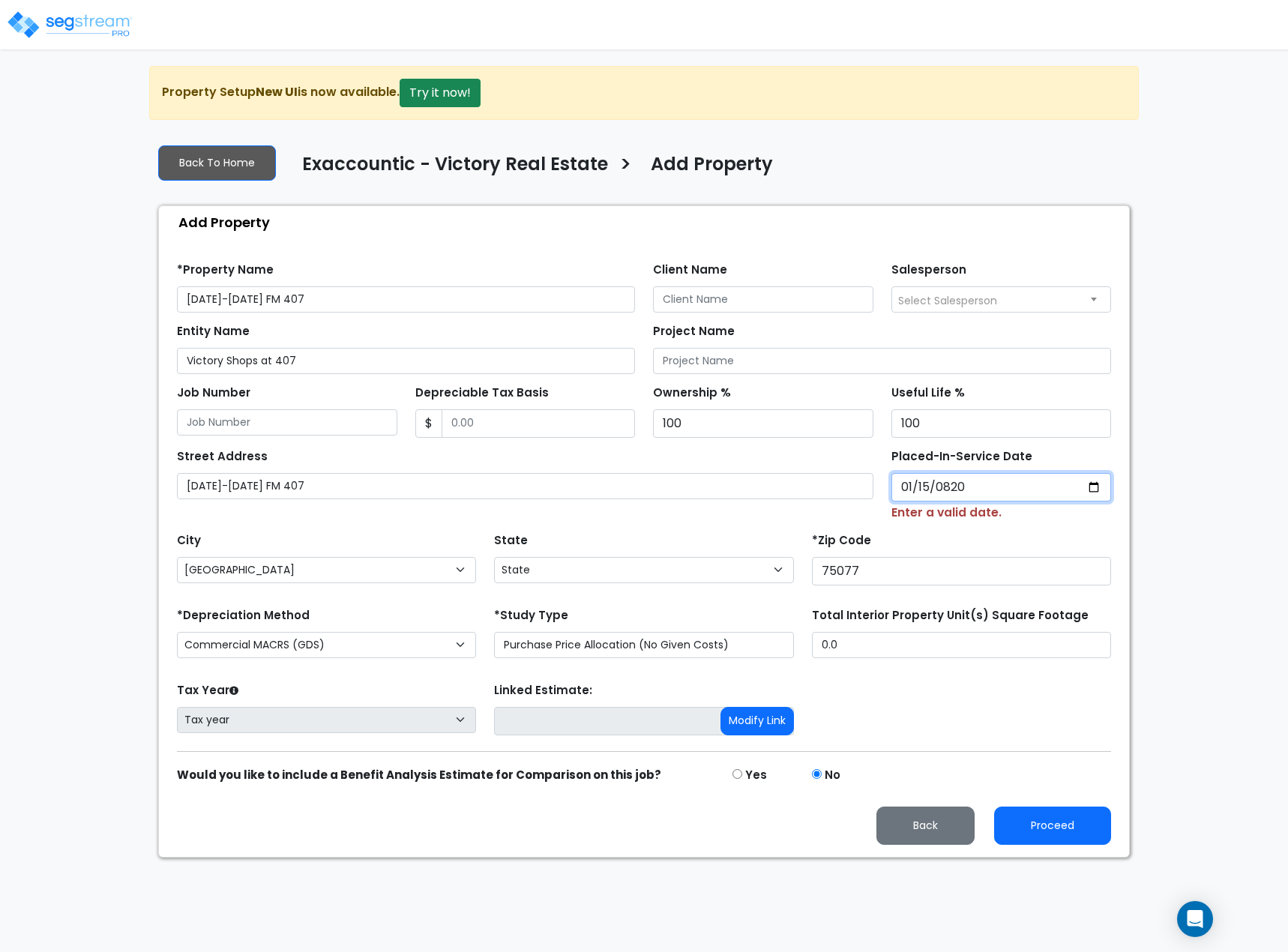
type input "252025-01-15"
type input "0002-01-15"
select select "2"
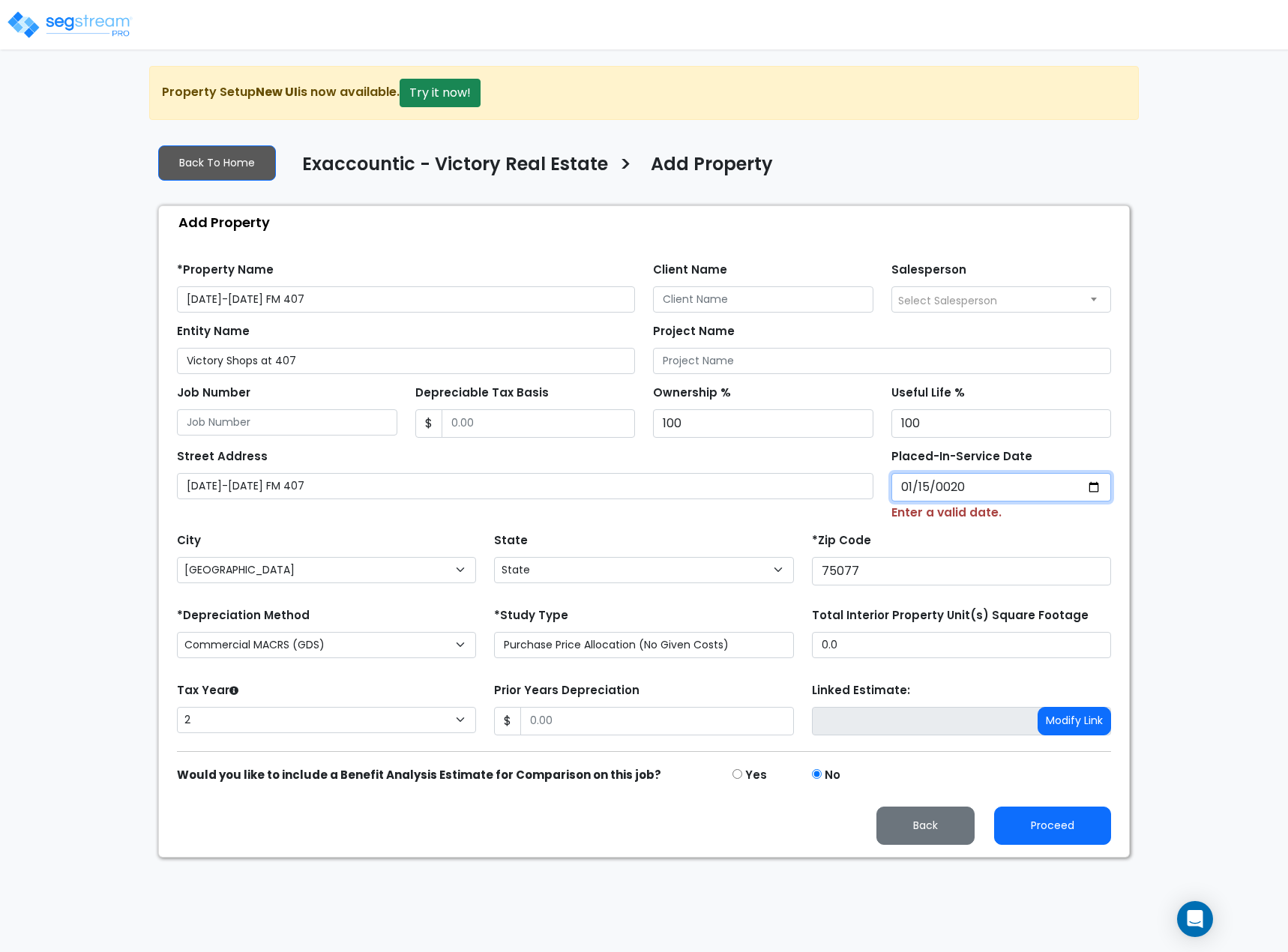
type input "0202-01-15"
select select "202"
type input "2025-01-15"
select select "2025"
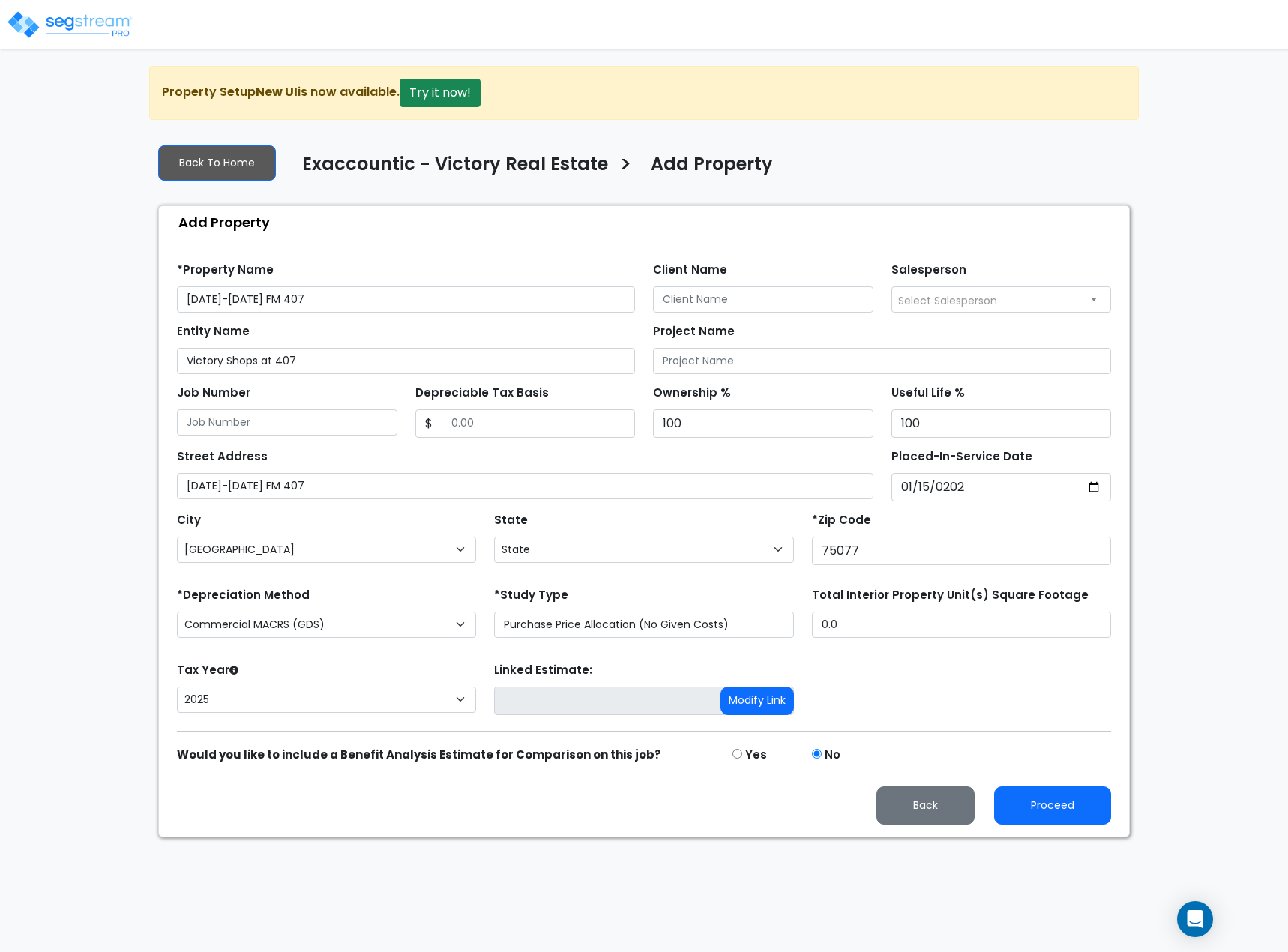
click at [848, 659] on div "Tax Year Please Enter The Placed In Service Date First. 2026 2025 Prior Years D…" at bounding box center [644, 688] width 952 height 60
click at [465, 418] on input "Depreciable Tax Basis" at bounding box center [538, 423] width 194 height 29
type input "6,500,000"
click at [1074, 813] on button "Proceed" at bounding box center [1052, 805] width 117 height 38
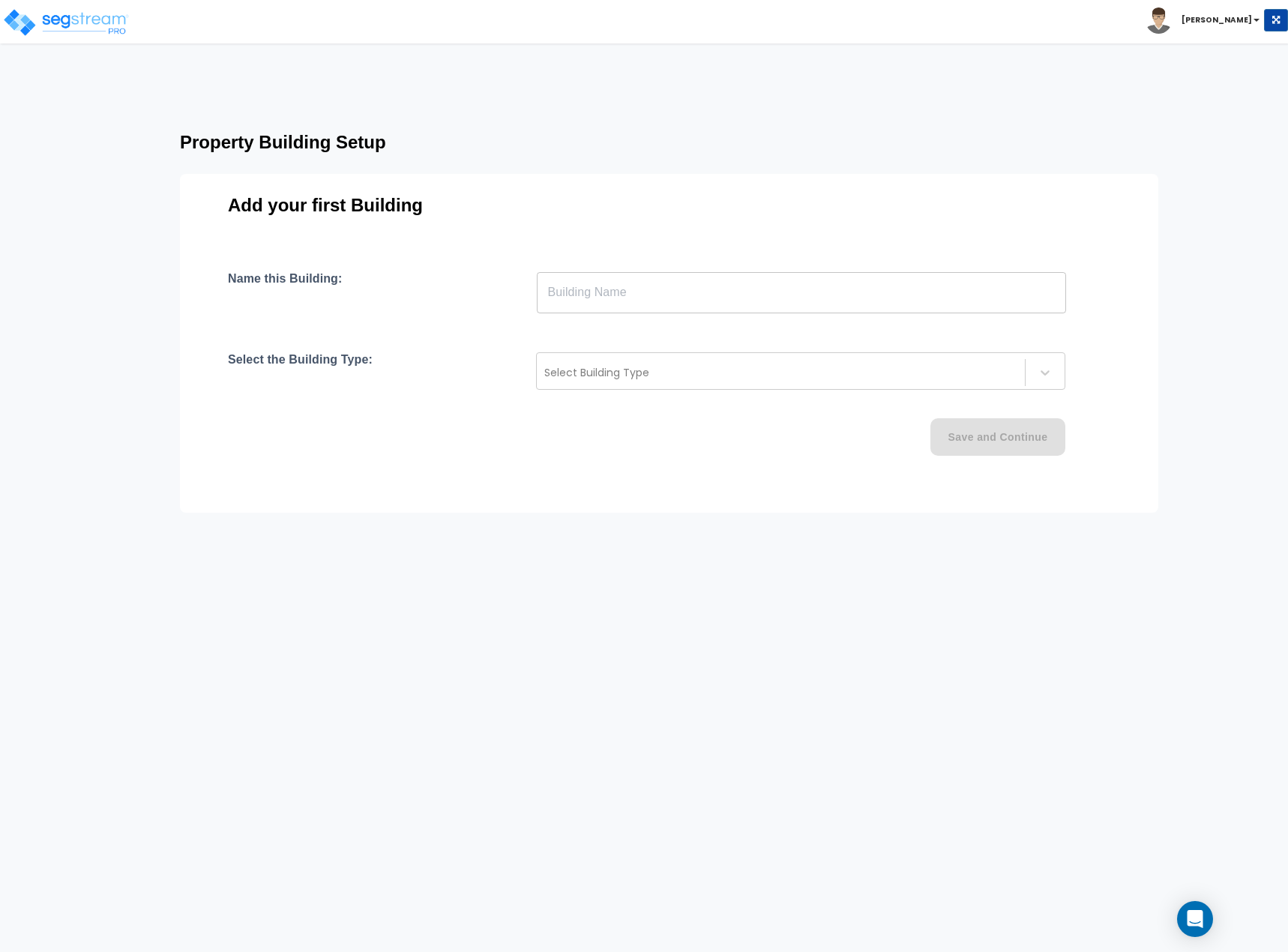
drag, startPoint x: 666, startPoint y: 255, endPoint x: 660, endPoint y: 275, distance: 20.9
click at [666, 257] on div "Add your first Building Name this Building: ​ Select the Building Type: Select …" at bounding box center [668, 343] width 978 height 338
click at [657, 279] on input "text" at bounding box center [800, 292] width 529 height 42
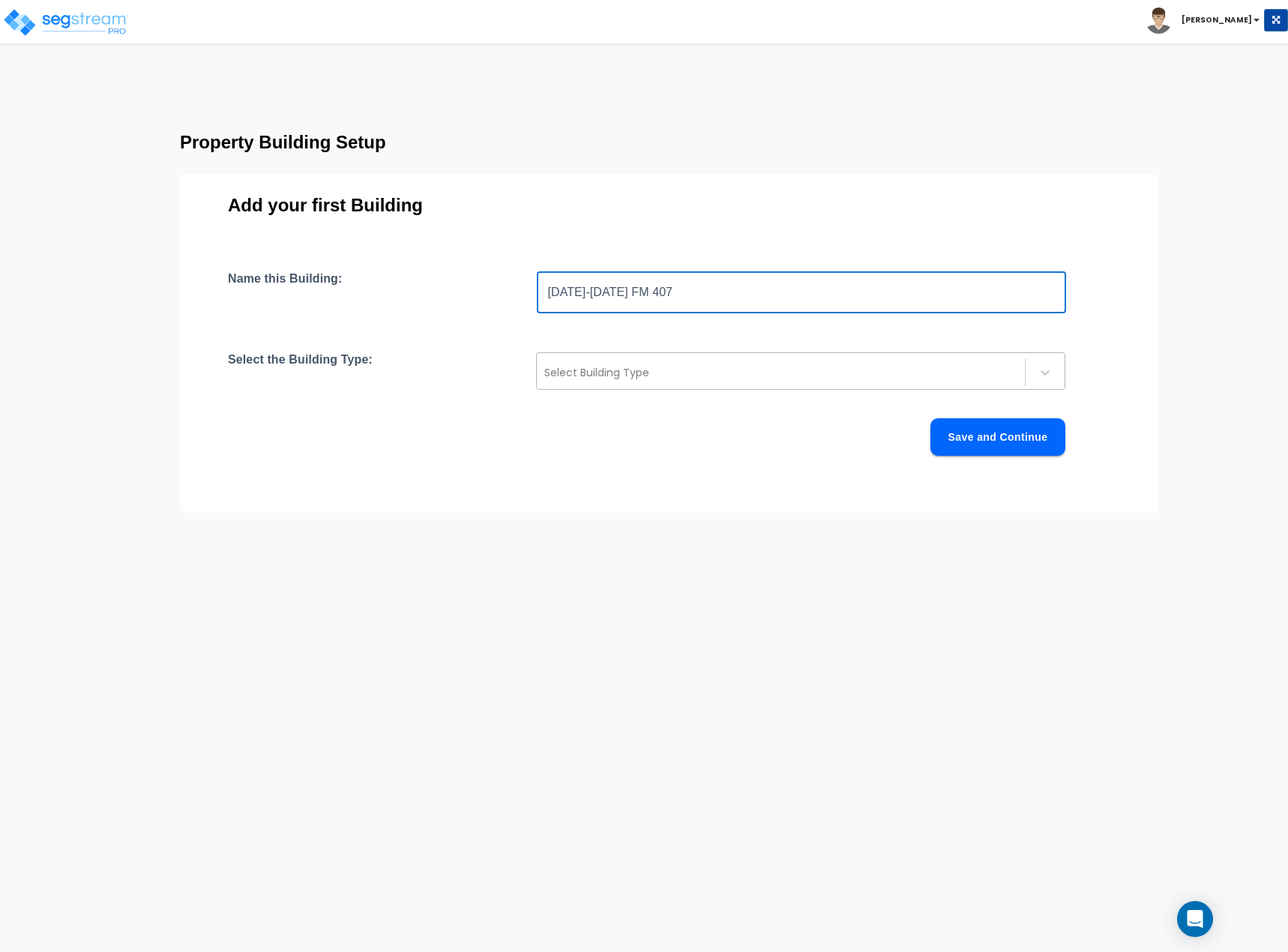
type input "[DATE]-[DATE] FM 407"
click at [731, 361] on div "Select Building Type" at bounding box center [780, 372] width 488 height 24
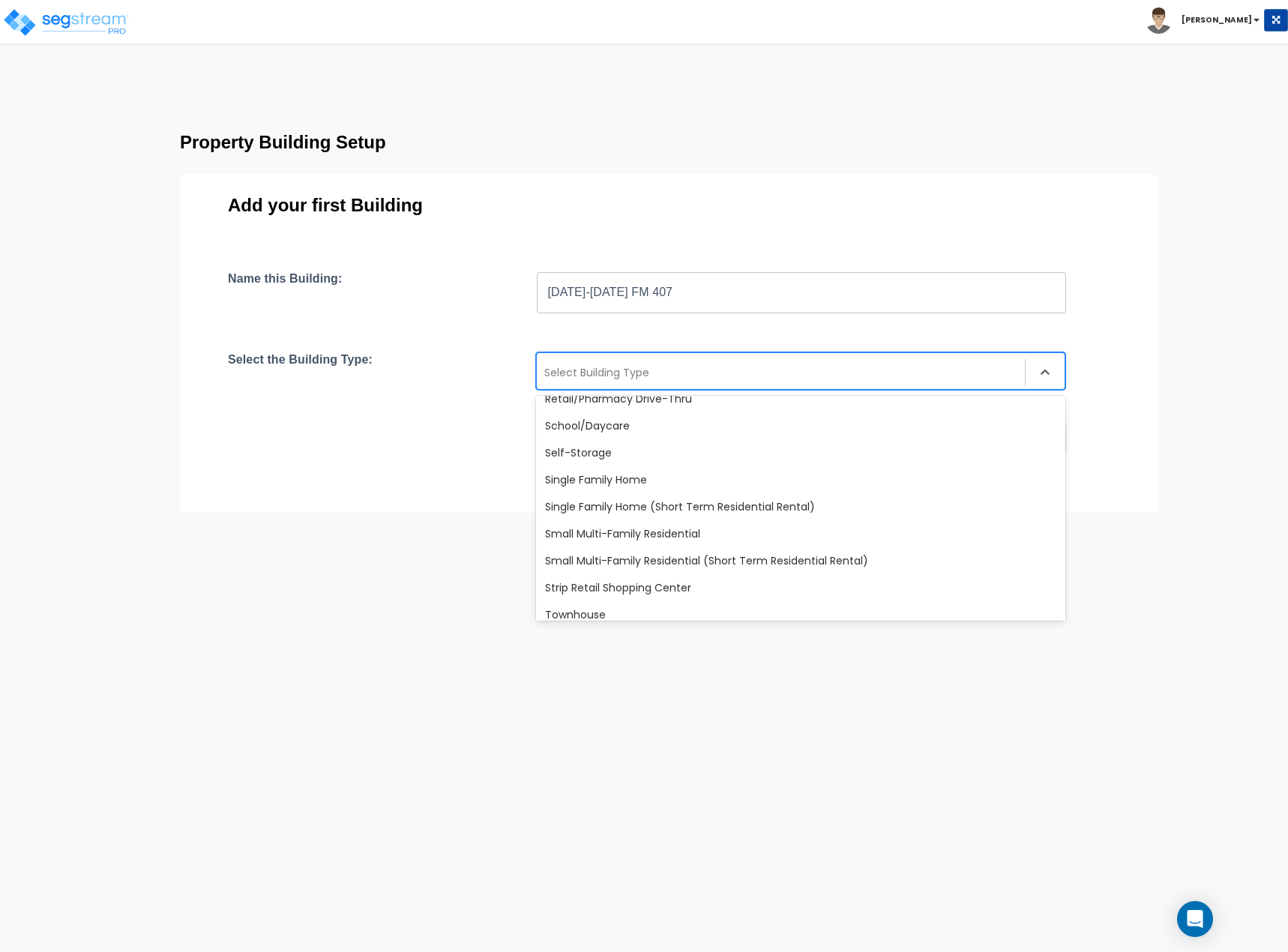
scroll to position [1291, 0]
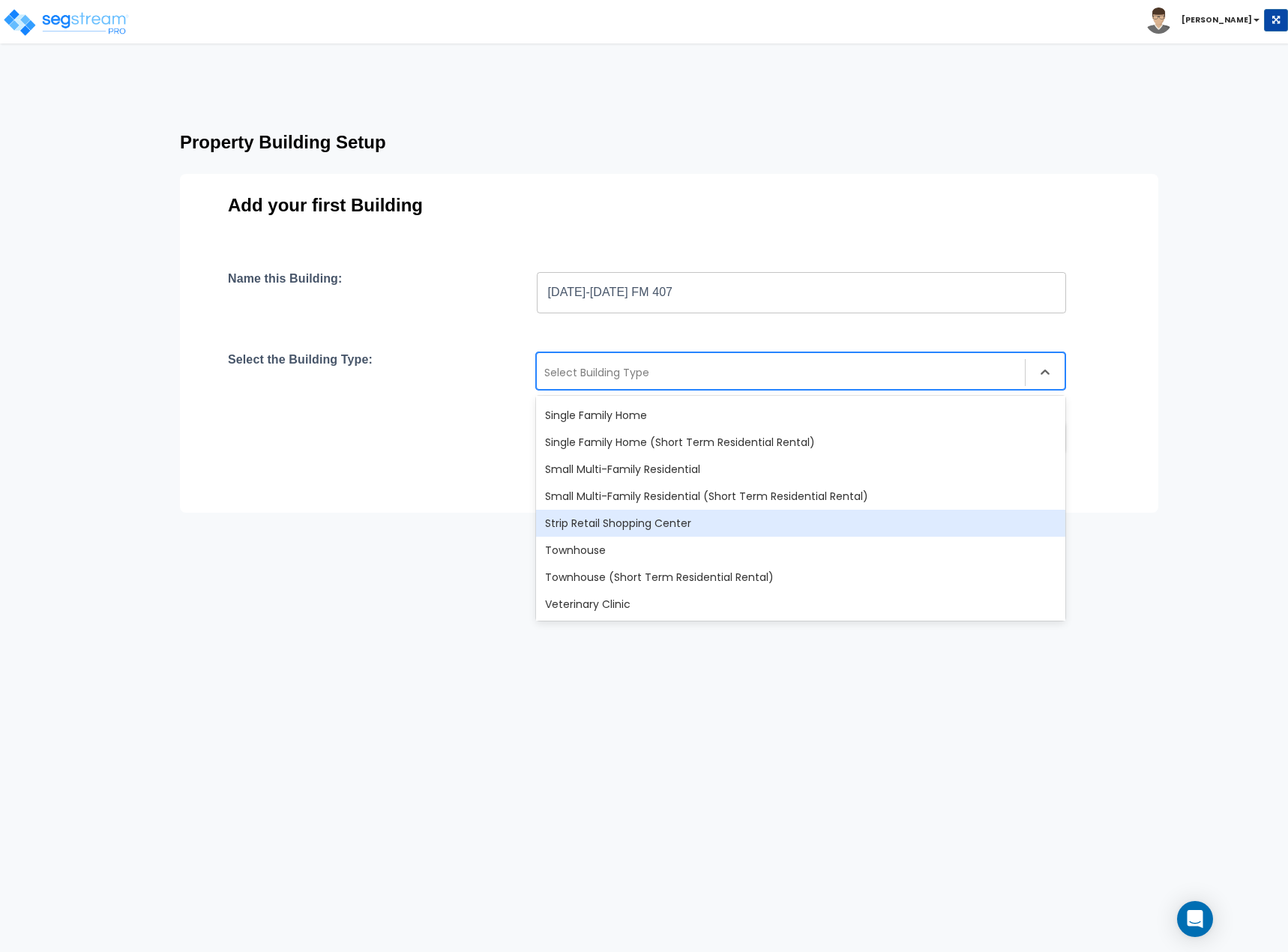
drag, startPoint x: 624, startPoint y: 521, endPoint x: 632, endPoint y: 514, distance: 10.6
click at [624, 520] on div "Strip Retail Shopping Center" at bounding box center [799, 523] width 529 height 27
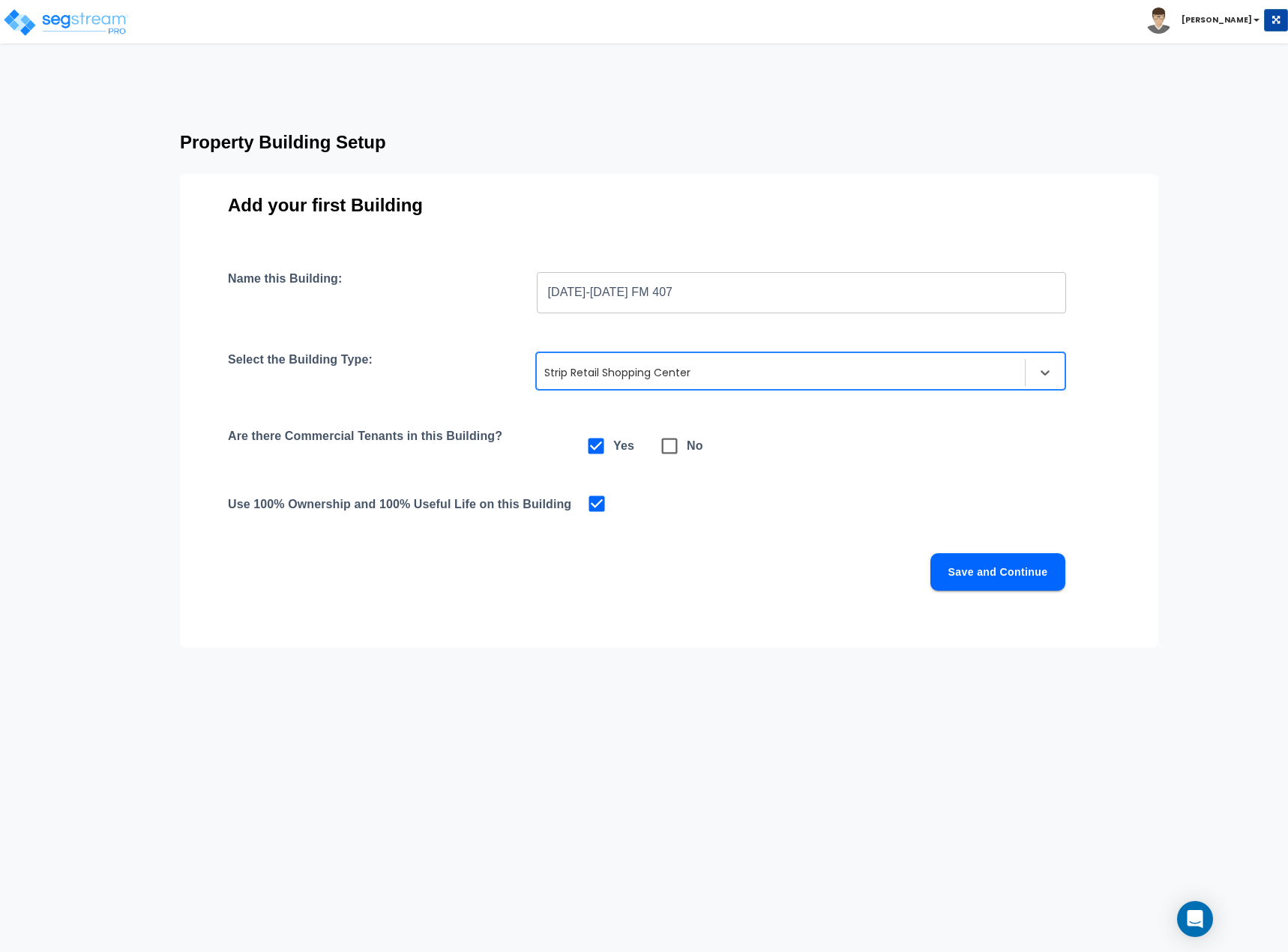
click at [952, 560] on button "Save and Continue" at bounding box center [997, 572] width 135 height 37
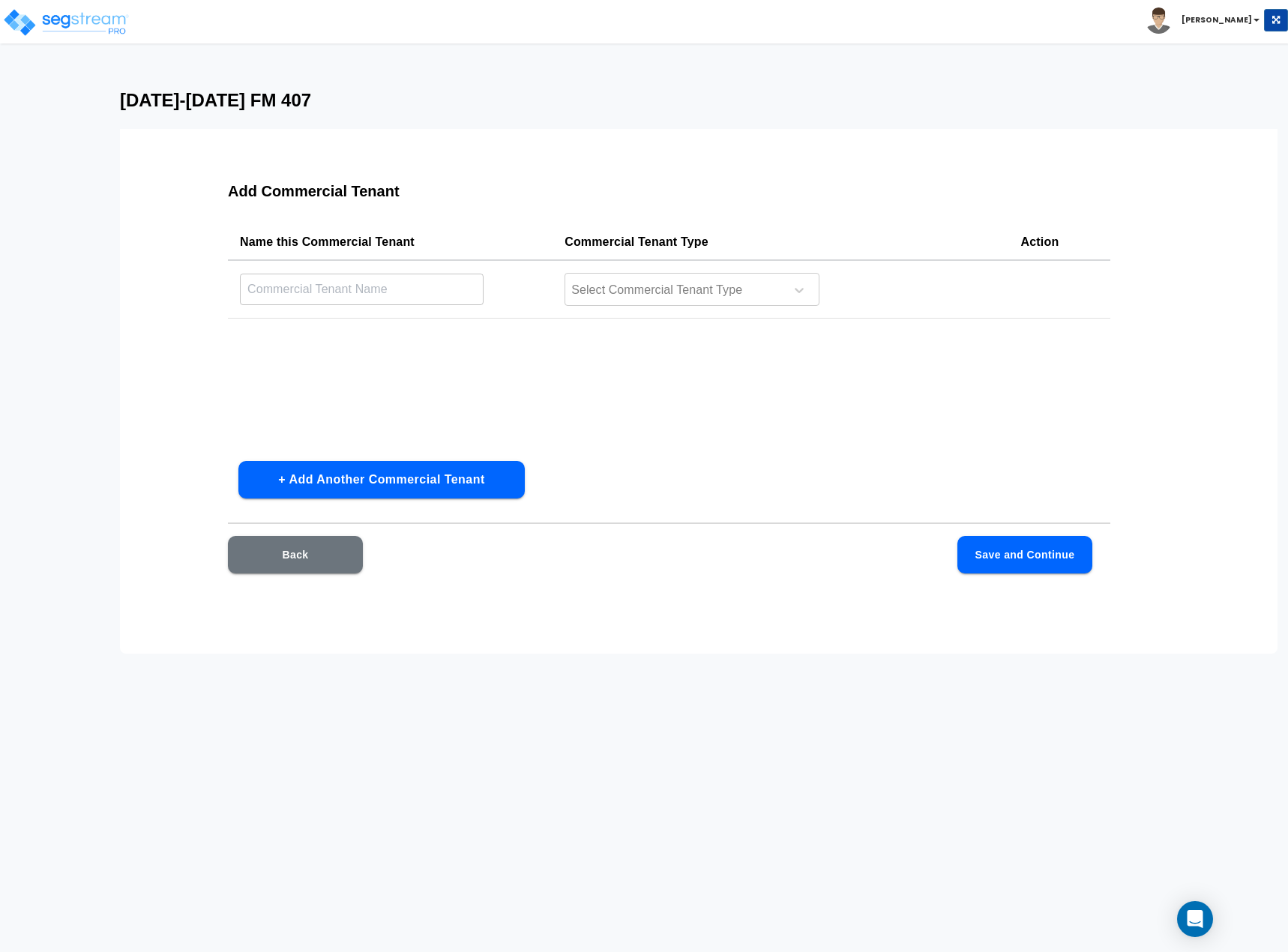
click at [286, 316] on td "​" at bounding box center [389, 289] width 324 height 58
click at [305, 292] on input "text" at bounding box center [361, 289] width 244 height 32
type input "Dogtopia"
drag, startPoint x: 558, startPoint y: 295, endPoint x: 575, endPoint y: 292, distance: 17.3
click at [560, 294] on td "Select Commercial Tenant Type" at bounding box center [780, 289] width 456 height 58
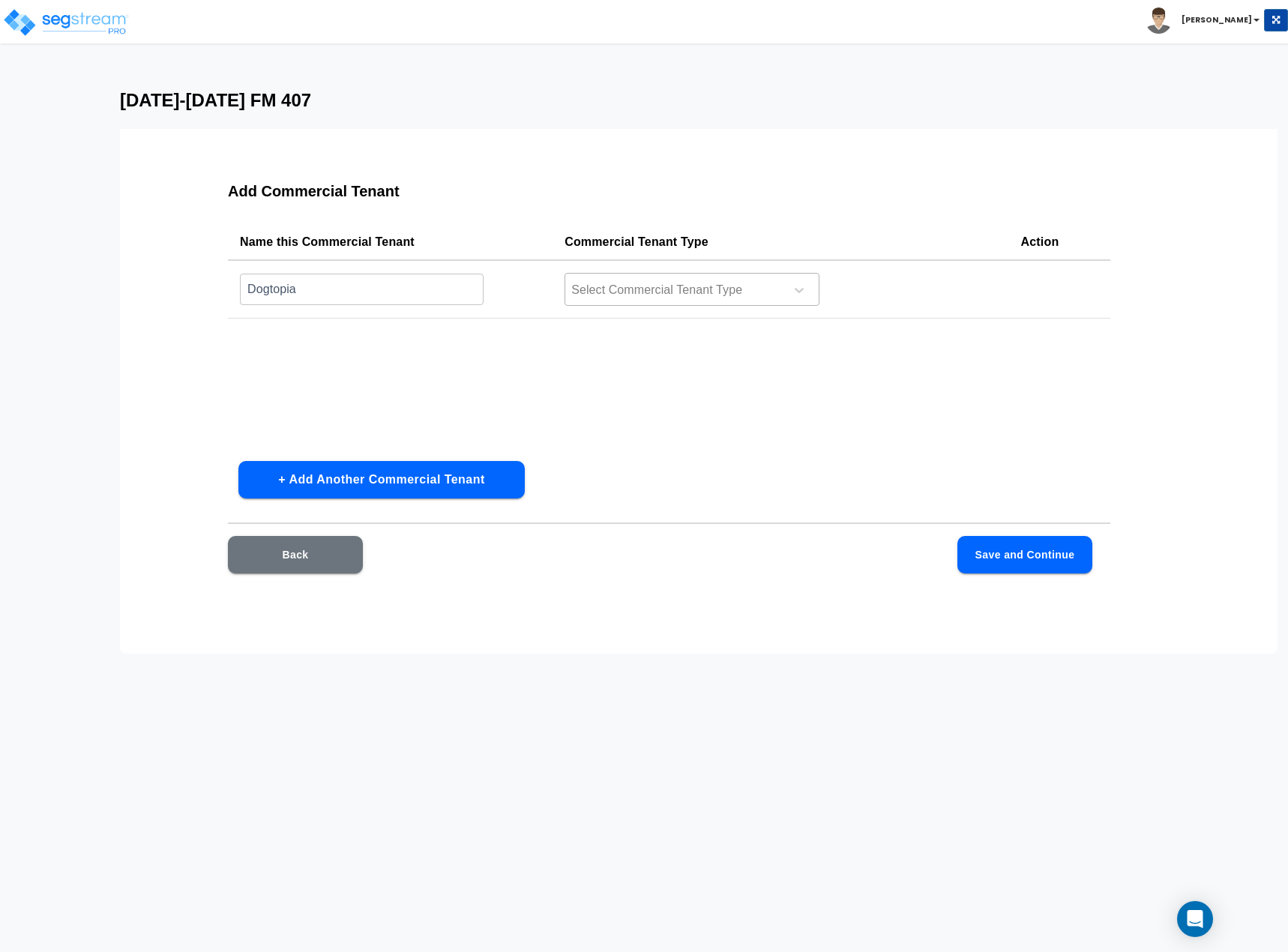
click at [591, 292] on div at bounding box center [672, 290] width 206 height 20
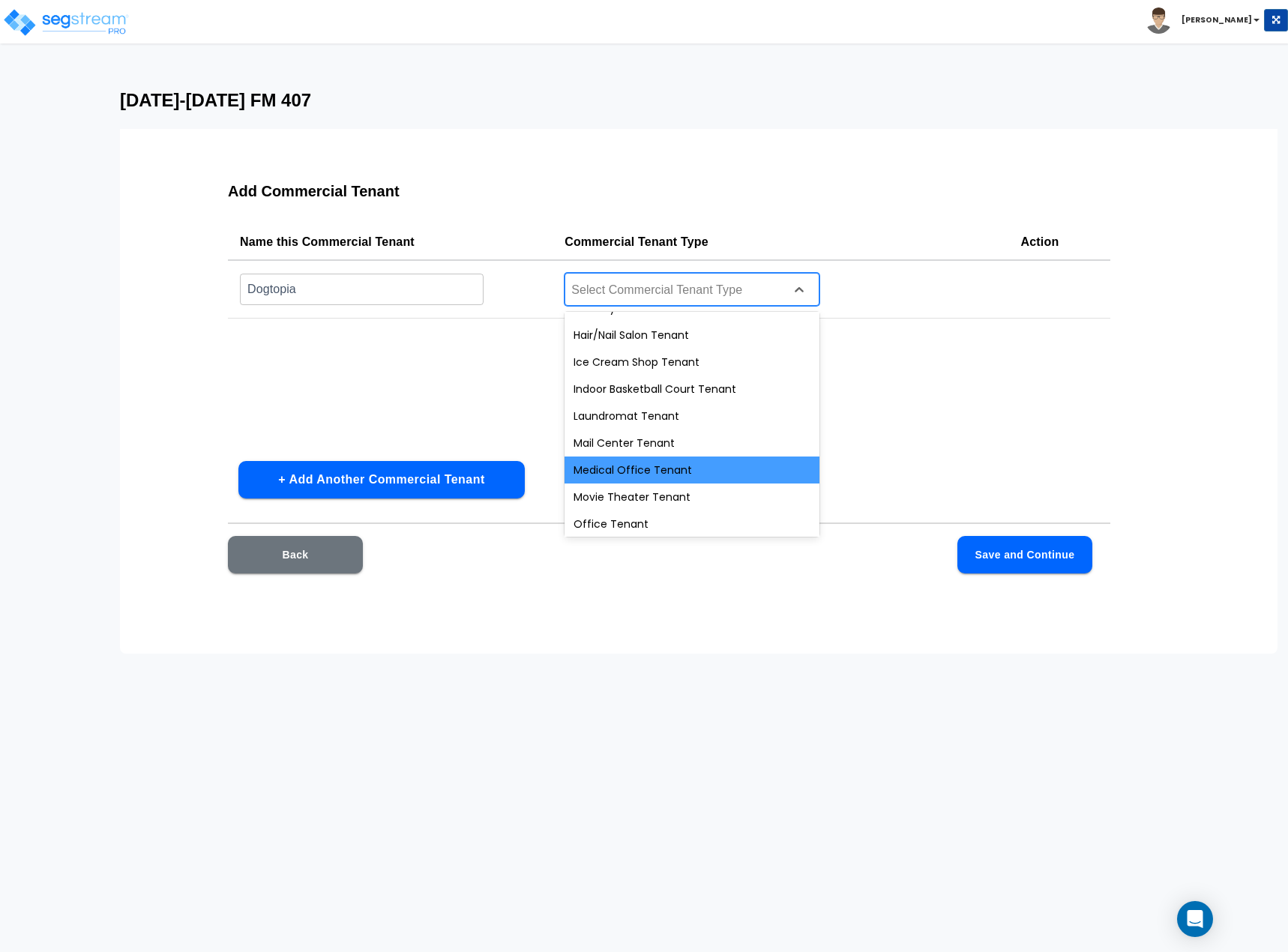
scroll to position [536, 0]
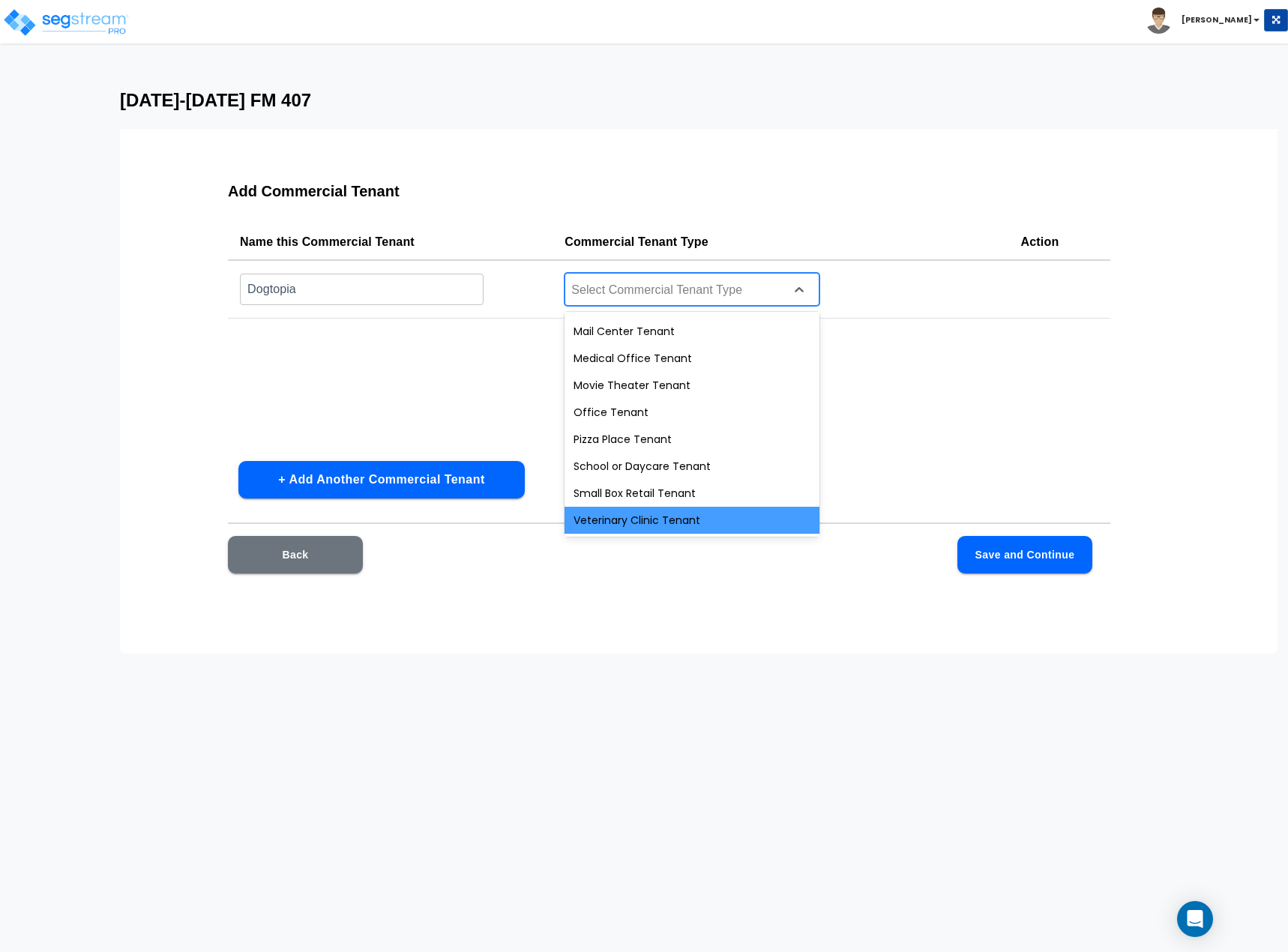
click at [611, 517] on div "Veterinary Clinic Tenant" at bounding box center [691, 520] width 255 height 27
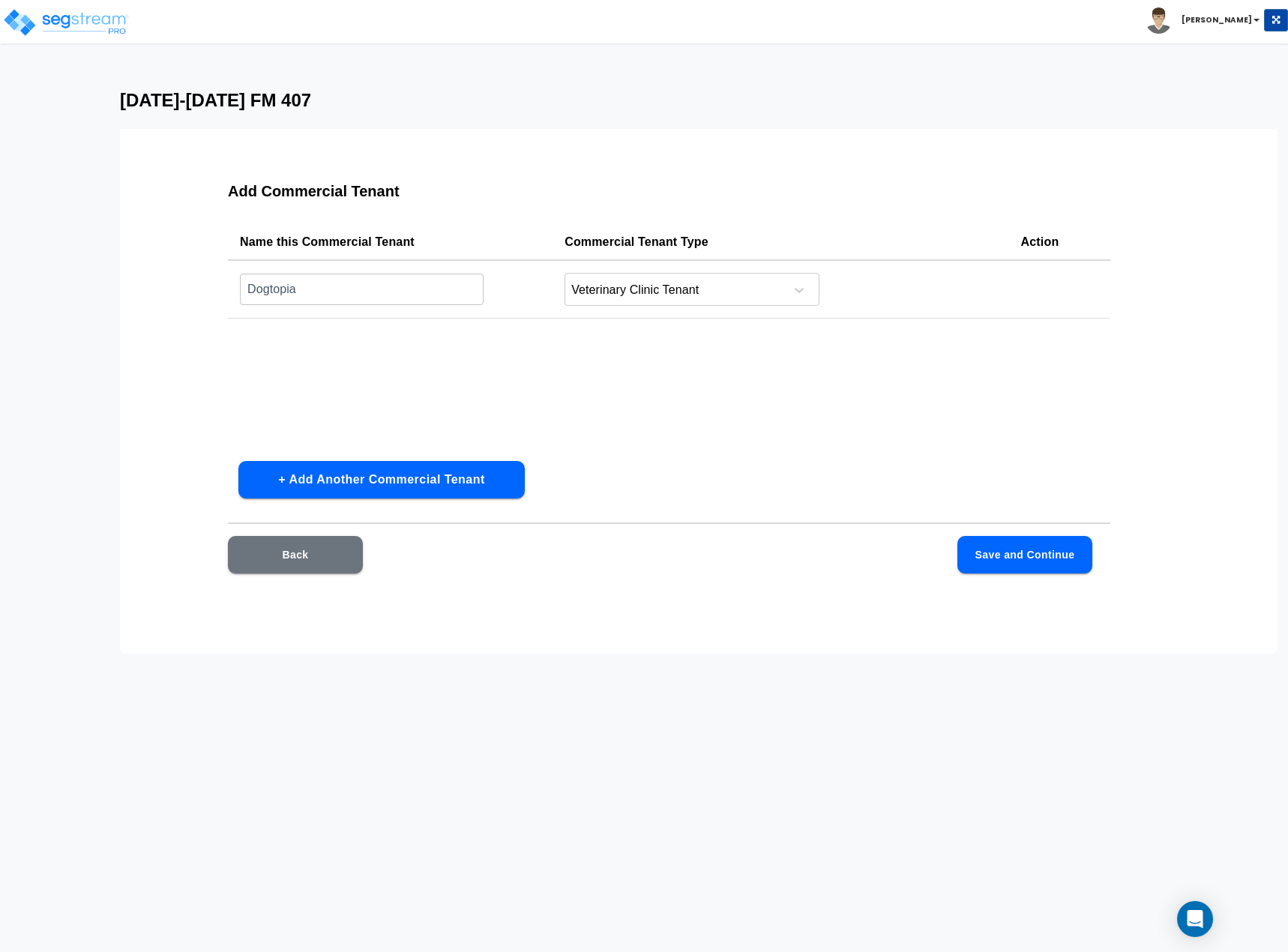
click at [568, 371] on div "Name this Commercial Tenant Commercial Tenant Type Action Dogtopia ​ Veterinary…" at bounding box center [668, 335] width 883 height 225
click at [1015, 535] on div "Add Commercial Tenant Name this Commercial Tenant Commercial Tenant Type Action…" at bounding box center [668, 386] width 978 height 449
click at [1027, 539] on button "Save and Continue" at bounding box center [1024, 553] width 135 height 37
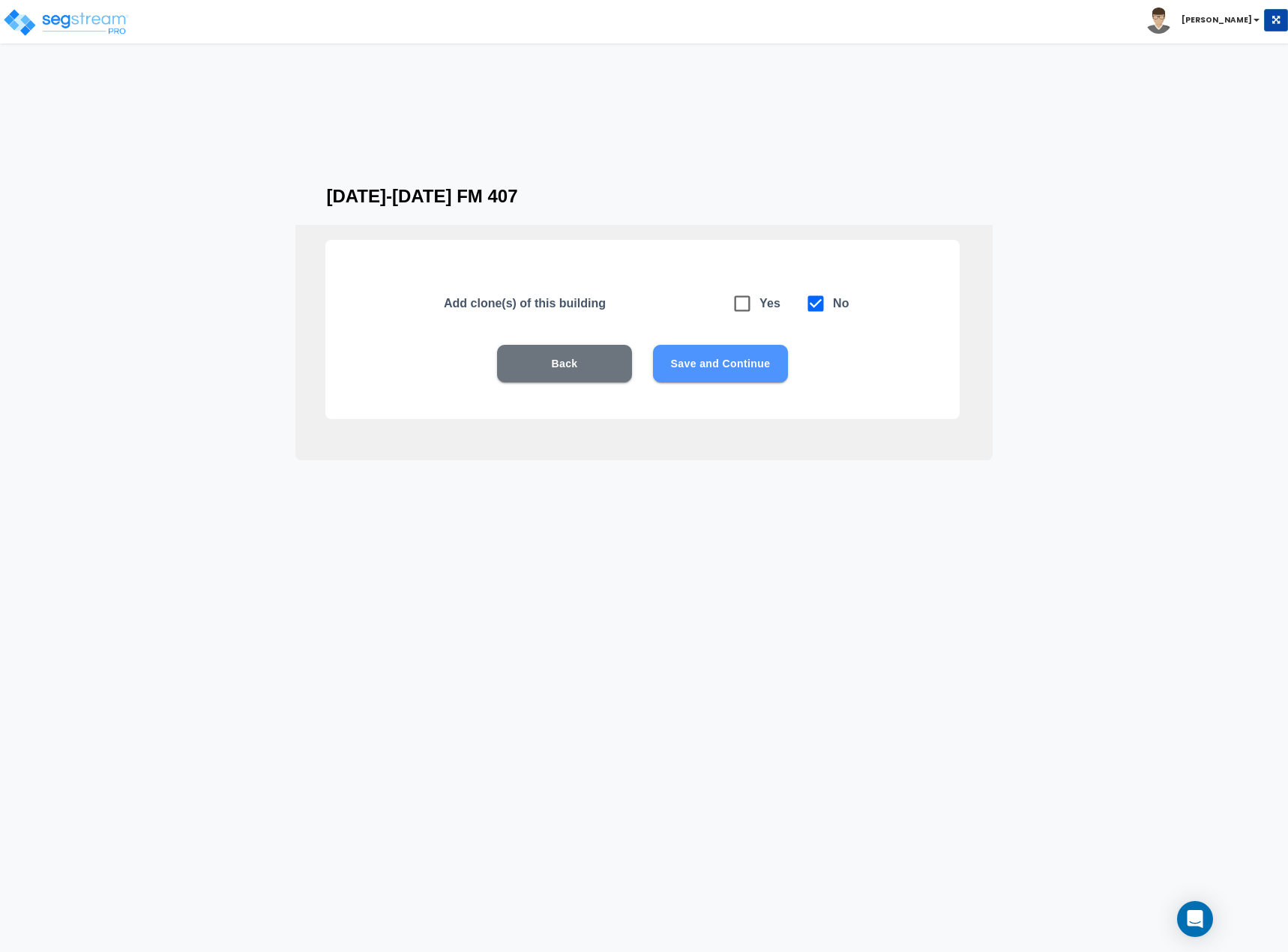
click at [675, 349] on button "Save and Continue" at bounding box center [720, 363] width 135 height 37
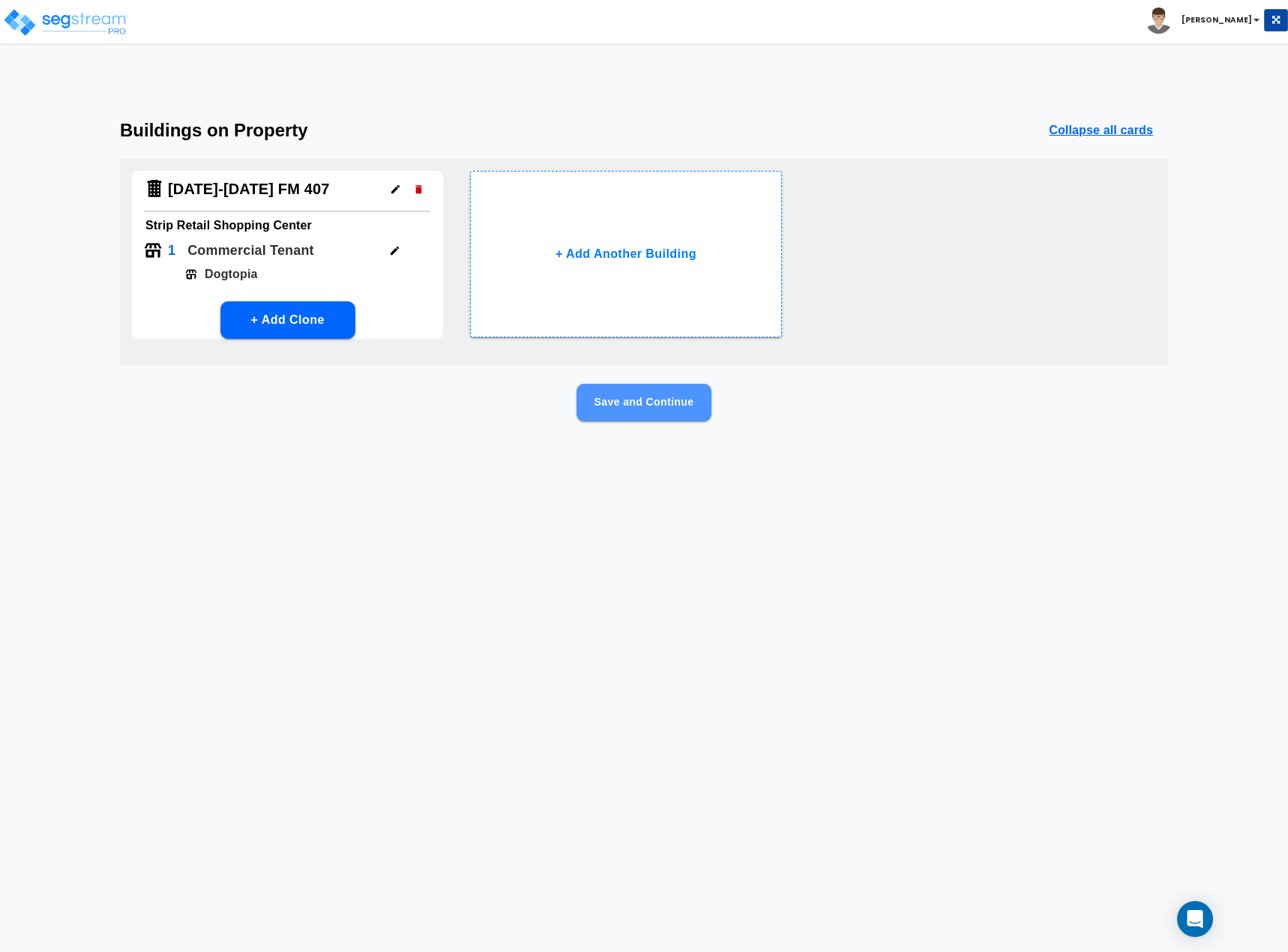
click at [621, 400] on button "Save and Continue" at bounding box center [644, 401] width 135 height 37
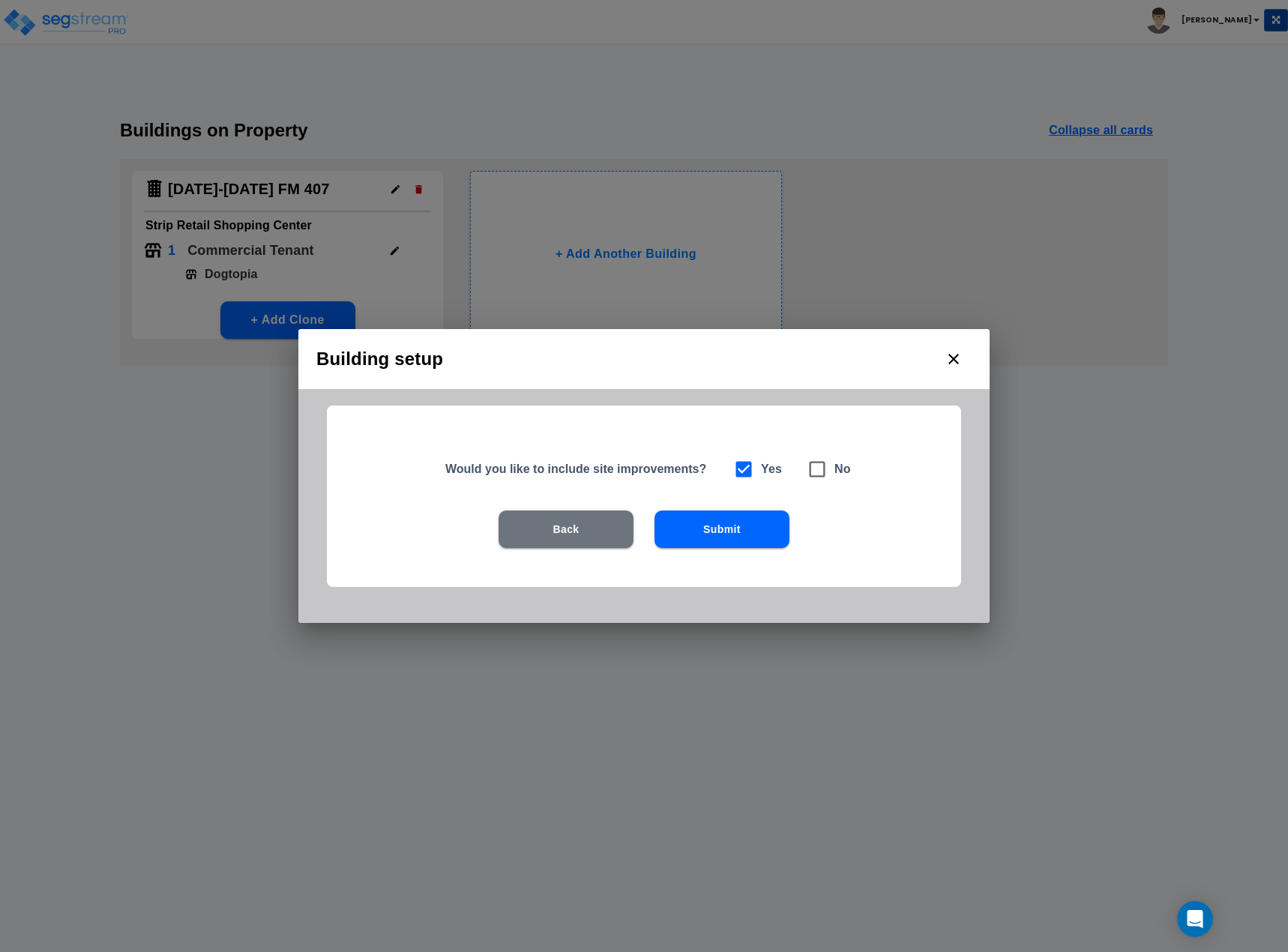
click at [729, 550] on div "Back Submit" at bounding box center [644, 552] width 538 height 82
click at [729, 530] on button "Submit" at bounding box center [721, 529] width 135 height 37
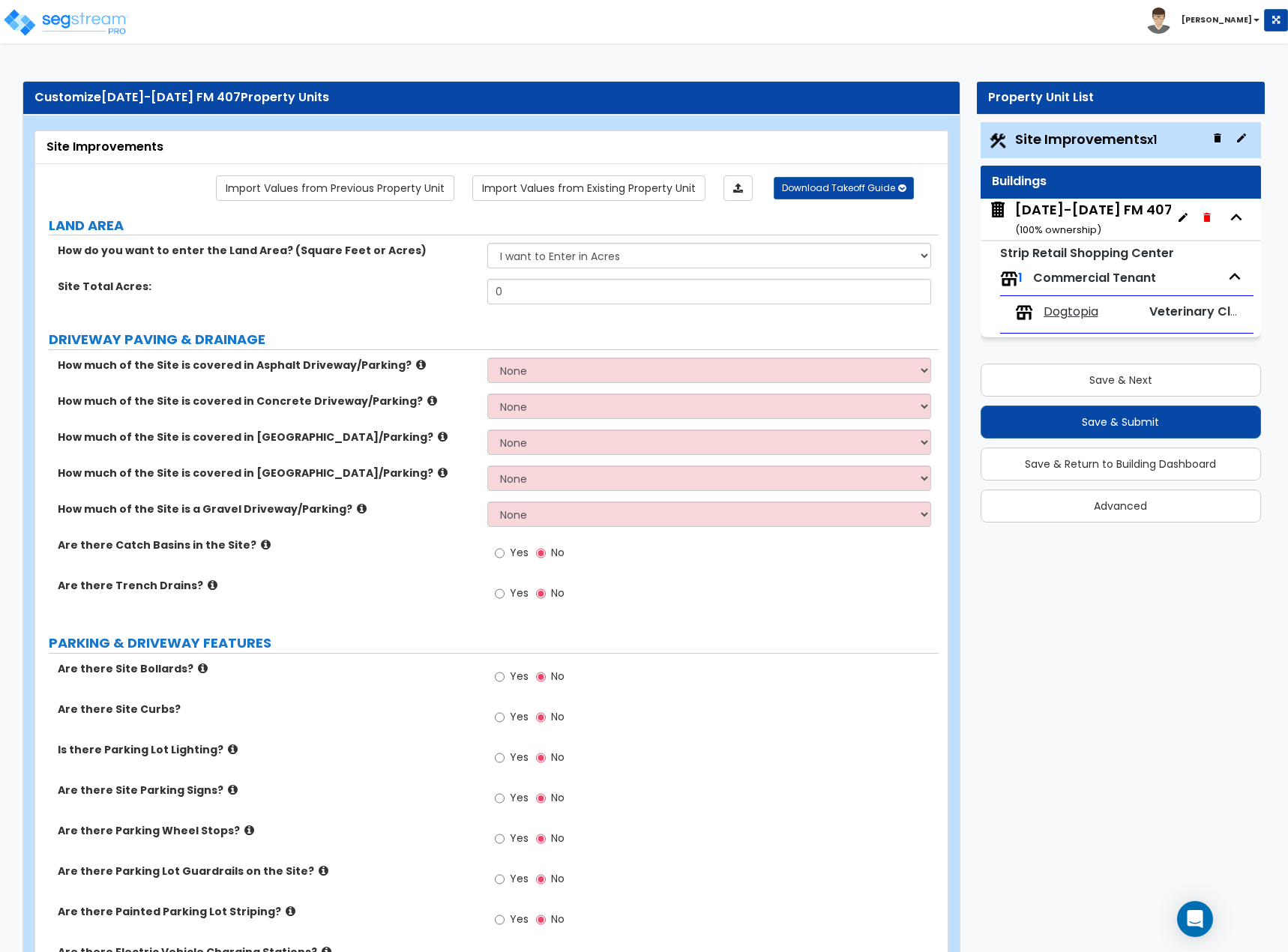
click at [87, 27] on img at bounding box center [65, 22] width 127 height 30
